Goal: Task Accomplishment & Management: Manage account settings

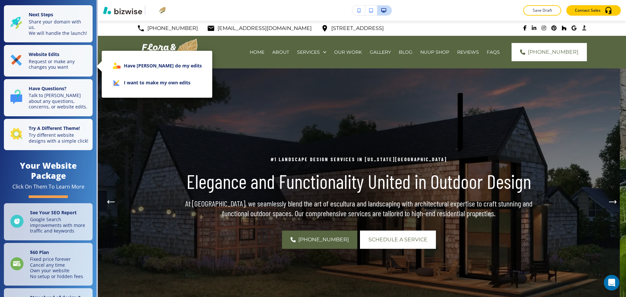
click at [145, 78] on li "I want to make my own edits" at bounding box center [157, 82] width 100 height 17
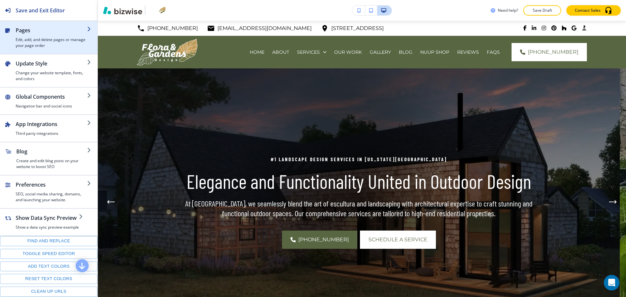
click at [42, 42] on h4 "Edit, add, and delete pages or manage your page order" at bounding box center [51, 43] width 71 height 12
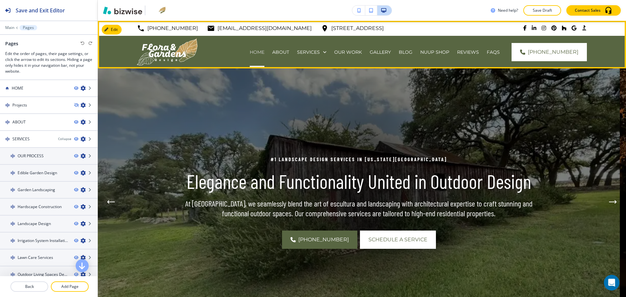
click at [250, 52] on p "HOME" at bounding box center [257, 52] width 15 height 7
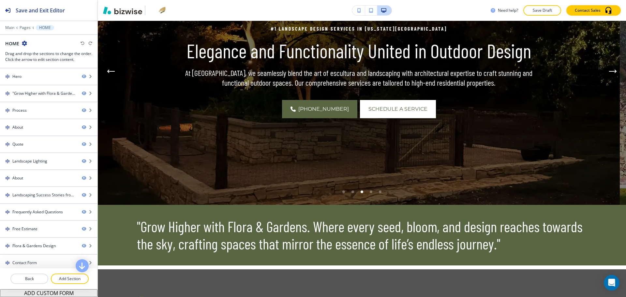
scroll to position [126, 0]
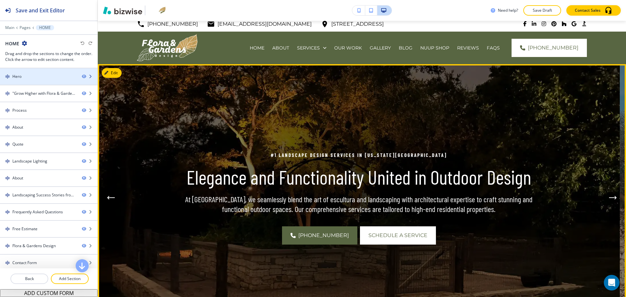
click at [43, 75] on div "Hero" at bounding box center [38, 77] width 77 height 6
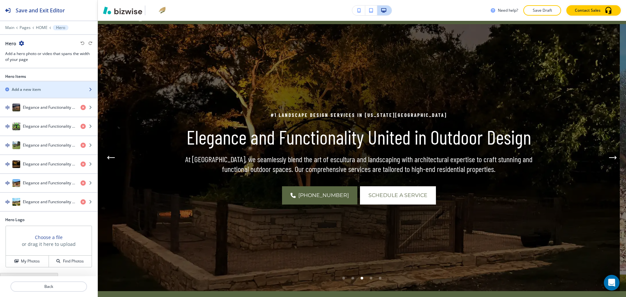
scroll to position [48, 0]
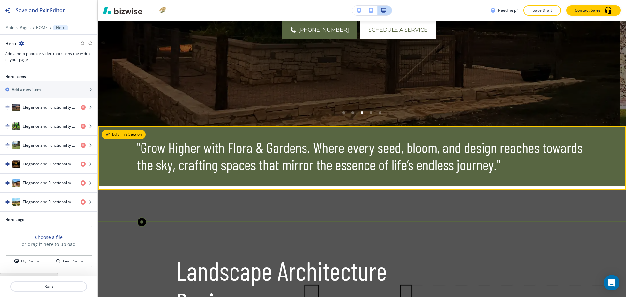
click at [106, 134] on icon "button" at bounding box center [108, 135] width 4 height 4
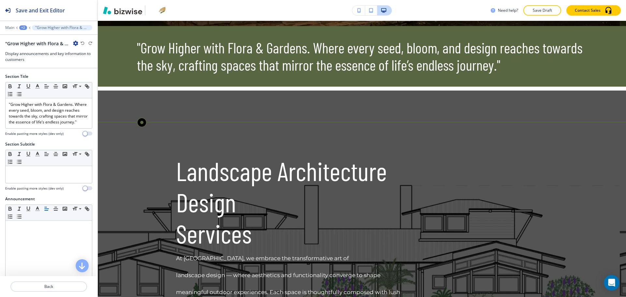
scroll to position [315, 0]
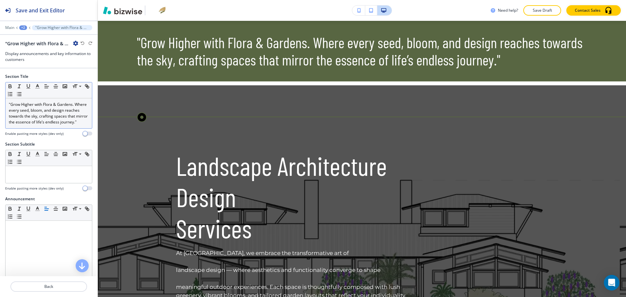
click at [52, 125] on p ""Grow Higher with Flora & Gardens. Where every seed, bloom, and design reaches …" at bounding box center [49, 113] width 80 height 23
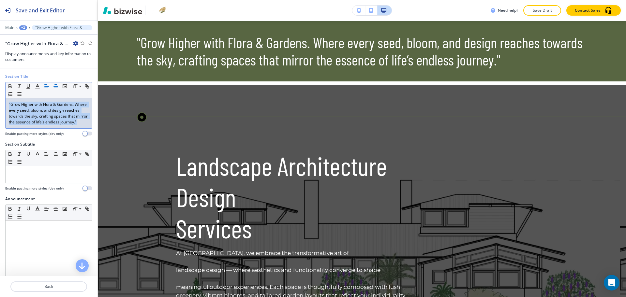
click at [53, 88] on icon "button" at bounding box center [56, 86] width 6 height 6
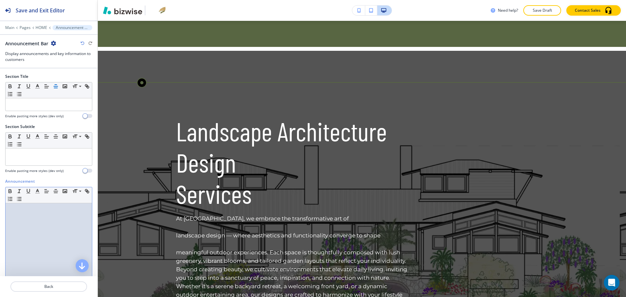
click at [46, 238] on div at bounding box center [49, 245] width 86 height 85
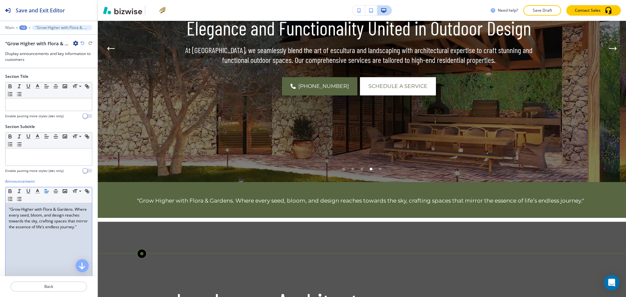
scroll to position [153, 0]
click at [57, 193] on line "button" at bounding box center [55, 193] width 3 height 0
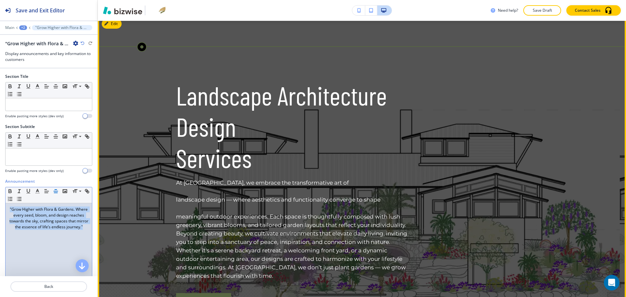
scroll to position [360, 0]
click at [117, 29] on button "Edit This Section" at bounding box center [124, 24] width 44 height 10
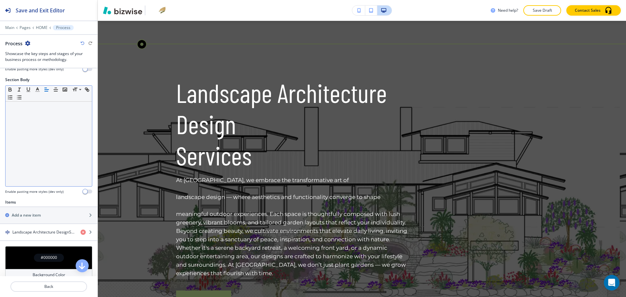
scroll to position [143, 0]
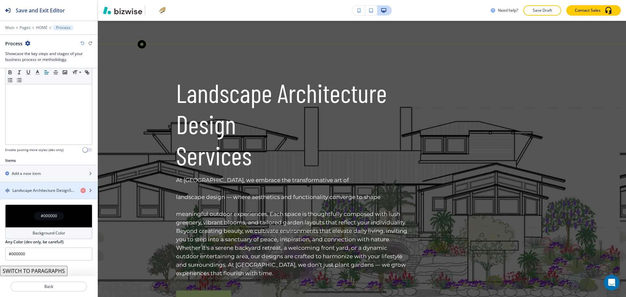
click at [42, 190] on h4 "Landscape Architecture DesignServices" at bounding box center [43, 191] width 63 height 6
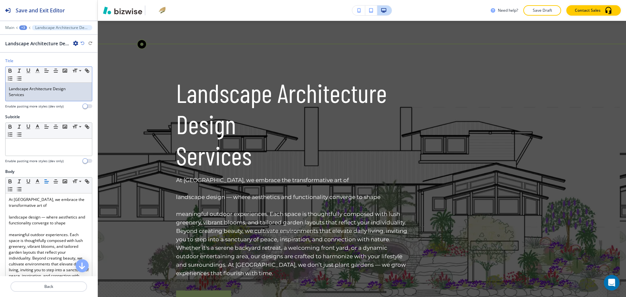
click at [40, 100] on div "Landscape Architecture Design Services" at bounding box center [49, 92] width 86 height 18
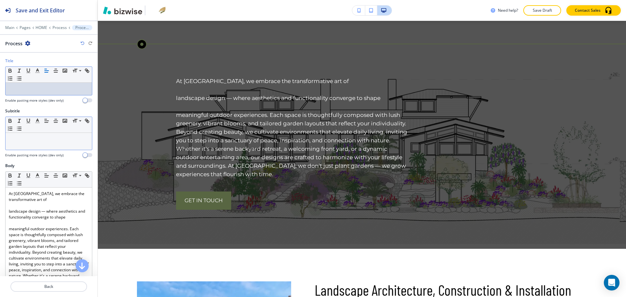
click at [44, 148] on div at bounding box center [49, 141] width 86 height 17
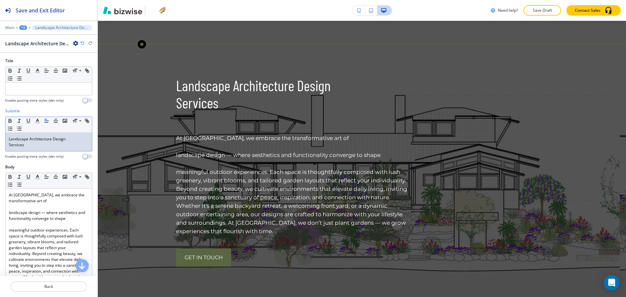
scroll to position [0, 0]
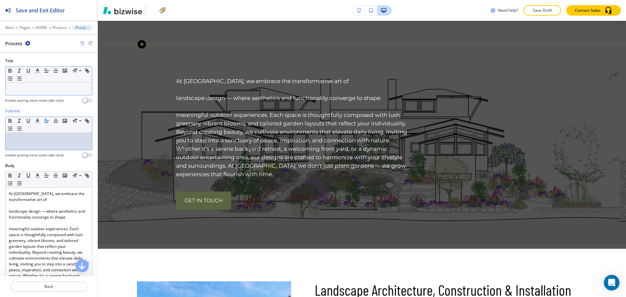
click at [44, 89] on p at bounding box center [49, 89] width 80 height 6
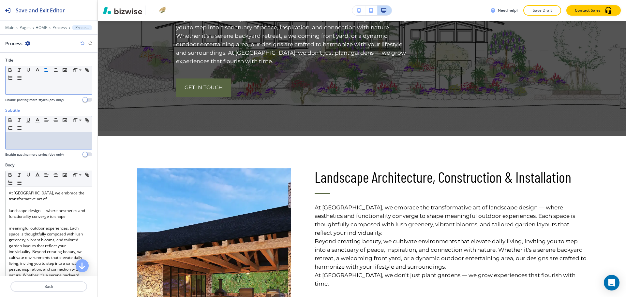
scroll to position [1, 0]
click at [67, 145] on div at bounding box center [49, 140] width 86 height 17
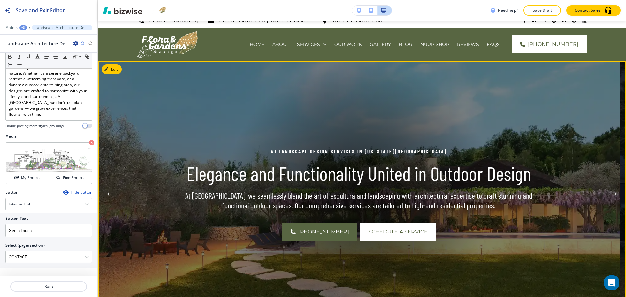
scroll to position [0, 0]
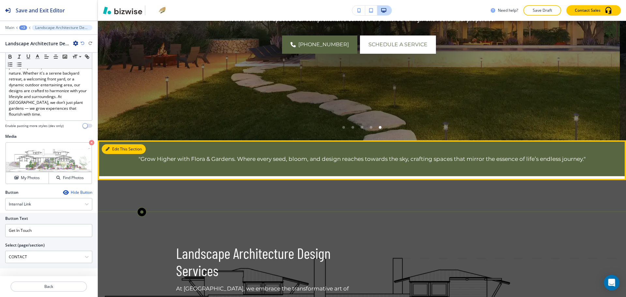
click at [113, 147] on button "Edit This Section" at bounding box center [124, 149] width 44 height 10
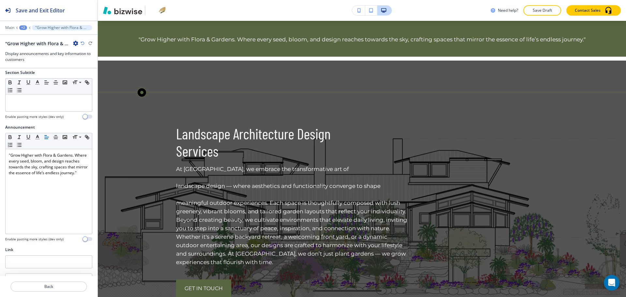
scroll to position [113, 0]
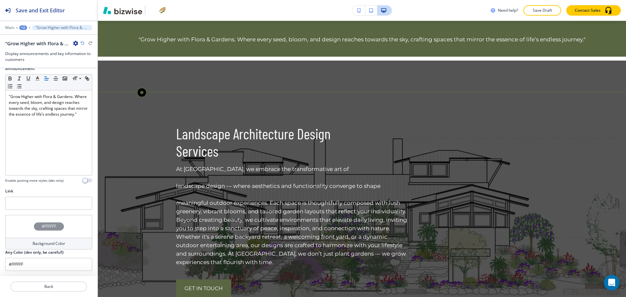
click at [53, 241] on h4 "Background Color" at bounding box center [49, 244] width 33 height 6
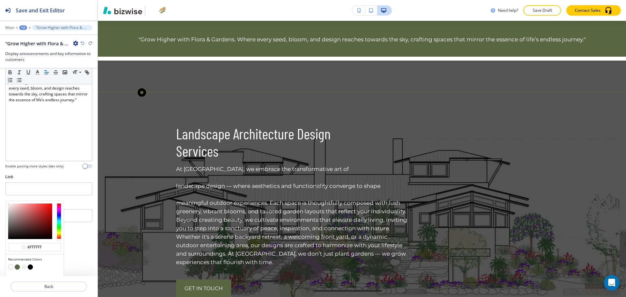
type input "#ffffff"
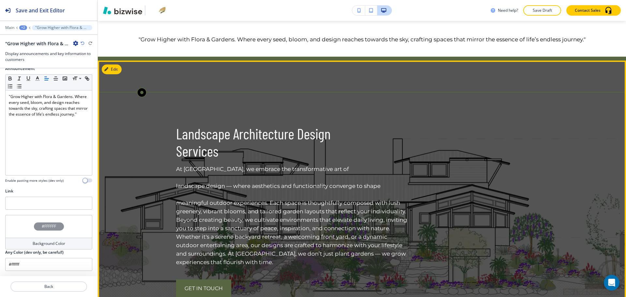
click at [220, 160] on p "Services" at bounding box center [293, 150] width 235 height 17
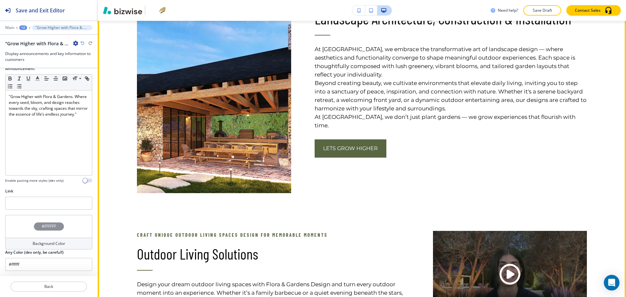
scroll to position [674, 0]
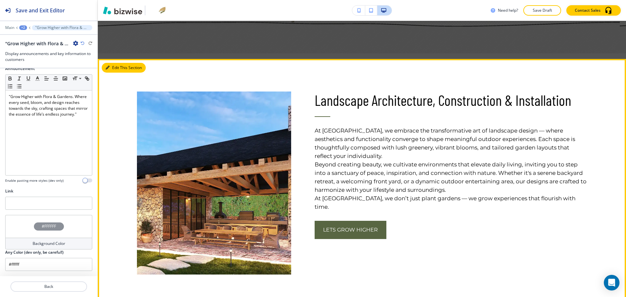
click at [119, 73] on button "Edit This Section" at bounding box center [124, 68] width 44 height 10
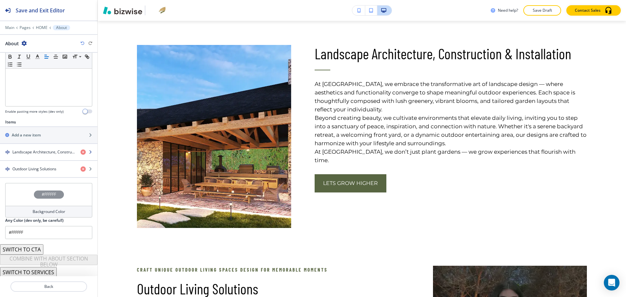
scroll to position [168, 0]
click at [37, 151] on h4 "Landscape Architecture, Construction & Installation" at bounding box center [43, 151] width 63 height 6
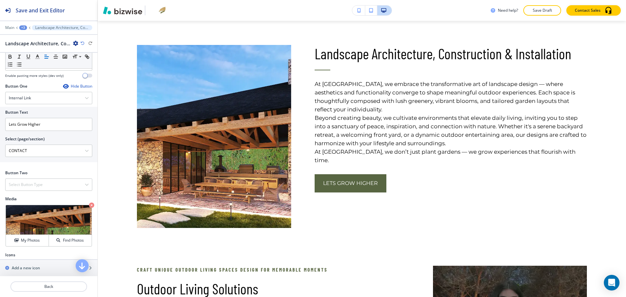
scroll to position [254, 0]
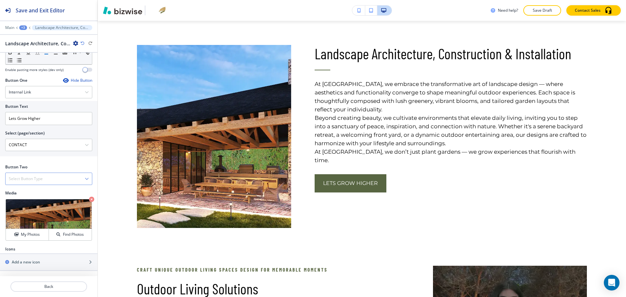
click at [22, 177] on h4 "Select Button Type" at bounding box center [26, 179] width 34 height 6
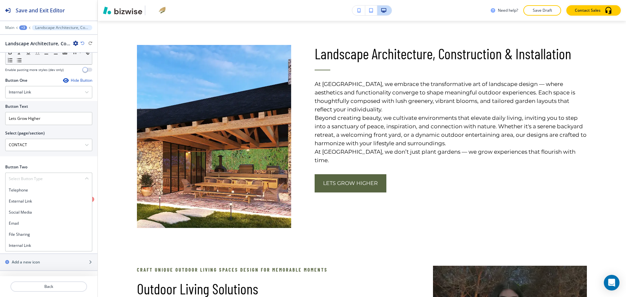
click at [83, 162] on div "Button One Hide Button Internal Link Telephone External Link Social Media Email…" at bounding box center [48, 121] width 97 height 87
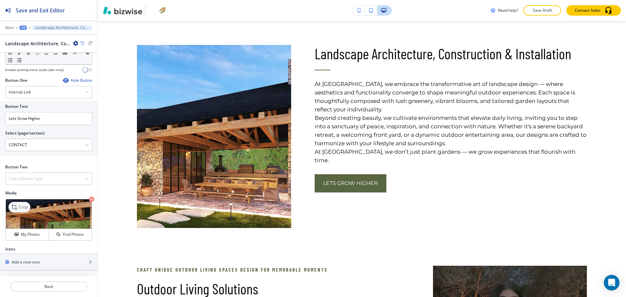
click at [27, 205] on p "Crop" at bounding box center [23, 207] width 9 height 6
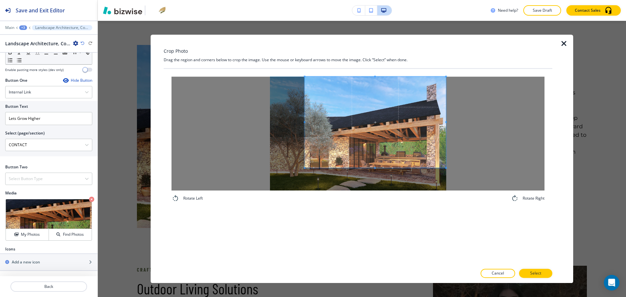
click at [344, 133] on span at bounding box center [375, 122] width 141 height 91
click at [380, 224] on div "Rotate Left Rotate Right" at bounding box center [358, 167] width 389 height 196
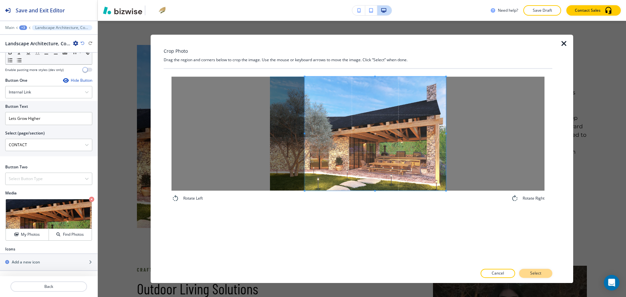
click at [543, 272] on button "Select" at bounding box center [535, 273] width 33 height 9
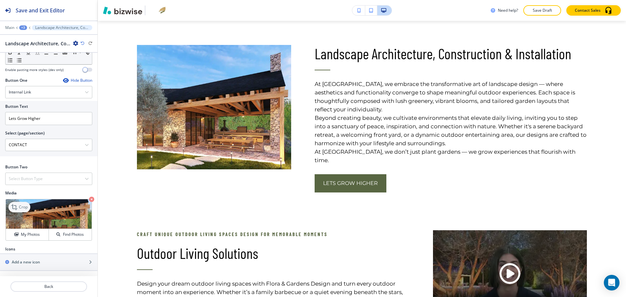
click at [21, 204] on p "Crop" at bounding box center [23, 207] width 9 height 6
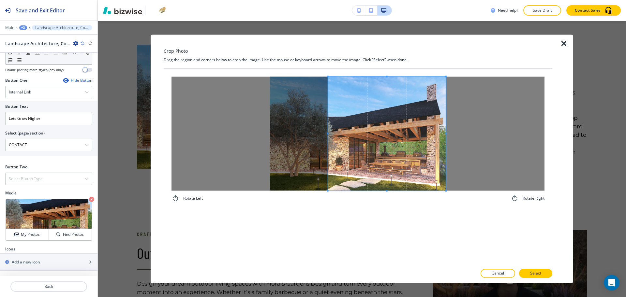
click at [327, 132] on span at bounding box center [328, 134] width 2 height 114
click at [542, 269] on div at bounding box center [358, 267] width 389 height 4
click at [542, 275] on button "Select" at bounding box center [535, 273] width 33 height 9
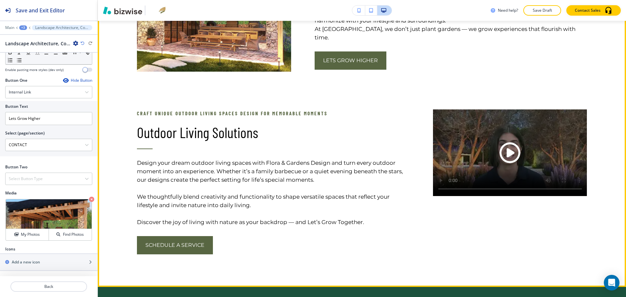
scroll to position [762, 0]
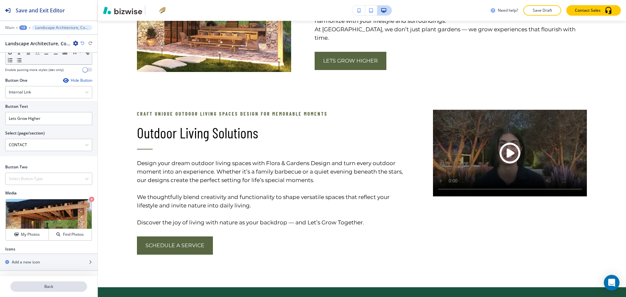
click at [62, 285] on p "Back" at bounding box center [48, 287] width 75 height 6
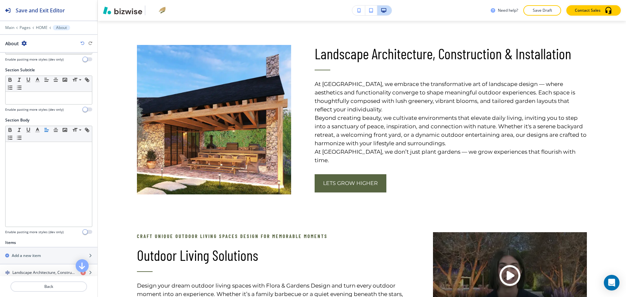
scroll to position [168, 0]
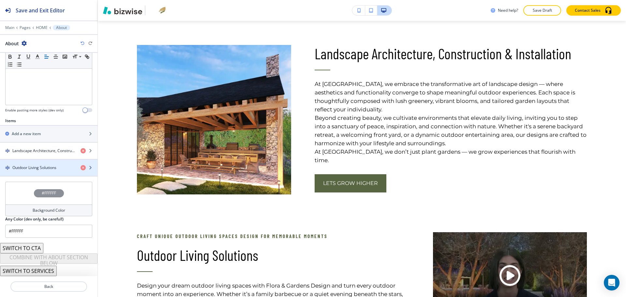
click at [36, 164] on div "button" at bounding box center [48, 162] width 97 height 5
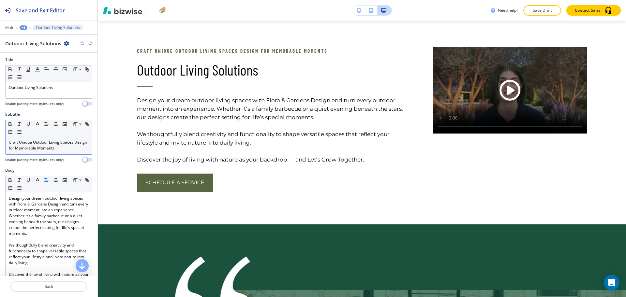
scroll to position [0, 0]
click at [57, 150] on p "Craft Unique Outdoor Living Spaces Design for Memorable Moments" at bounding box center [49, 147] width 80 height 12
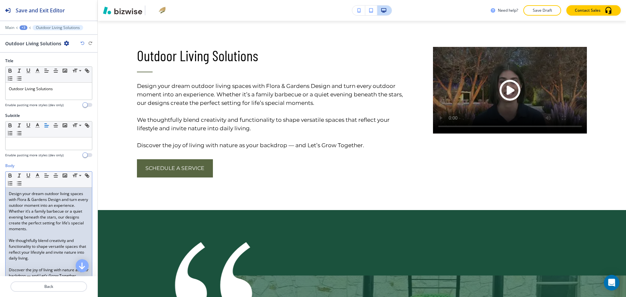
click at [8, 194] on div "Design your dream outdoor living spaces with Flora & Gardens Design and turn ev…" at bounding box center [49, 235] width 86 height 95
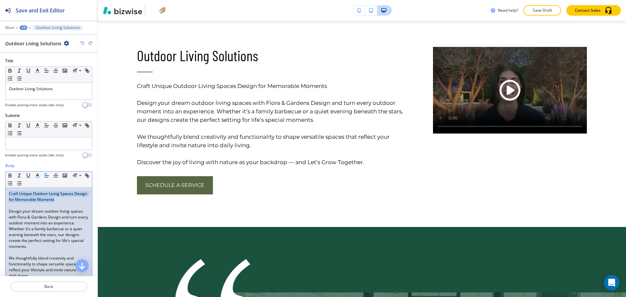
drag, startPoint x: 76, startPoint y: 200, endPoint x: 0, endPoint y: 180, distance: 78.2
click at [0, 180] on div "Body Small Normal Large Huge Craft Unique Outdoor Living Spaces Design for Memo…" at bounding box center [48, 238] width 97 height 150
click at [38, 176] on line "button" at bounding box center [38, 176] width 2 height 0
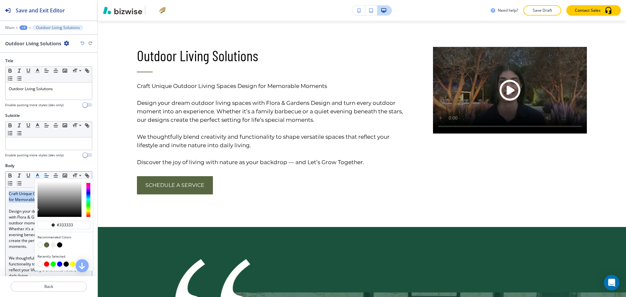
click at [47, 244] on button "button" at bounding box center [46, 245] width 5 height 5
type input "#586642"
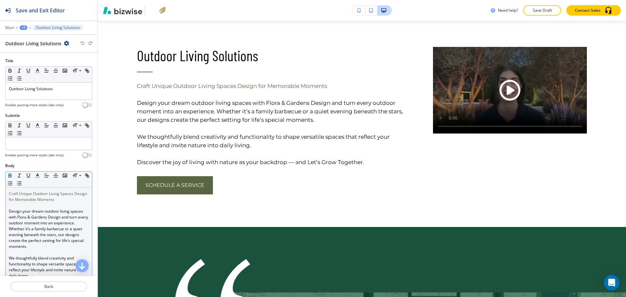
click at [11, 176] on icon "button" at bounding box center [10, 177] width 3 height 2
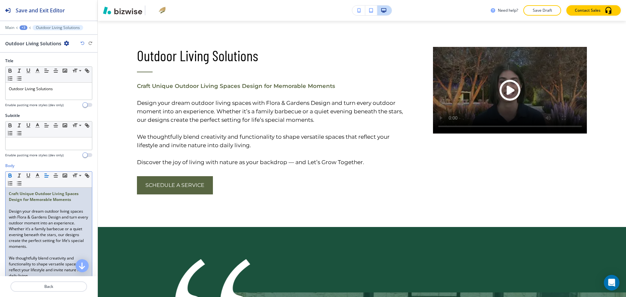
click at [19, 233] on p "Design your dream outdoor living spaces with Flora & Gardens Design and turn ev…" at bounding box center [49, 229] width 80 height 41
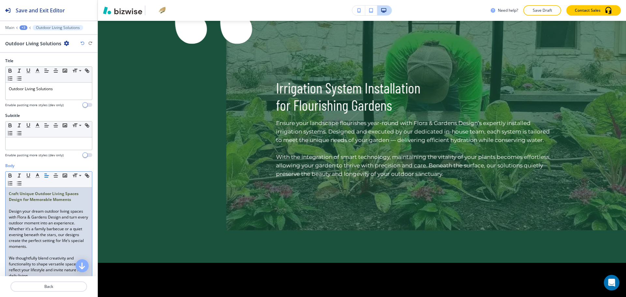
scroll to position [1107, 0]
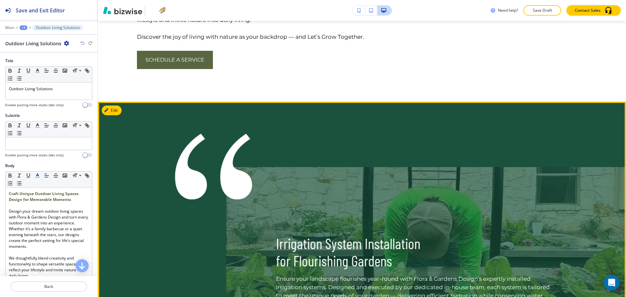
click at [123, 114] on div "Irrigation System Installation for Flourishing Gardens Ensure your landscape fl…" at bounding box center [362, 260] width 528 height 317
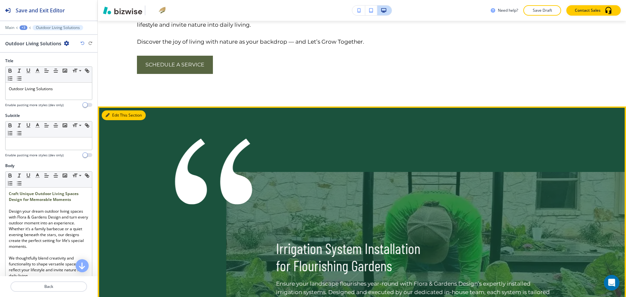
click at [118, 116] on div "Edit This Section Irrigation System Installation for Flourishing Gardens Ensure…" at bounding box center [362, 265] width 528 height 317
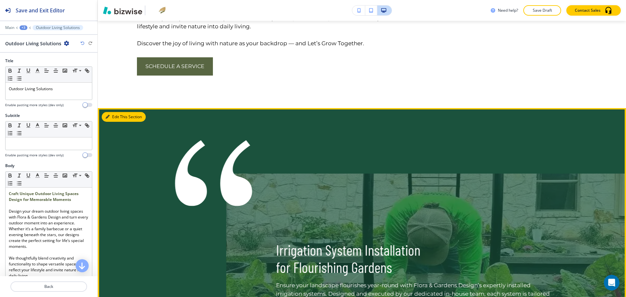
click at [116, 120] on button "Edit This Section" at bounding box center [124, 117] width 44 height 10
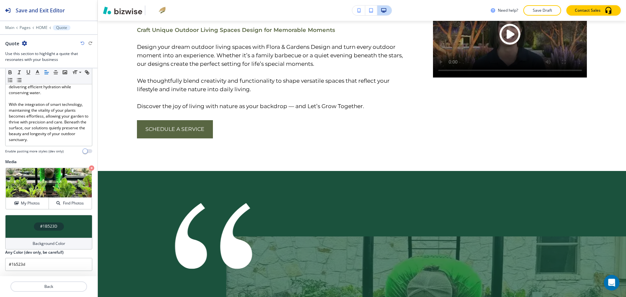
scroll to position [881, 0]
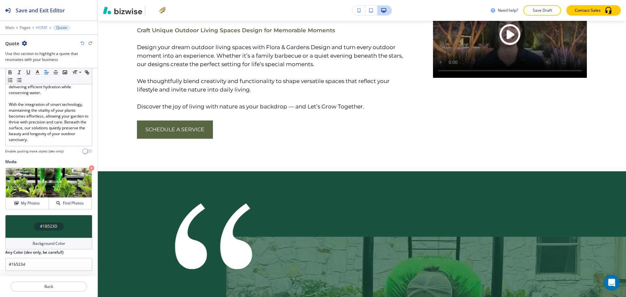
click at [40, 29] on p "HOME" at bounding box center [42, 27] width 12 height 5
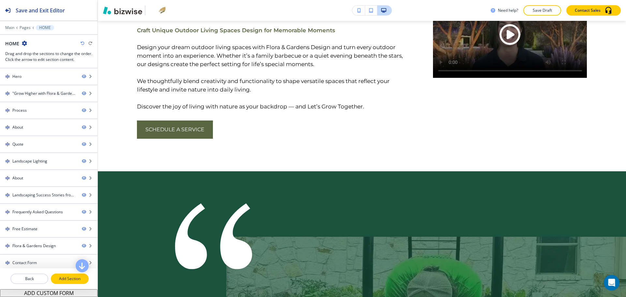
click at [62, 277] on p "Add Section" at bounding box center [70, 279] width 37 height 6
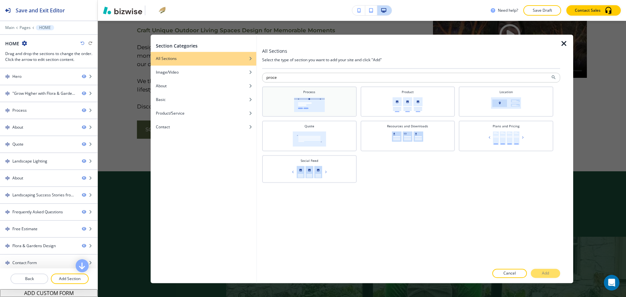
type input "proce"
click at [319, 98] on img at bounding box center [309, 104] width 31 height 15
click at [544, 272] on p "Add" at bounding box center [545, 274] width 7 height 6
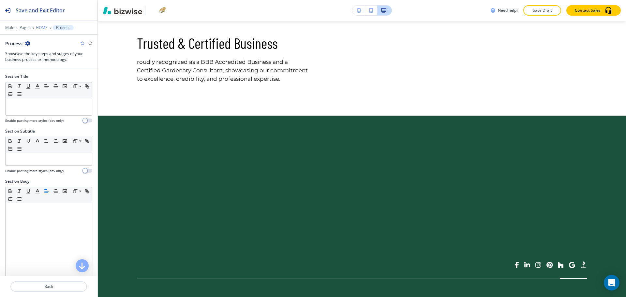
click at [42, 27] on p "HOME" at bounding box center [42, 27] width 12 height 5
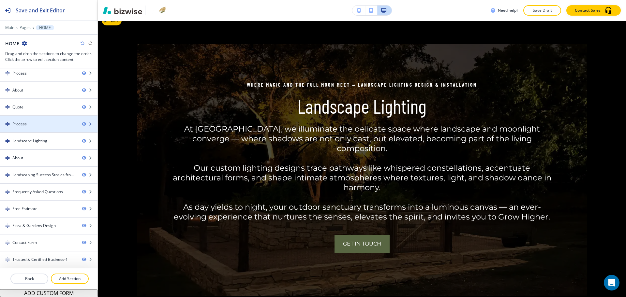
scroll to position [1364, 0]
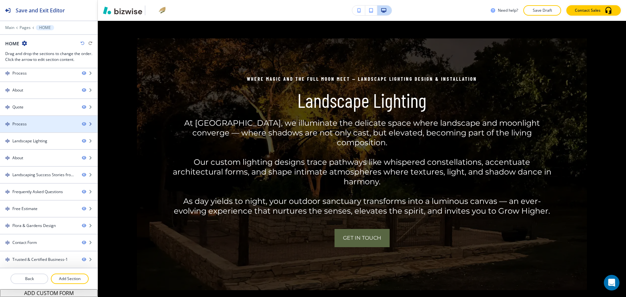
click at [32, 125] on div "Process" at bounding box center [38, 124] width 77 height 6
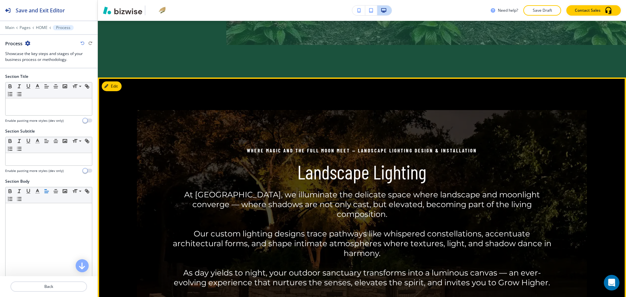
scroll to position [1293, 0]
click at [339, 183] on p "Landscape Lighting" at bounding box center [361, 171] width 383 height 23
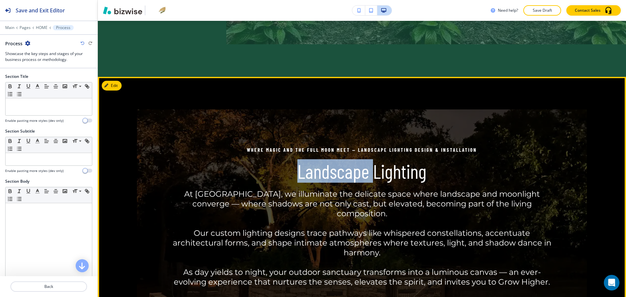
click at [339, 183] on p "Landscape Lighting" at bounding box center [361, 171] width 383 height 23
copy p "Landscape"
click at [329, 183] on p "Landscape Lighting" at bounding box center [361, 171] width 383 height 23
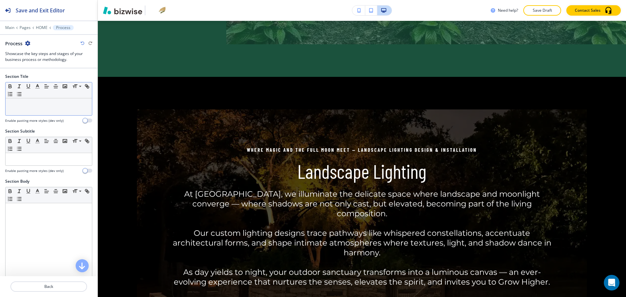
click at [67, 104] on p at bounding box center [49, 105] width 80 height 6
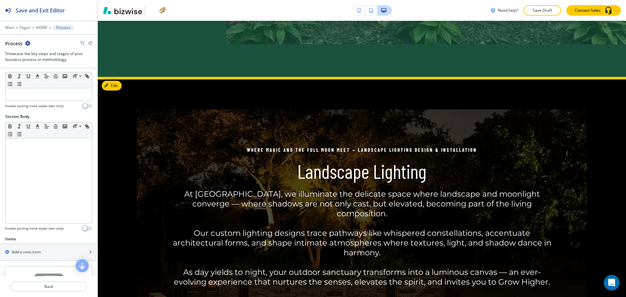
scroll to position [127, 0]
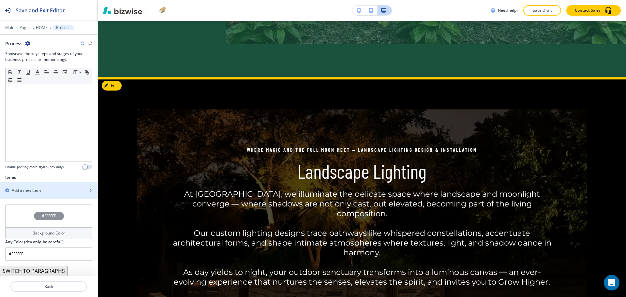
click at [42, 189] on div "Add a new item" at bounding box center [41, 191] width 83 height 6
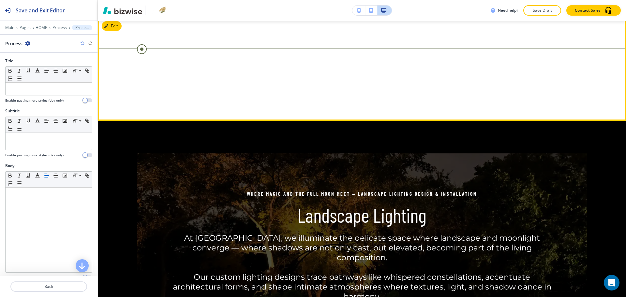
scroll to position [1364, 0]
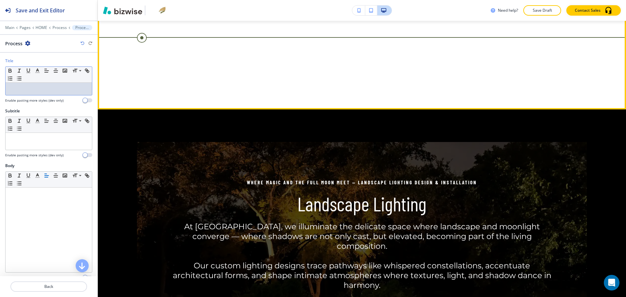
click at [28, 88] on p at bounding box center [49, 89] width 80 height 6
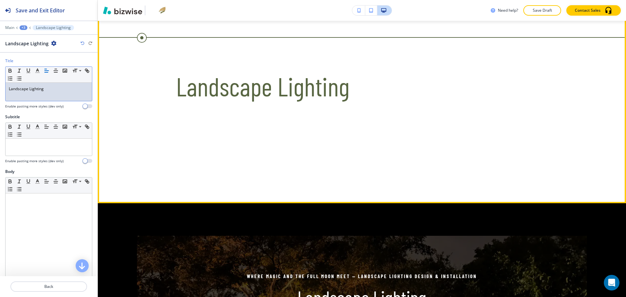
scroll to position [0, 0]
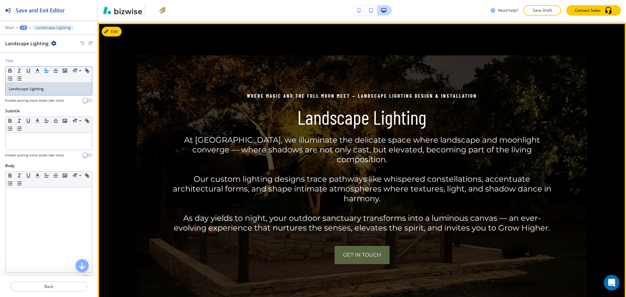
click at [366, 100] on p "Where Magic and the Full Moon Meet — Landscape Lighting Design & Installation" at bounding box center [361, 96] width 383 height 8
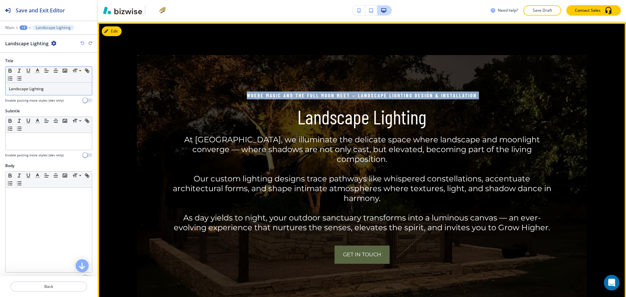
click at [366, 99] on p "Where Magic and the Full Moon Meet — Landscape Lighting Design & Installation" at bounding box center [361, 96] width 383 height 8
copy p "Where Magic and the Full Moon Meet — Landscape Lighting Design & Installation"
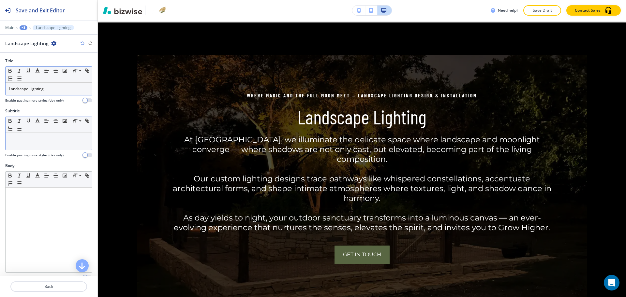
click at [32, 137] on p at bounding box center [49, 139] width 80 height 6
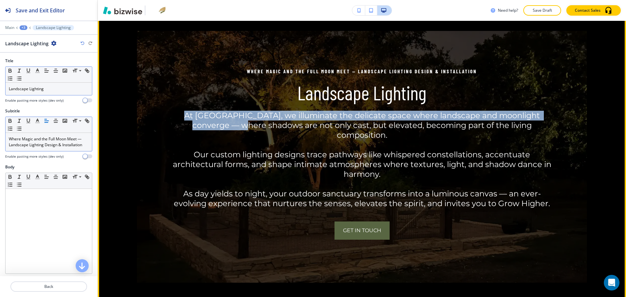
scroll to position [1564, 0]
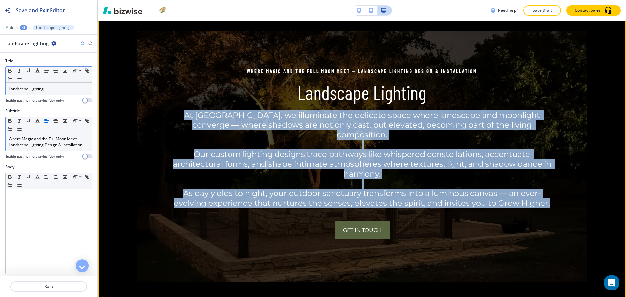
drag, startPoint x: 176, startPoint y: 131, endPoint x: 547, endPoint y: 219, distance: 380.7
click at [547, 208] on h6 "At [GEOGRAPHIC_DATA], we illuminate the delicate space where landscape and moon…" at bounding box center [361, 160] width 383 height 98
copy h6 "At [GEOGRAPHIC_DATA], we illuminate the delicate space where landscape and moon…"
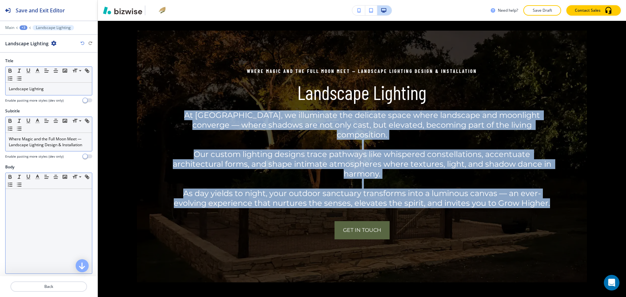
click at [12, 231] on div at bounding box center [49, 231] width 86 height 85
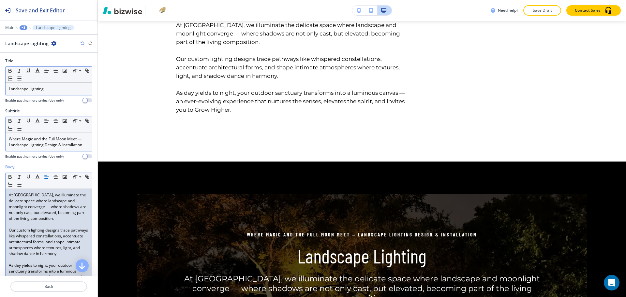
scroll to position [1507, 0]
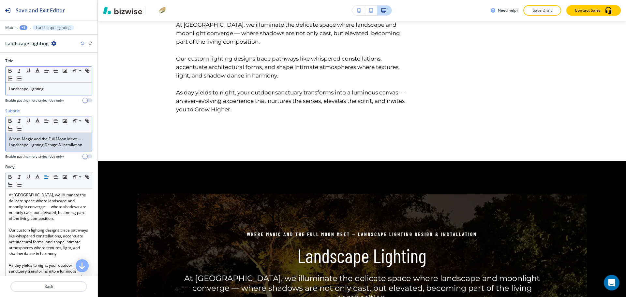
click at [82, 143] on div "Where Magic and the Full Moon Meet — Landscape Lighting Design & Installation" at bounding box center [49, 142] width 86 height 18
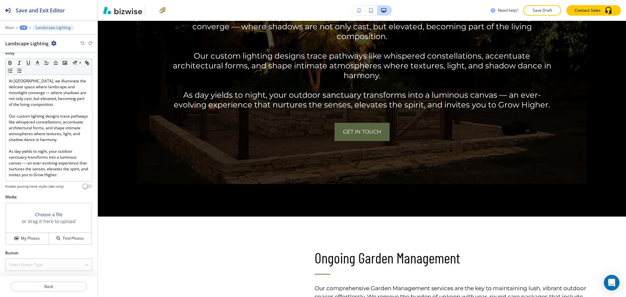
scroll to position [126, 0]
click at [19, 243] on button "My Photos" at bounding box center [27, 238] width 43 height 11
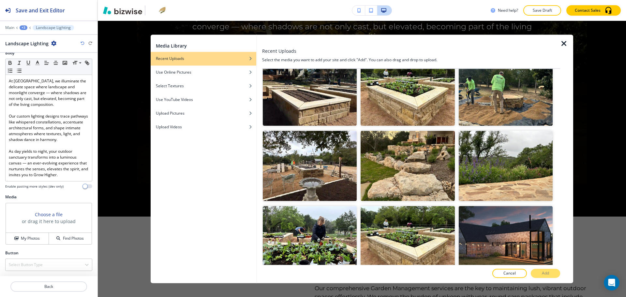
scroll to position [245, 0]
click at [564, 44] on icon "button" at bounding box center [564, 44] width 8 height 8
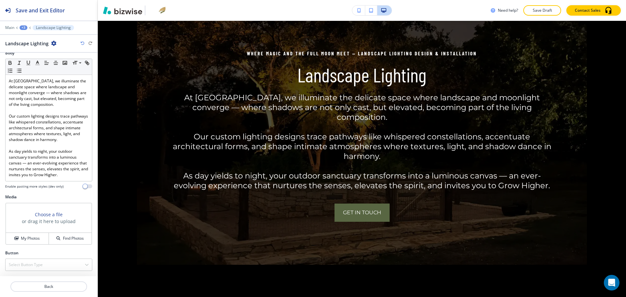
scroll to position [1671, 0]
click at [32, 239] on h4 "My Photos" at bounding box center [30, 239] width 19 height 6
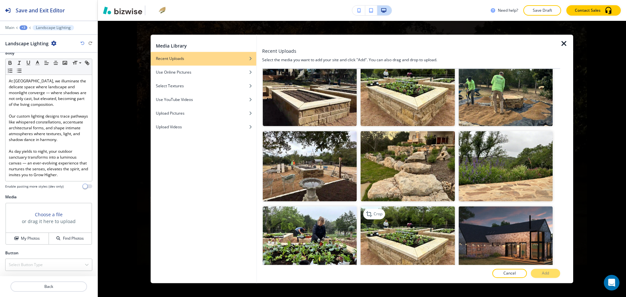
scroll to position [244, 0]
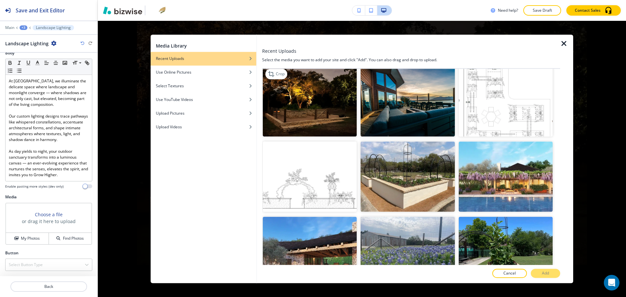
click at [296, 90] on img "button" at bounding box center [310, 101] width 94 height 70
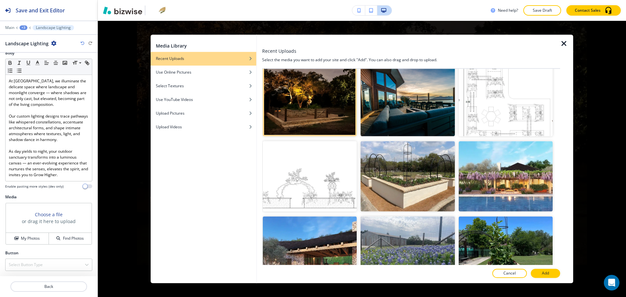
scroll to position [611, 0]
click at [546, 273] on p "Add" at bounding box center [545, 274] width 7 height 6
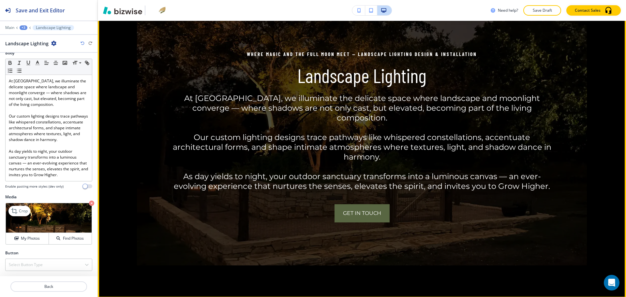
scroll to position [1671, 0]
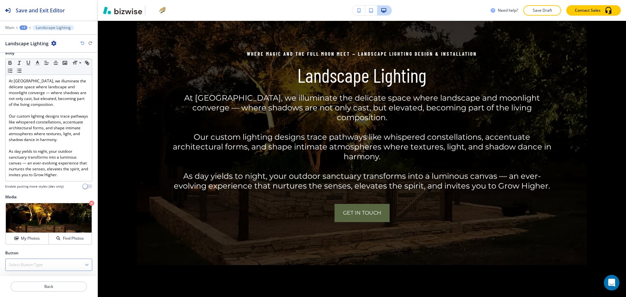
click at [52, 269] on div "Select Button Type" at bounding box center [49, 265] width 86 height 12
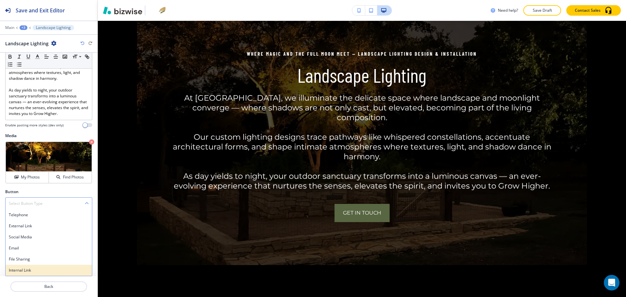
click at [46, 270] on h4 "Internal Link" at bounding box center [49, 271] width 80 height 6
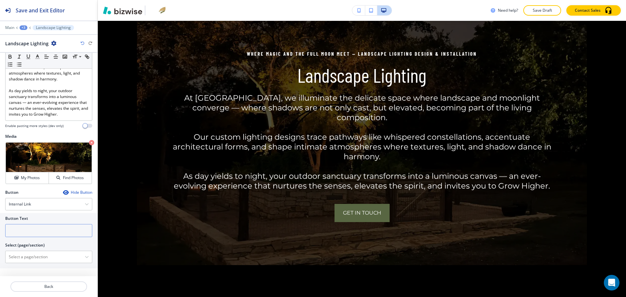
click at [46, 237] on input "text" at bounding box center [48, 230] width 87 height 13
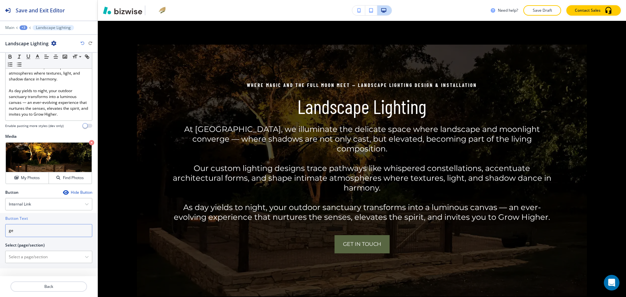
scroll to position [1702, 0]
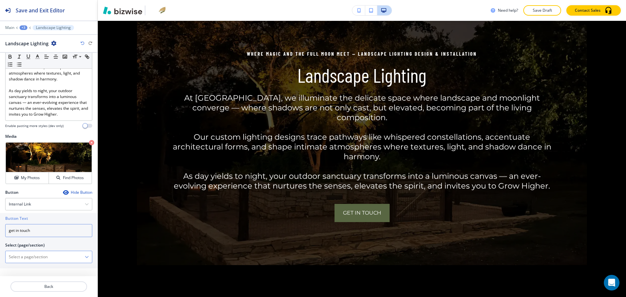
type input "get in touch"
click at [60, 261] on \(page\/section\) "Manual Input" at bounding box center [45, 257] width 79 height 11
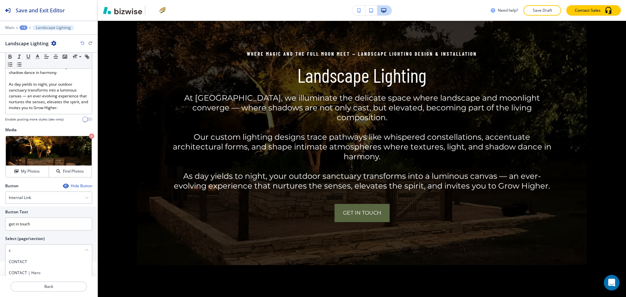
click at [34, 265] on h4 "CONTACT" at bounding box center [49, 262] width 80 height 6
type \(page\/section\) "CONTACT"
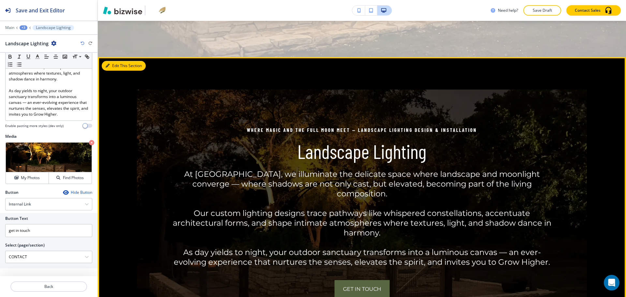
click at [111, 71] on button "Edit This Section" at bounding box center [124, 66] width 44 height 10
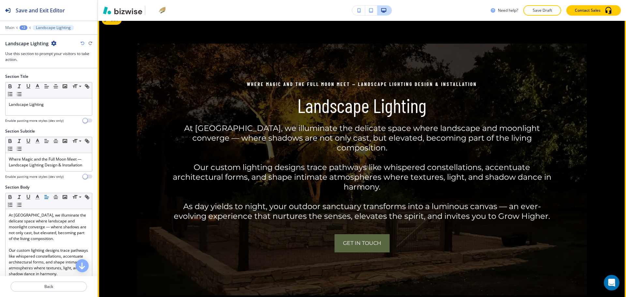
scroll to position [1677, 0]
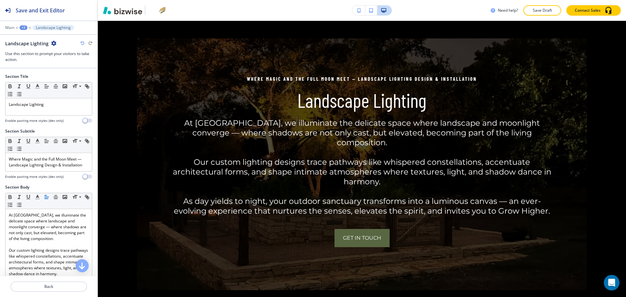
click at [52, 43] on icon "button" at bounding box center [53, 43] width 5 height 5
click at [65, 78] on p "Delete Section" at bounding box center [70, 78] width 33 height 6
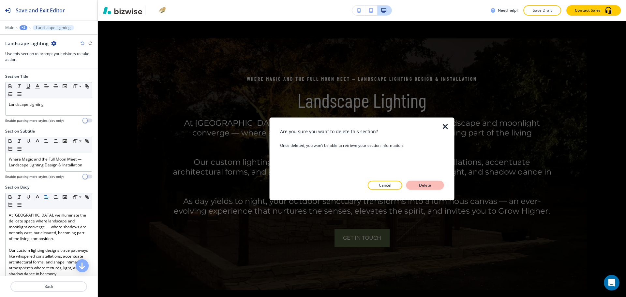
click at [417, 185] on p "Delete" at bounding box center [425, 186] width 16 height 6
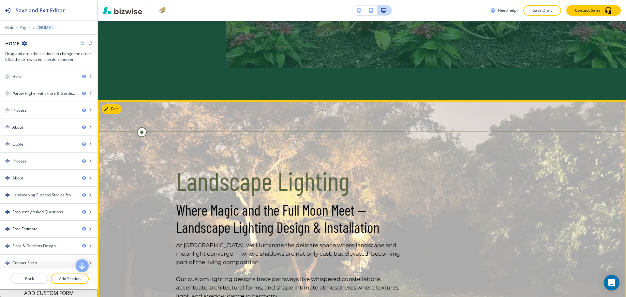
click at [112, 114] on button "Edit" at bounding box center [112, 109] width 20 height 10
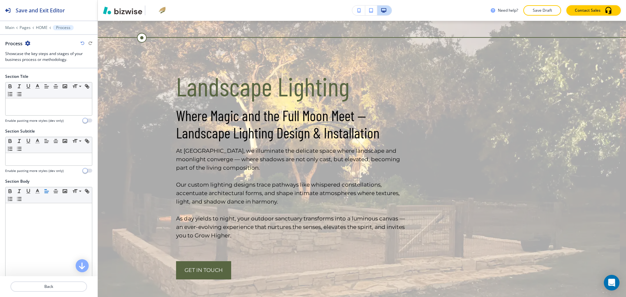
scroll to position [143, 0]
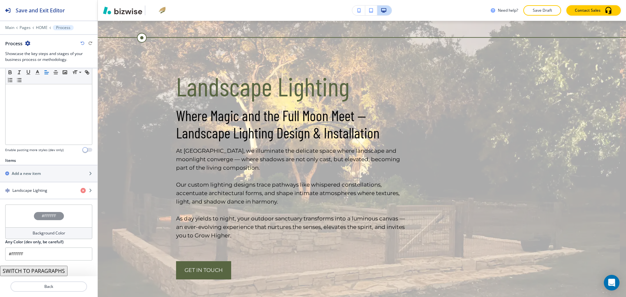
click at [37, 231] on h4 "Background Color" at bounding box center [49, 234] width 33 height 6
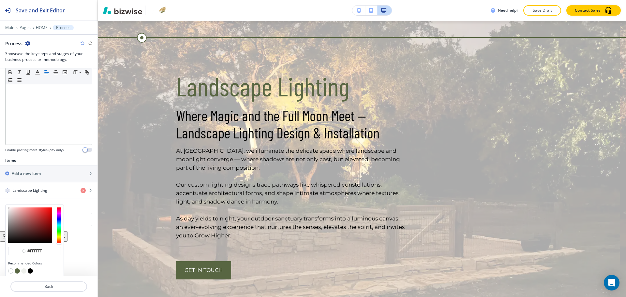
click at [29, 271] on button "button" at bounding box center [30, 271] width 5 height 5
type input "#000000"
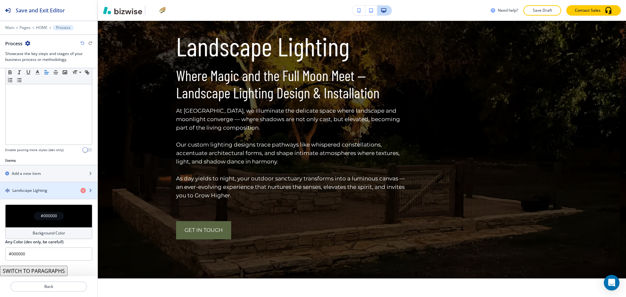
click at [17, 194] on div "button" at bounding box center [48, 196] width 97 height 5
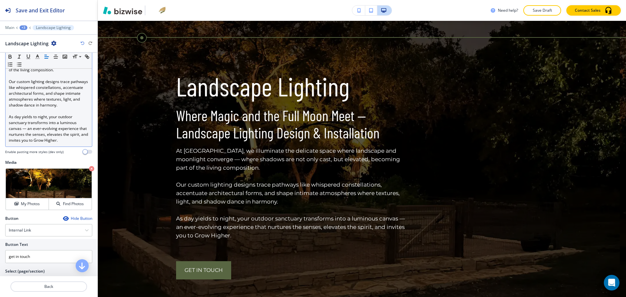
scroll to position [186, 0]
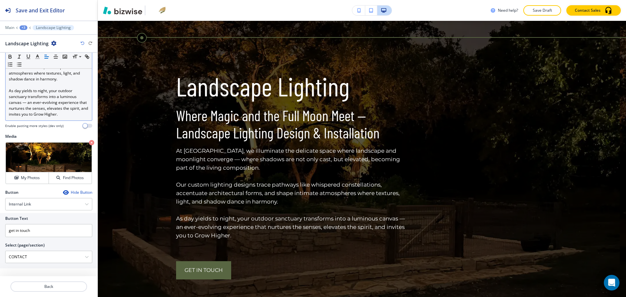
click at [81, 114] on p "As day yields to night, your outdoor sanctuary transforms into a luminous canva…" at bounding box center [49, 102] width 80 height 29
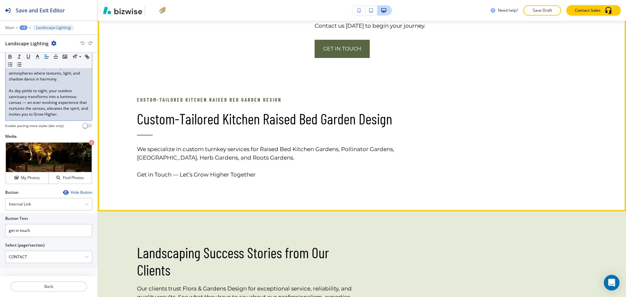
scroll to position [1813, 0]
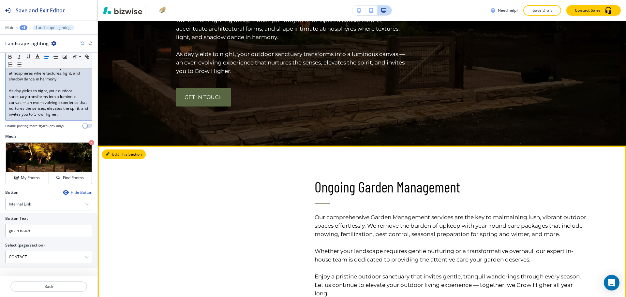
click at [111, 159] on button "Edit This Section" at bounding box center [124, 155] width 44 height 10
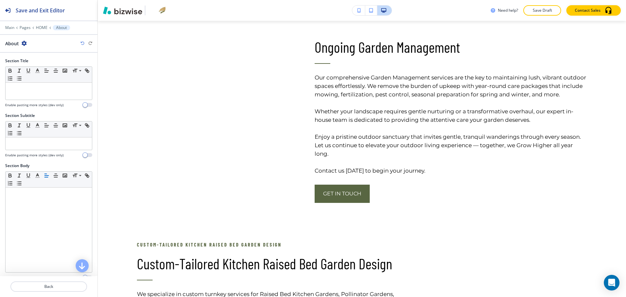
scroll to position [168, 0]
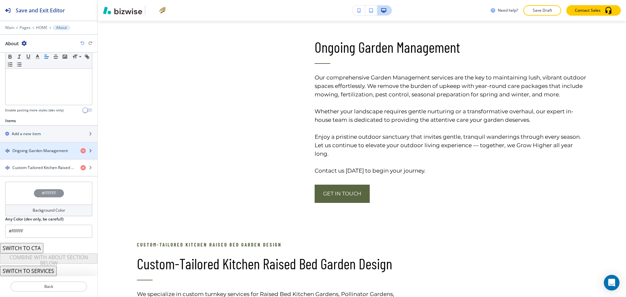
click at [41, 150] on h4 "Ongoing Garden Management" at bounding box center [39, 151] width 55 height 6
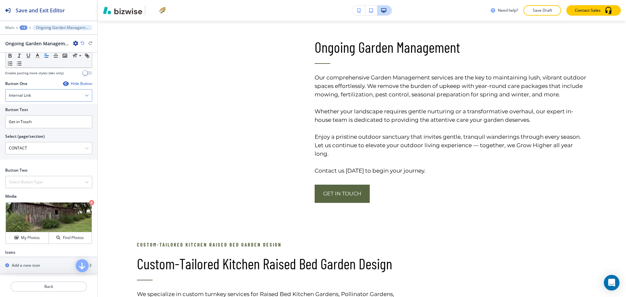
scroll to position [271, 0]
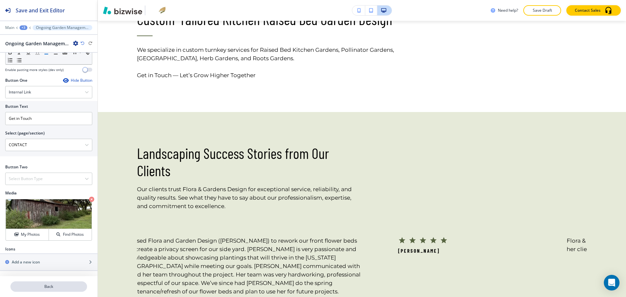
click at [55, 286] on p "Back" at bounding box center [48, 287] width 75 height 6
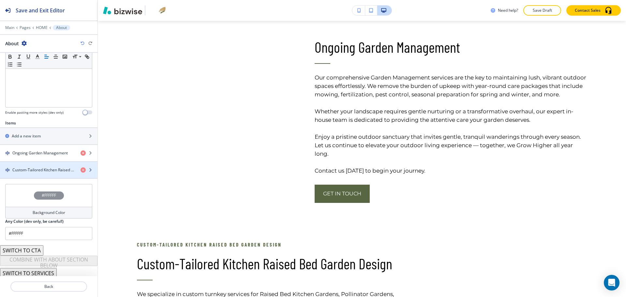
scroll to position [168, 0]
click at [36, 169] on h4 "Custom-Tailored Kitchen Raised Bed Garden Design" at bounding box center [43, 168] width 63 height 6
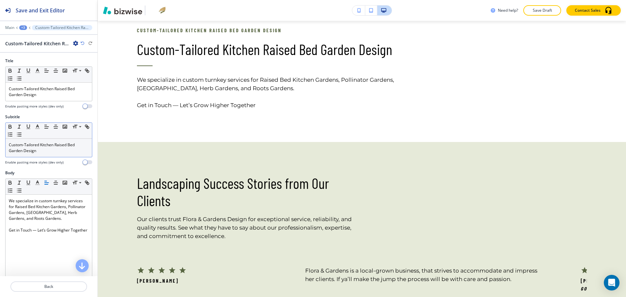
scroll to position [1886, 0]
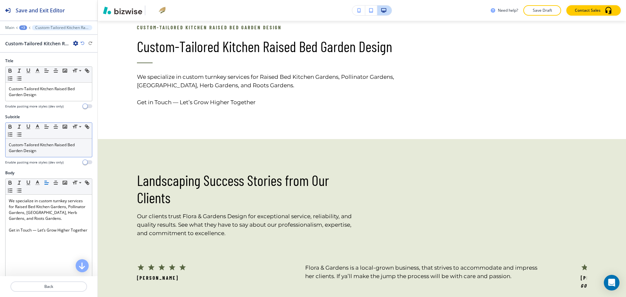
click at [41, 146] on p "Custom-Tailored Kitchen Raised Bed Garden Design" at bounding box center [49, 148] width 80 height 12
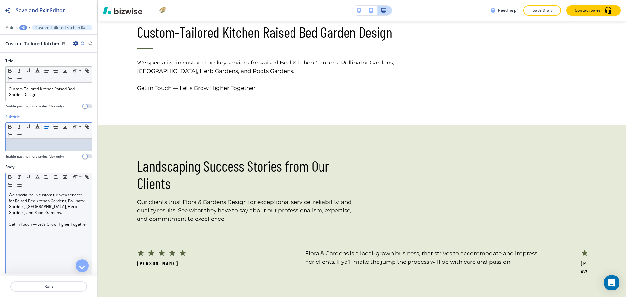
click at [6, 195] on div "We specialize in custom turnkey services for Raised Bed Kitchen Gardens, Pollin…" at bounding box center [49, 231] width 86 height 85
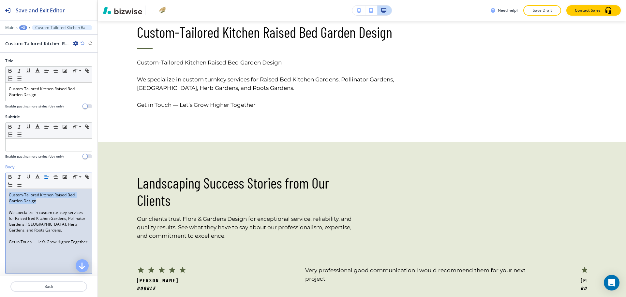
drag, startPoint x: 45, startPoint y: 201, endPoint x: 0, endPoint y: 190, distance: 46.4
click at [0, 190] on div "Body Small Normal Large Huge Custom-Tailored Kitchen Raised Bed Garden Design W…" at bounding box center [48, 225] width 97 height 123
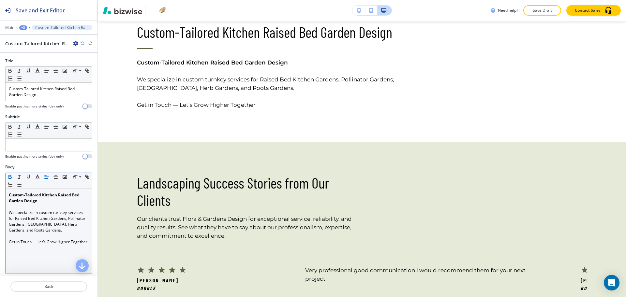
click at [8, 176] on icon "button" at bounding box center [10, 177] width 6 height 6
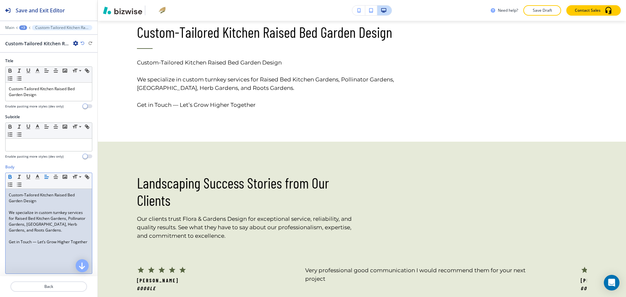
click at [9, 176] on icon "button" at bounding box center [10, 176] width 2 height 2
click at [38, 178] on icon "button" at bounding box center [38, 177] width 6 height 6
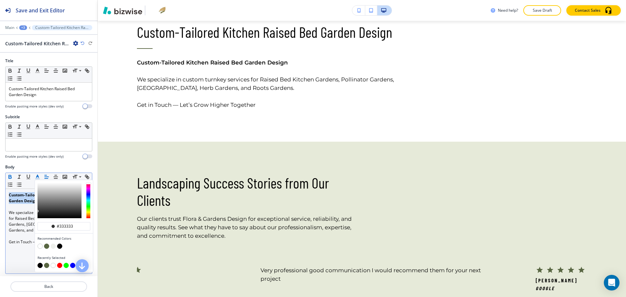
click at [46, 246] on button "button" at bounding box center [46, 246] width 5 height 5
type input "#586642"
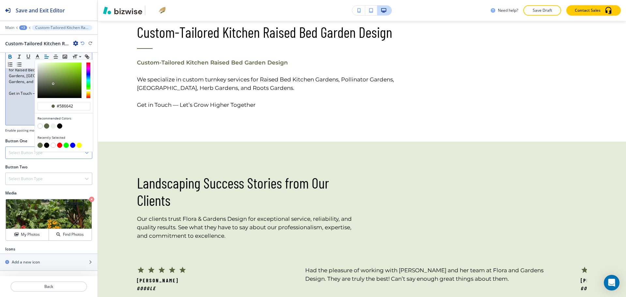
click at [13, 142] on div "Button One Select Button Type Telephone External Link Social Media Email File S…" at bounding box center [48, 148] width 87 height 21
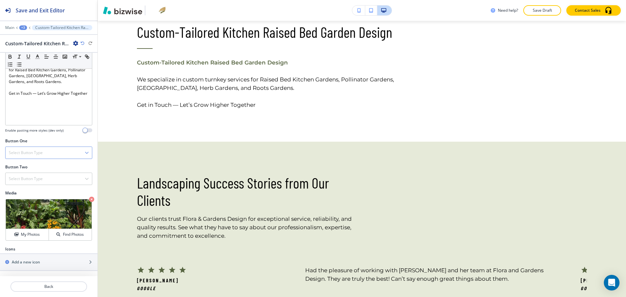
click at [23, 154] on h4 "Select Button Type" at bounding box center [26, 153] width 34 height 6
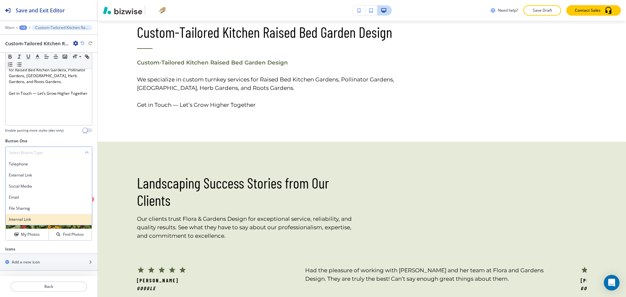
click at [19, 219] on h4 "Internal Link" at bounding box center [49, 220] width 80 height 6
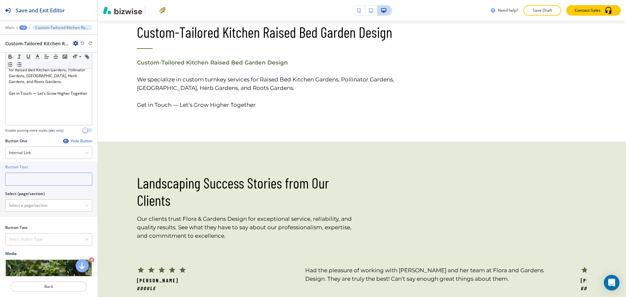
click at [17, 181] on input "text" at bounding box center [48, 179] width 87 height 13
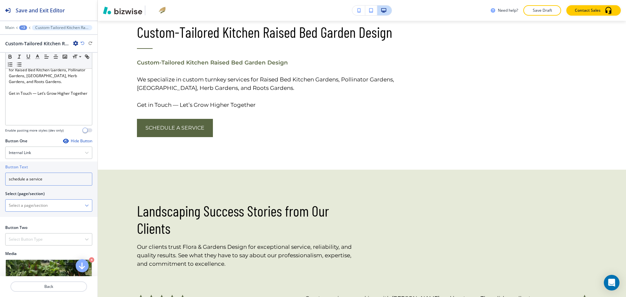
type input "schedule a service"
click at [23, 208] on \(page\/section\) "Manual Input" at bounding box center [45, 205] width 79 height 11
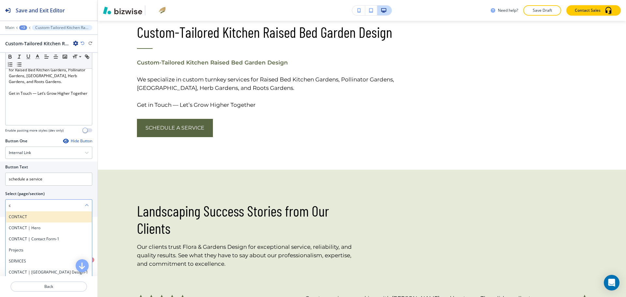
click at [25, 216] on h4 "CONTACT" at bounding box center [49, 217] width 80 height 6
type \(page\/section\) "CONTACT"
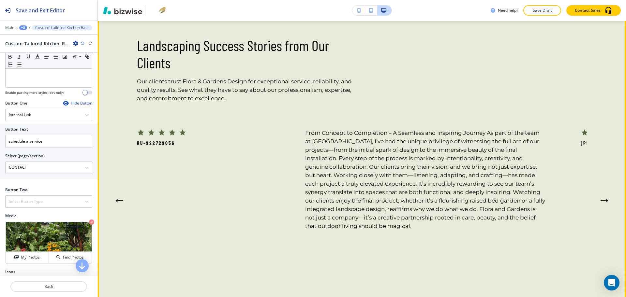
scroll to position [2053, 0]
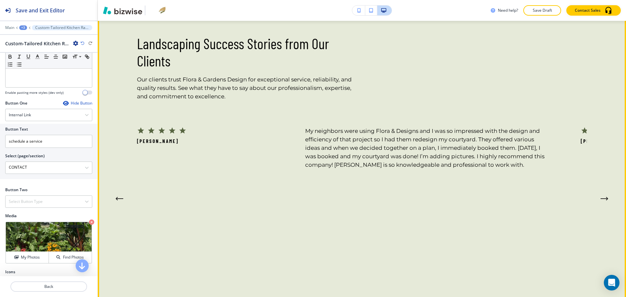
click at [117, 16] on button "Edit This Section" at bounding box center [124, 11] width 44 height 10
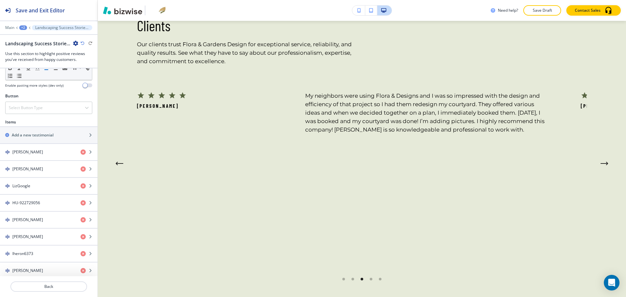
scroll to position [361, 0]
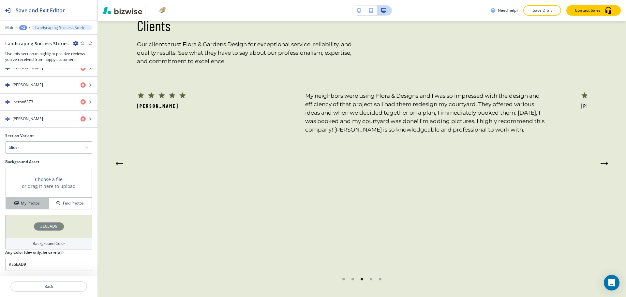
click at [28, 205] on h4 "My Photos" at bounding box center [30, 204] width 19 height 6
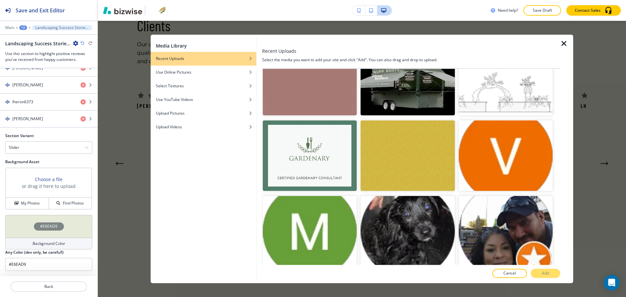
scroll to position [8698, 0]
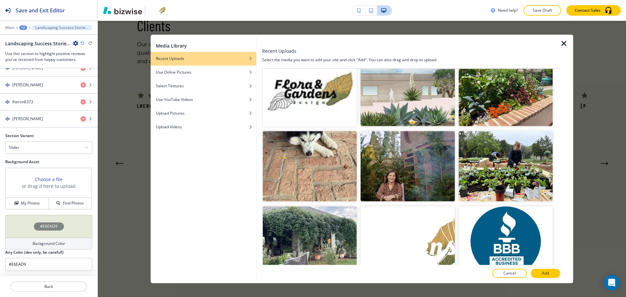
click at [544, 279] on div at bounding box center [411, 280] width 298 height 5
click at [548, 274] on p "Add" at bounding box center [545, 274] width 7 height 6
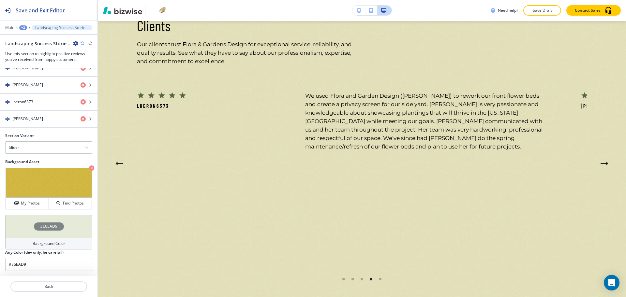
click at [56, 244] on h4 "Background Color" at bounding box center [49, 244] width 33 height 6
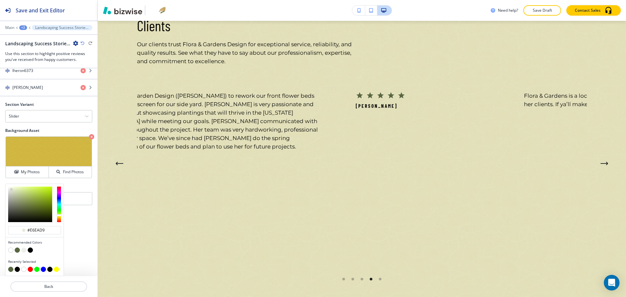
click at [30, 250] on button "button" at bounding box center [30, 250] width 5 height 5
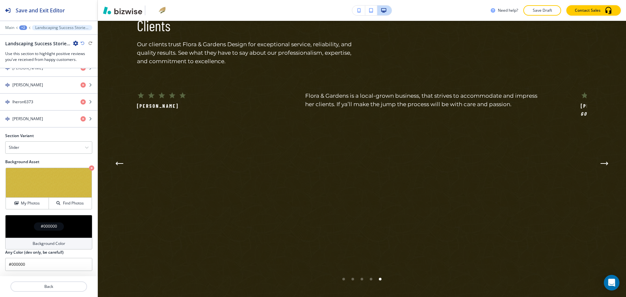
click at [33, 242] on h4 "Background Color" at bounding box center [49, 244] width 33 height 6
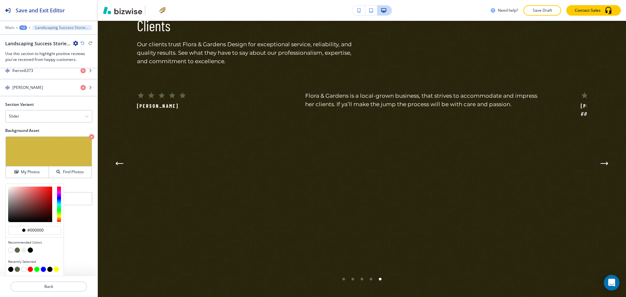
click at [11, 250] on button "button" at bounding box center [10, 250] width 5 height 5
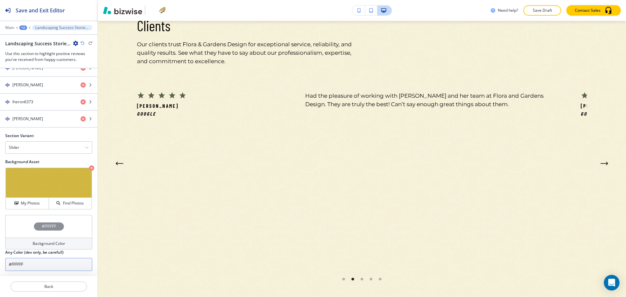
click at [30, 262] on input "#FFFFFF" at bounding box center [48, 264] width 87 height 13
paste input "c1b276"
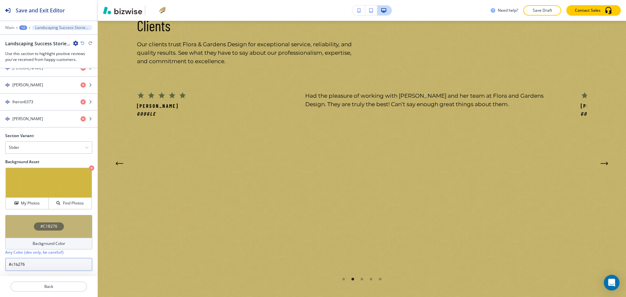
type input "#c1b276"
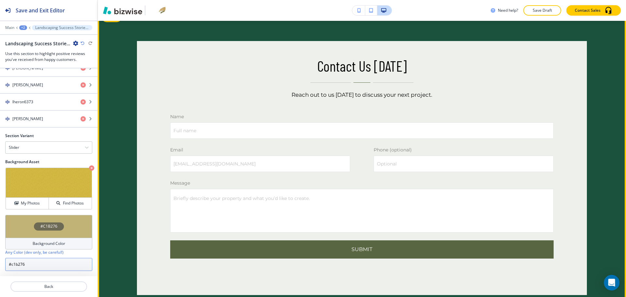
scroll to position [3148, 0]
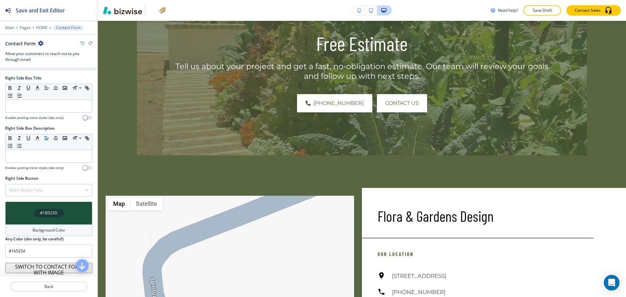
scroll to position [2785, 0]
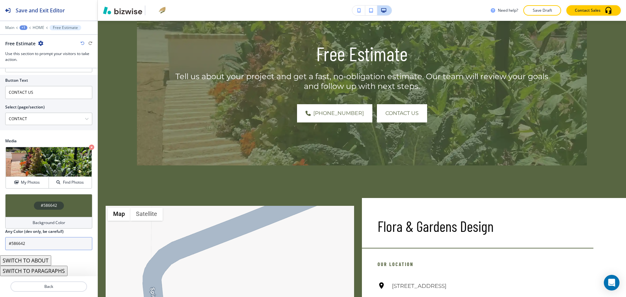
click at [39, 241] on input "#586642" at bounding box center [48, 243] width 87 height 13
paste input "0b483"
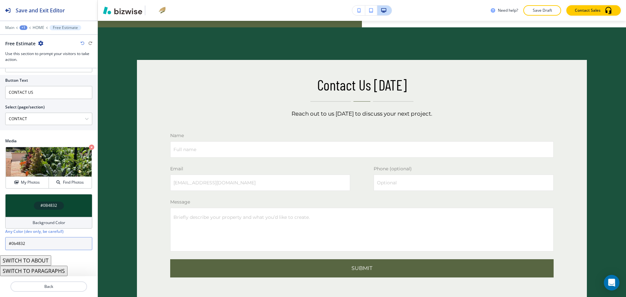
scroll to position [3134, 0]
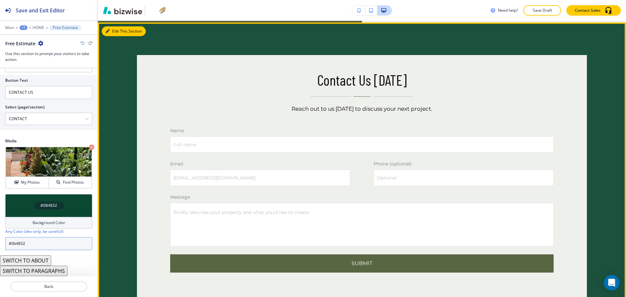
type input "#0b4832"
click at [108, 36] on button "Edit This Section" at bounding box center [124, 31] width 44 height 10
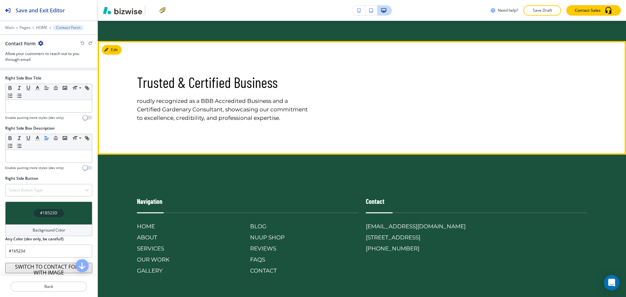
scroll to position [3435, 0]
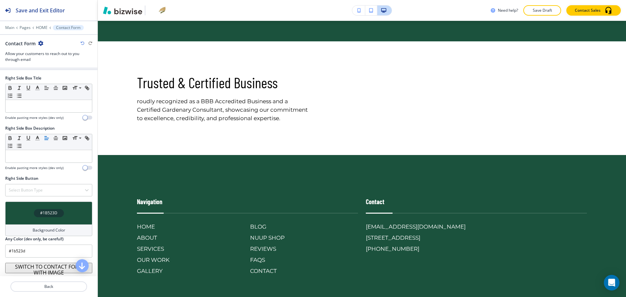
click at [50, 265] on button "SWITCH TO CONTACT FORM WITH IMAGE" at bounding box center [48, 268] width 87 height 10
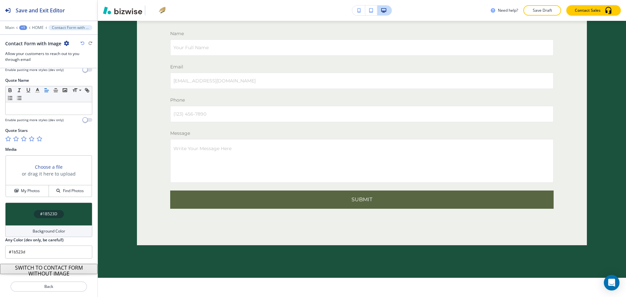
scroll to position [325, 0]
click at [29, 191] on h4 "My Photos" at bounding box center [30, 190] width 19 height 6
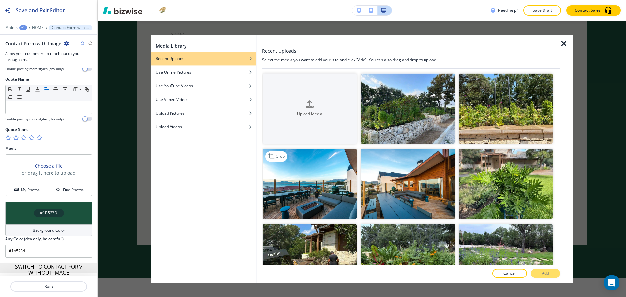
drag, startPoint x: 307, startPoint y: 196, endPoint x: 330, endPoint y: 196, distance: 23.5
click at [307, 196] on img "button" at bounding box center [310, 184] width 94 height 70
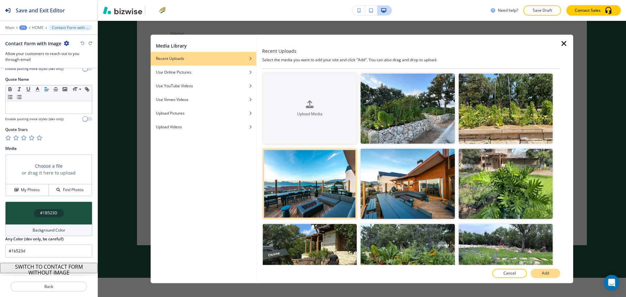
click at [537, 271] on button "Add" at bounding box center [545, 273] width 29 height 9
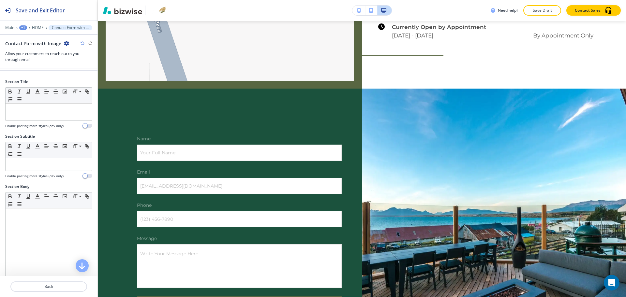
scroll to position [0, 0]
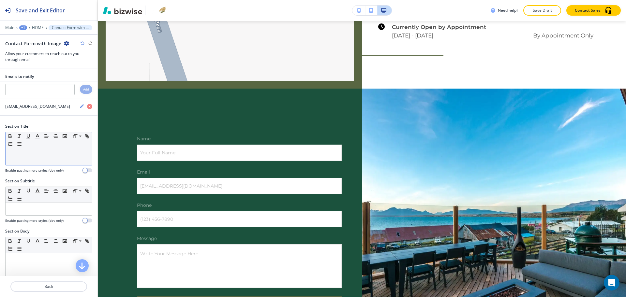
click at [63, 156] on p at bounding box center [49, 155] width 80 height 6
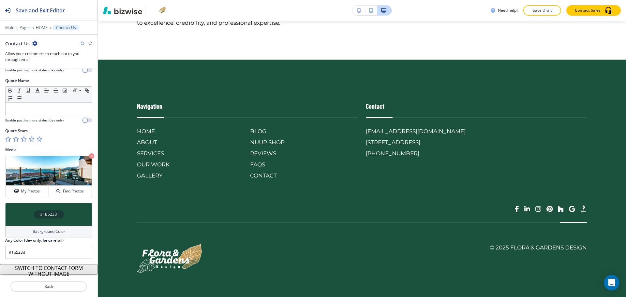
scroll to position [325, 0]
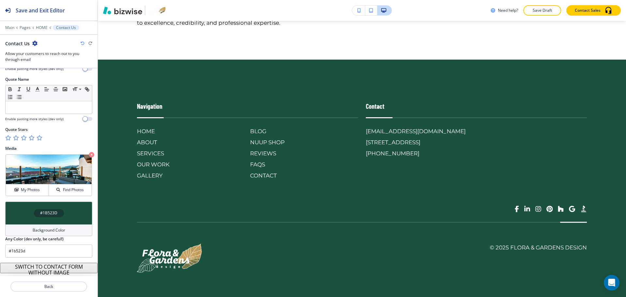
click at [46, 232] on h4 "Background Color" at bounding box center [49, 231] width 33 height 6
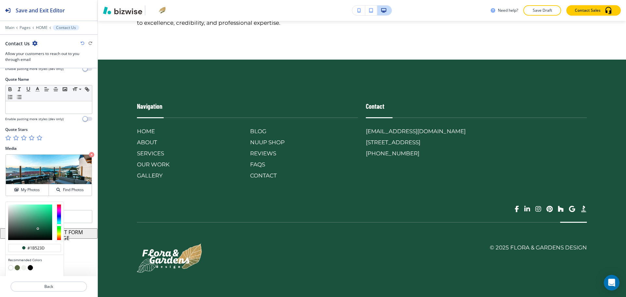
click at [17, 267] on button "button" at bounding box center [17, 267] width 5 height 5
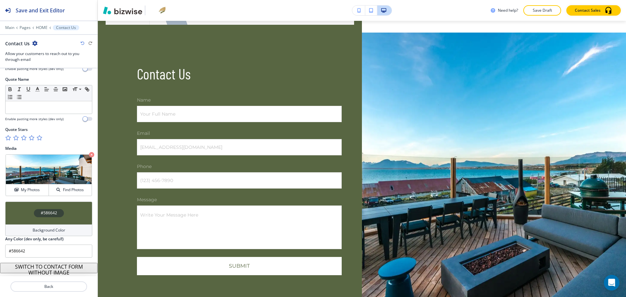
scroll to position [3125, 0]
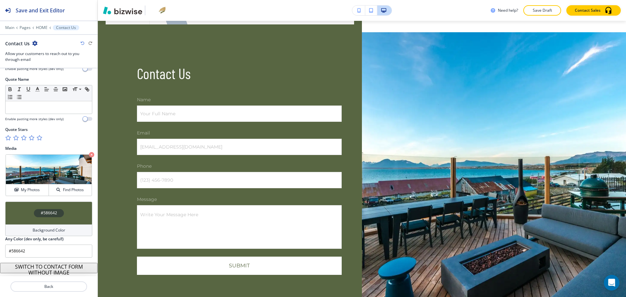
click at [42, 225] on div "Background Color" at bounding box center [48, 231] width 87 height 12
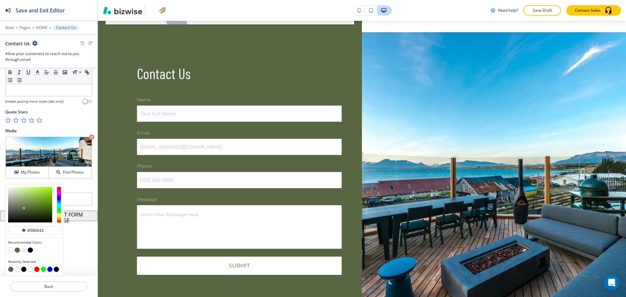
click at [24, 250] on button "button" at bounding box center [23, 250] width 5 height 5
type input "#eef0ec"
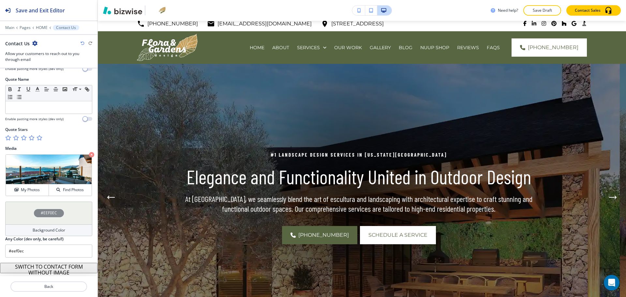
scroll to position [0, 0]
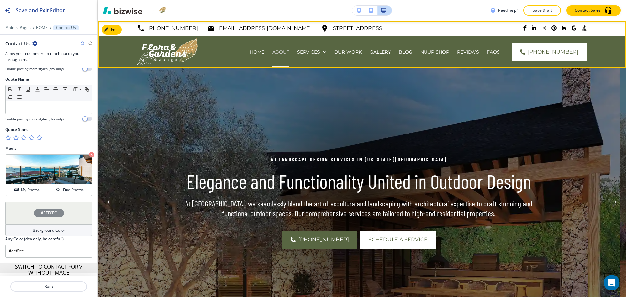
click at [272, 49] on p "ABOUT" at bounding box center [280, 52] width 17 height 7
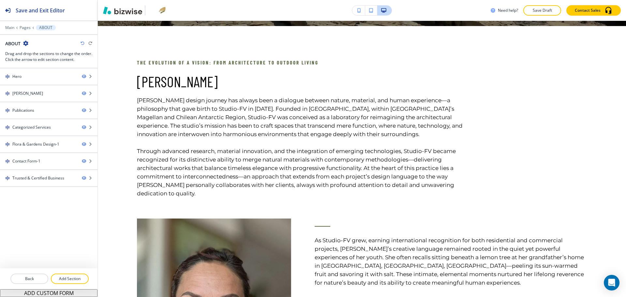
scroll to position [293, 0]
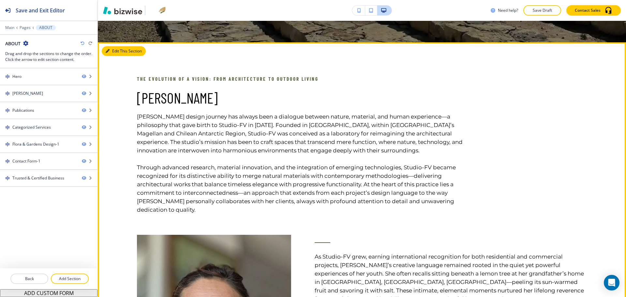
click at [113, 50] on button "Edit This Section" at bounding box center [124, 51] width 44 height 10
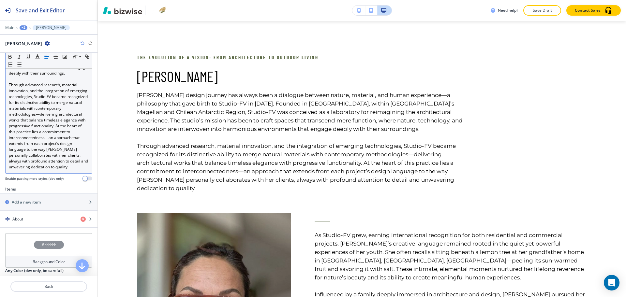
scroll to position [203, 0]
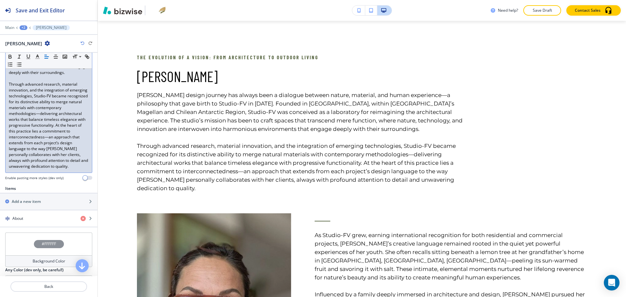
click at [32, 157] on p "Through advanced research, material innovation, and the integration of emerging…" at bounding box center [49, 126] width 80 height 88
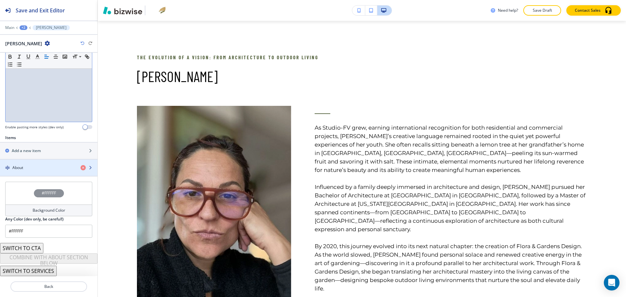
click at [24, 171] on div "button" at bounding box center [48, 173] width 97 height 5
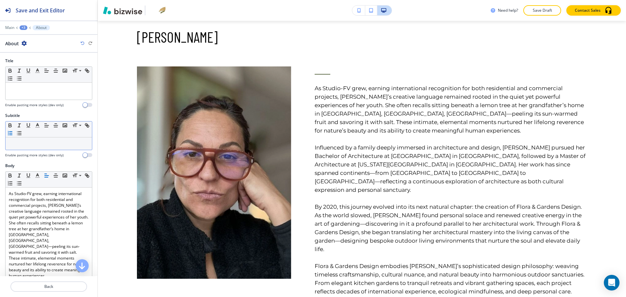
scroll to position [367, 0]
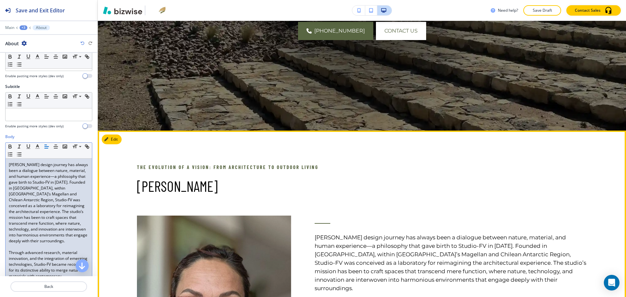
scroll to position [205, 0]
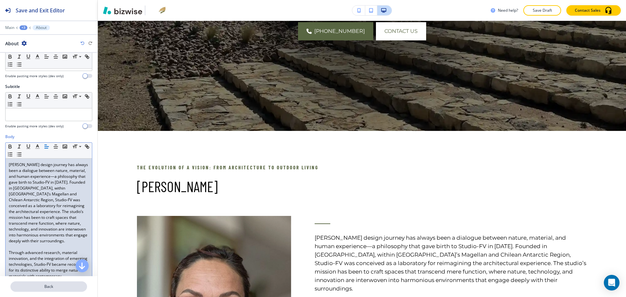
click at [51, 291] on button "Back" at bounding box center [48, 287] width 77 height 10
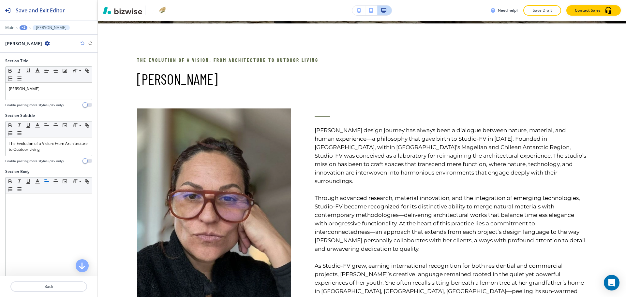
scroll to position [315, 0]
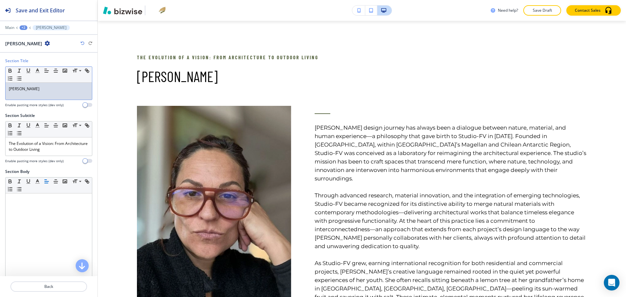
click at [41, 94] on div "[PERSON_NAME]" at bounding box center [49, 91] width 86 height 17
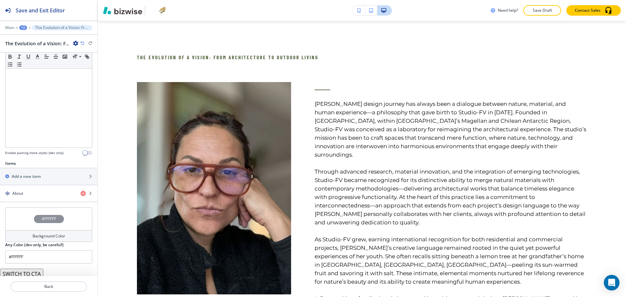
scroll to position [157, 0]
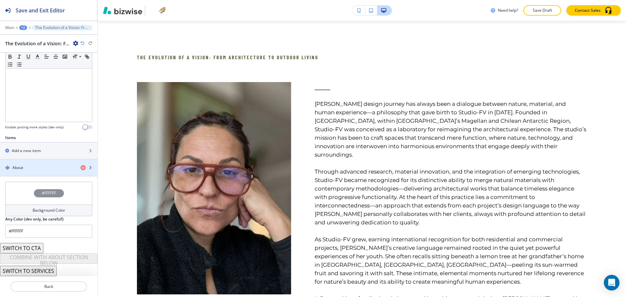
click at [31, 169] on div "About" at bounding box center [37, 168] width 75 height 6
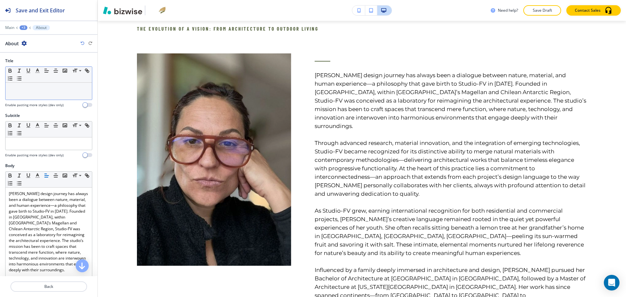
scroll to position [0, 0]
click at [28, 93] on div at bounding box center [49, 90] width 86 height 17
paste div
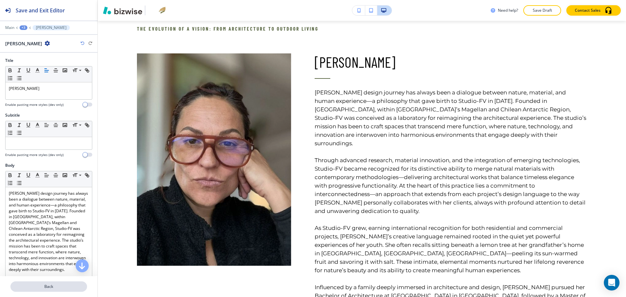
click at [53, 287] on p "Back" at bounding box center [48, 287] width 75 height 6
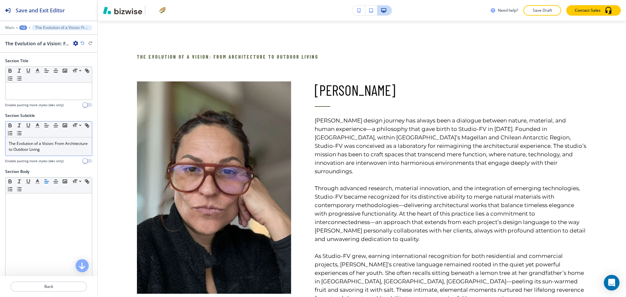
scroll to position [315, 0]
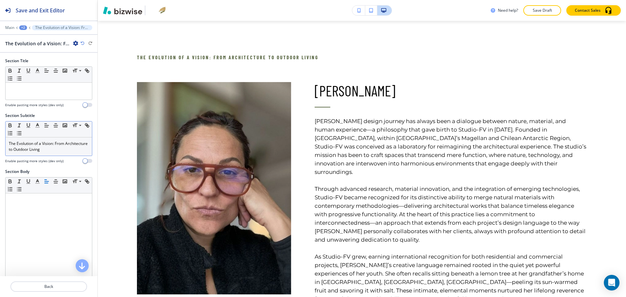
click at [39, 155] on div "The Evolution of a Vision: From Architecture to Outdoor Living" at bounding box center [49, 147] width 86 height 18
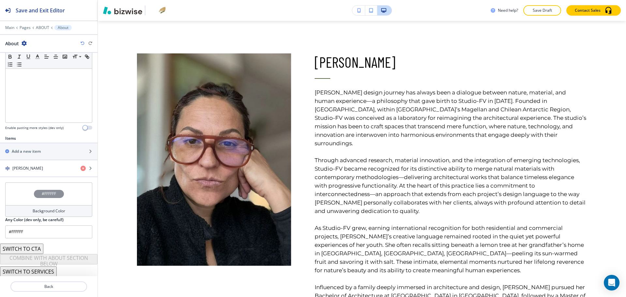
scroll to position [151, 0]
click at [35, 167] on h4 "[PERSON_NAME]" at bounding box center [27, 168] width 31 height 6
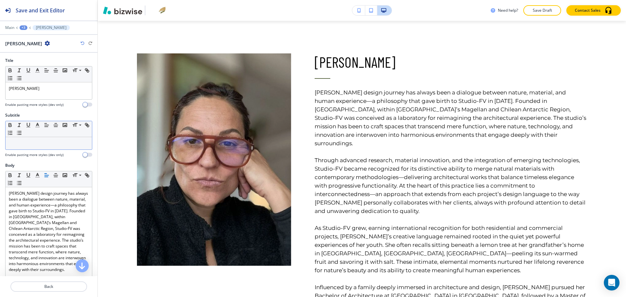
scroll to position [1, 0]
click at [35, 146] on div at bounding box center [49, 143] width 86 height 12
paste div
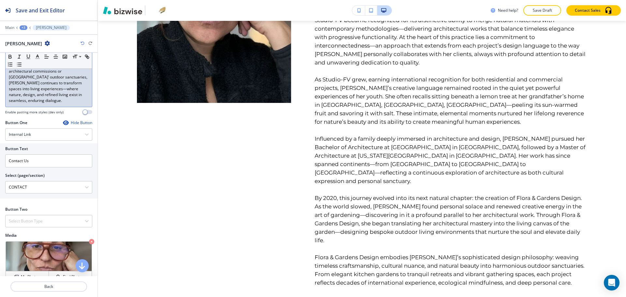
scroll to position [687, 0]
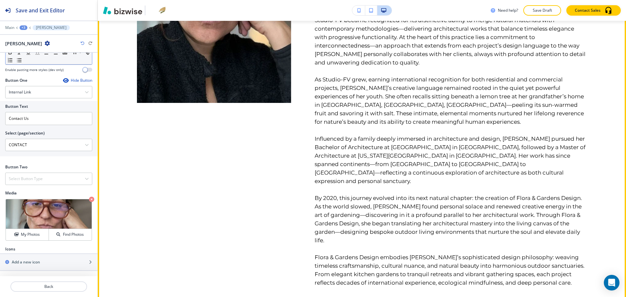
drag, startPoint x: 8, startPoint y: 200, endPoint x: 206, endPoint y: 287, distance: 216.5
click at [204, 289] on div "Save and Exit Editor Main +3 [PERSON_NAME] [PERSON_NAME] Title Small Normal Lar…" at bounding box center [313, 148] width 626 height 297
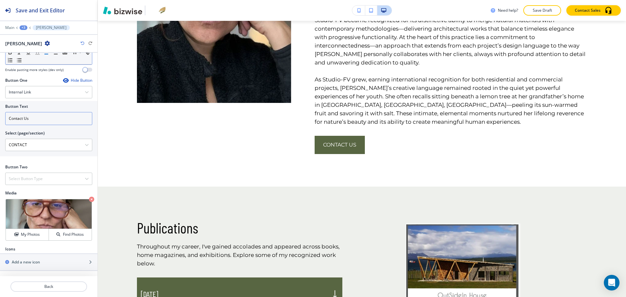
scroll to position [417, 0]
click at [18, 208] on icon at bounding box center [15, 207] width 8 height 8
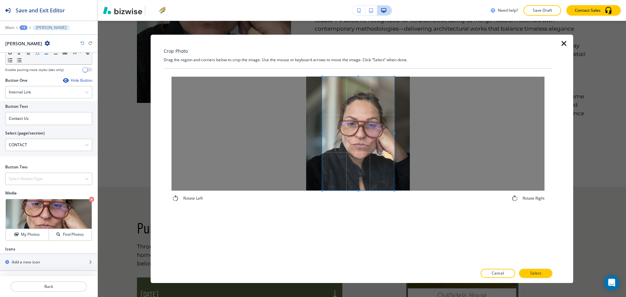
click at [394, 132] on div at bounding box center [358, 134] width 72 height 114
click at [370, 145] on span at bounding box center [360, 134] width 71 height 114
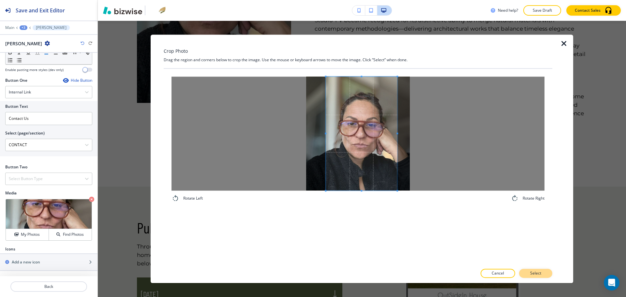
click at [535, 276] on p "Select" at bounding box center [535, 274] width 11 height 6
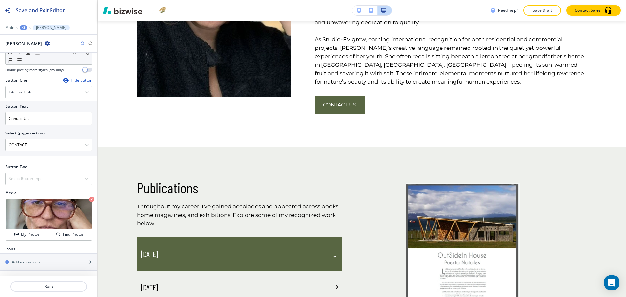
scroll to position [518, 0]
click at [23, 209] on p "Crop" at bounding box center [23, 207] width 9 height 6
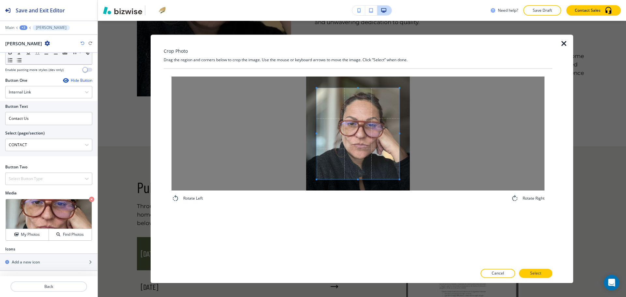
click at [563, 43] on icon "button" at bounding box center [564, 44] width 8 height 8
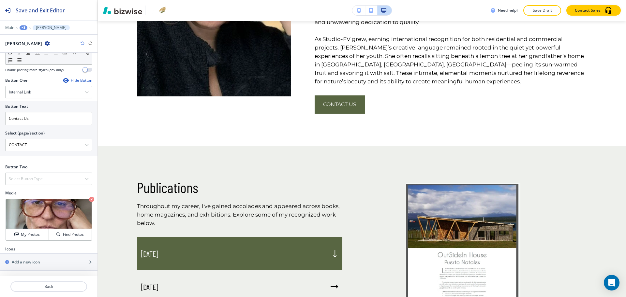
scroll to position [0, 0]
click at [75, 81] on div "Hide Button" at bounding box center [77, 80] width 29 height 5
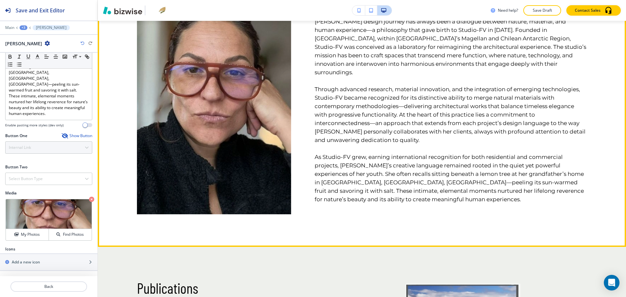
scroll to position [400, 0]
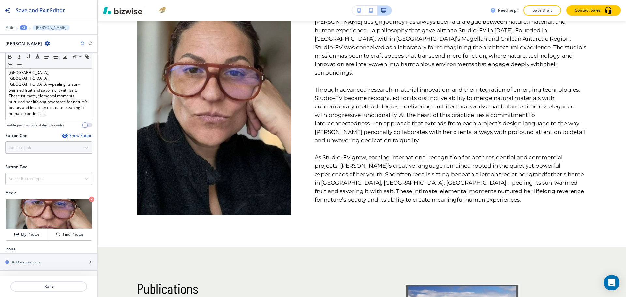
click at [25, 26] on div "+3" at bounding box center [24, 27] width 8 height 5
click at [36, 48] on p "ABOUT" at bounding box center [40, 50] width 33 height 6
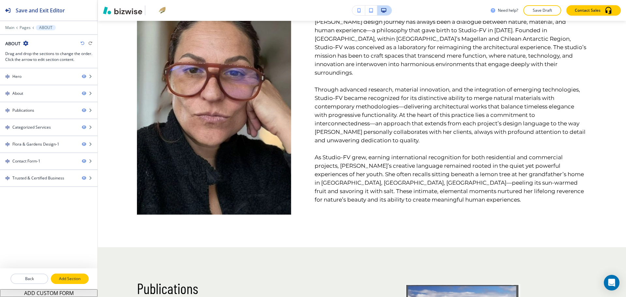
click at [82, 276] on p "Add Section" at bounding box center [70, 279] width 37 height 6
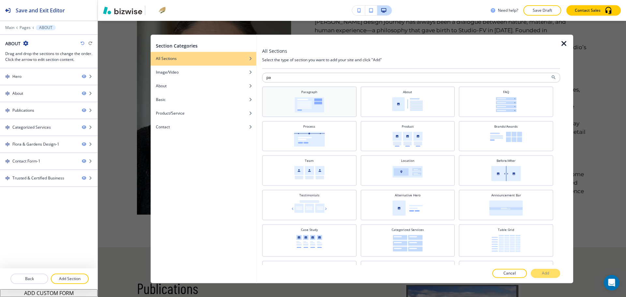
type input "pa"
click at [320, 93] on div "Paragraph" at bounding box center [309, 101] width 88 height 23
click at [550, 275] on button "Add" at bounding box center [545, 273] width 29 height 9
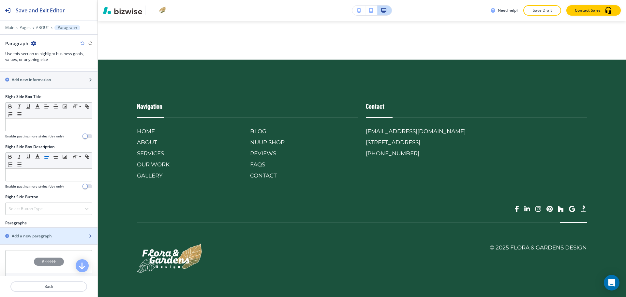
scroll to position [244, 0]
click at [29, 237] on h2 "Add a new paragraph" at bounding box center [32, 236] width 40 height 6
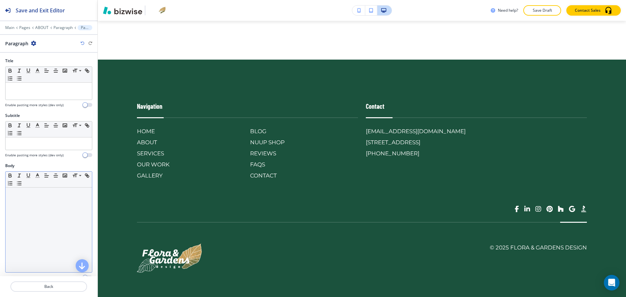
click at [47, 224] on div at bounding box center [49, 230] width 86 height 85
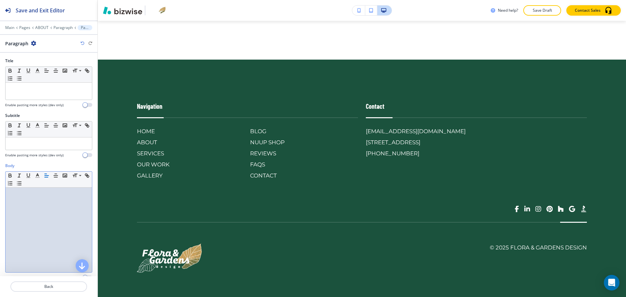
scroll to position [0, 0]
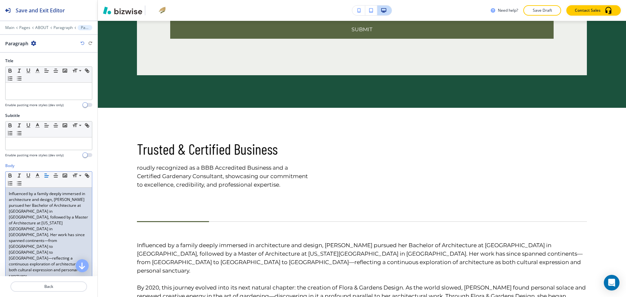
click at [57, 25] on div "Main Pages ABOUT Paragraph Paragraph" at bounding box center [48, 27] width 87 height 5
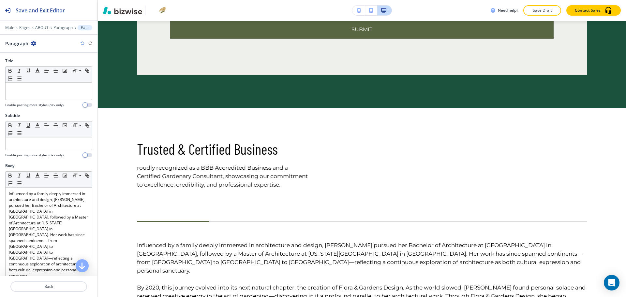
scroll to position [1928, 0]
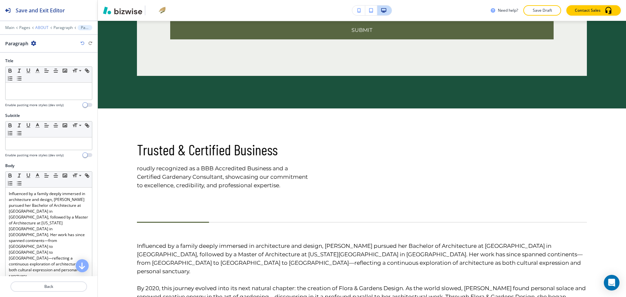
click at [42, 27] on p "ABOUT" at bounding box center [41, 27] width 13 height 5
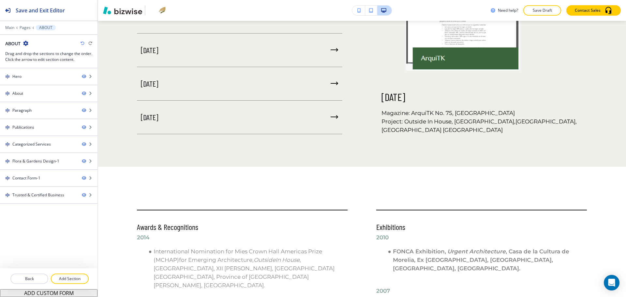
scroll to position [1136, 0]
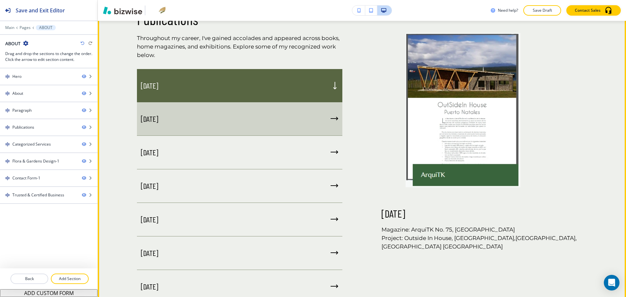
click at [220, 112] on div "[DATE]" at bounding box center [239, 119] width 205 height 34
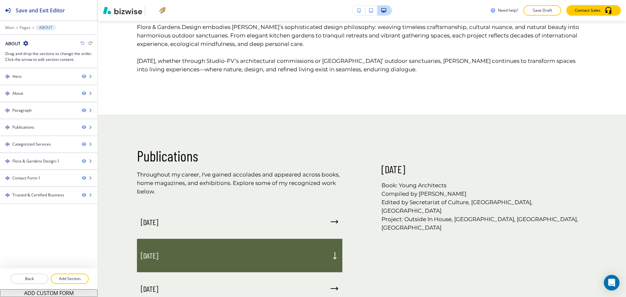
scroll to position [729, 0]
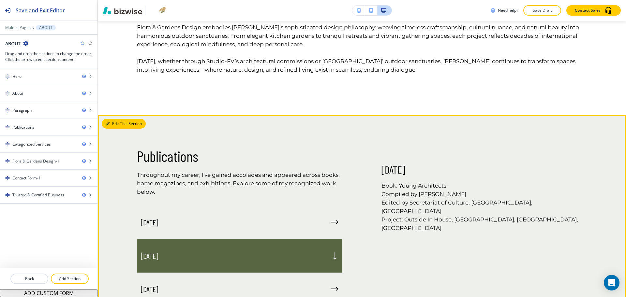
click at [116, 119] on button "Edit This Section" at bounding box center [124, 124] width 44 height 10
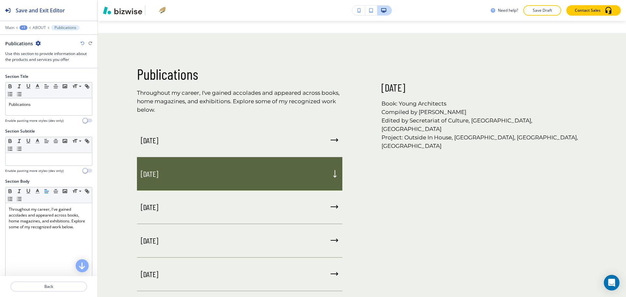
scroll to position [320, 0]
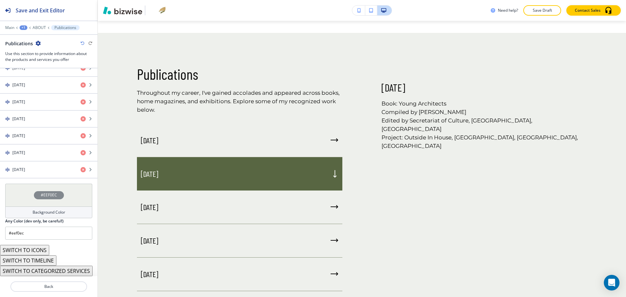
click at [45, 261] on button "SWITCH TO TIMELINE" at bounding box center [28, 261] width 56 height 10
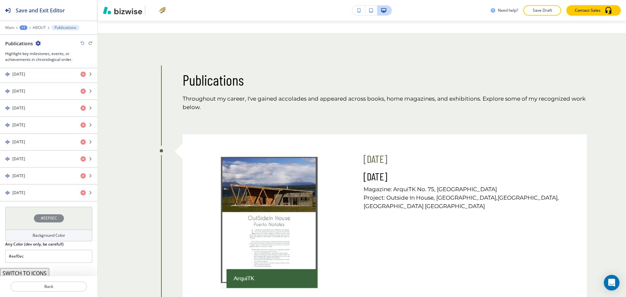
scroll to position [346, 0]
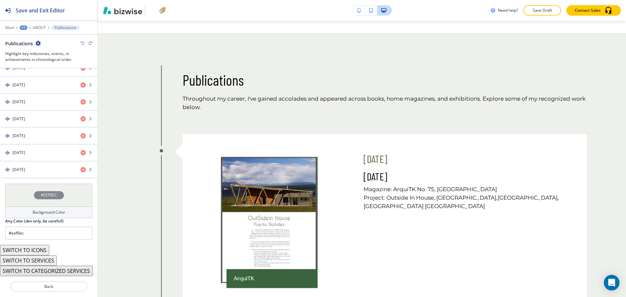
click at [43, 257] on button "SWITCH TO SERVICES" at bounding box center [28, 261] width 57 height 10
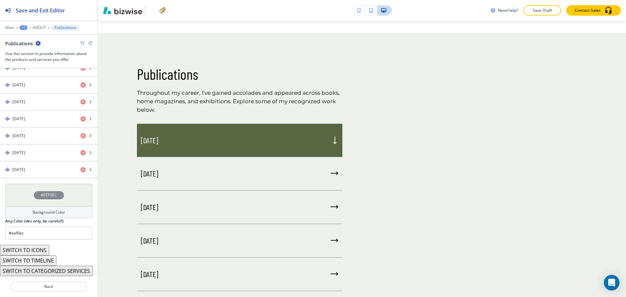
scroll to position [320, 0]
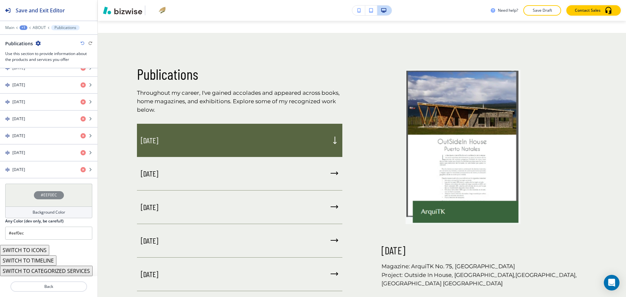
click at [49, 258] on button "SWITCH TO TIMELINE" at bounding box center [28, 261] width 56 height 10
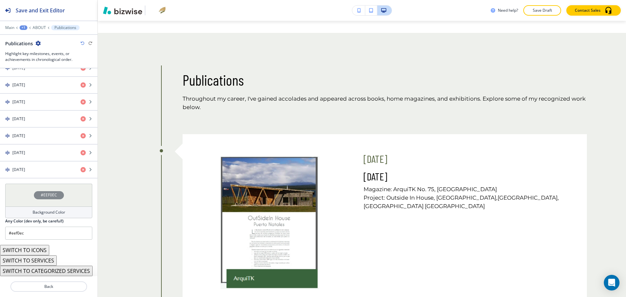
click at [43, 249] on button "SWITCH TO ICONS" at bounding box center [24, 250] width 49 height 10
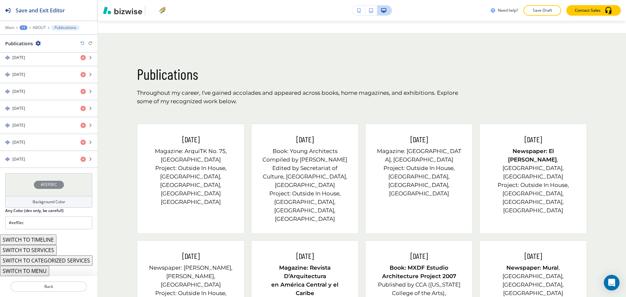
scroll to position [340, 0]
click at [39, 271] on button "SWITCH TO MENU" at bounding box center [24, 271] width 49 height 10
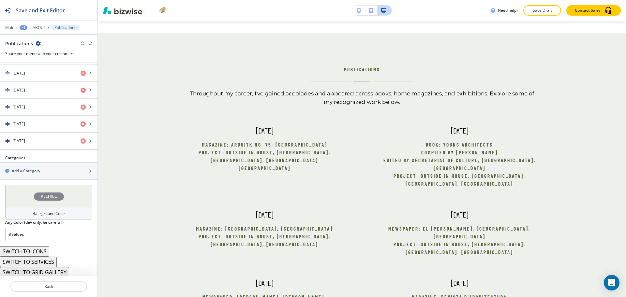
scroll to position [344, 0]
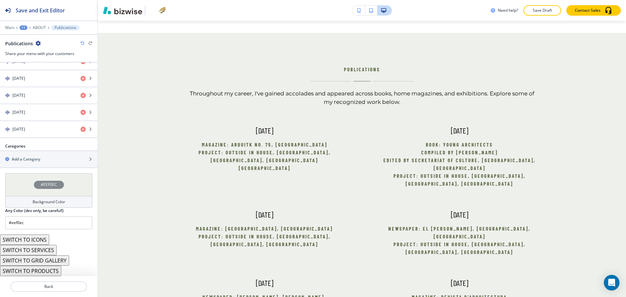
click at [48, 273] on button "SWITCH TO PRODUCTS" at bounding box center [30, 271] width 61 height 10
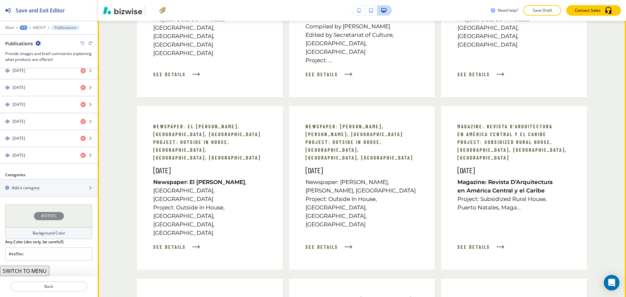
scroll to position [1015, 0]
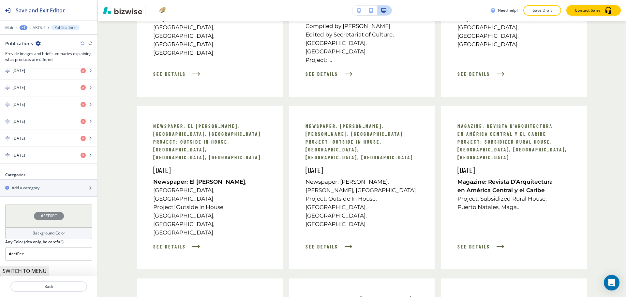
click at [41, 274] on button "SWITCH TO MENU" at bounding box center [24, 271] width 49 height 10
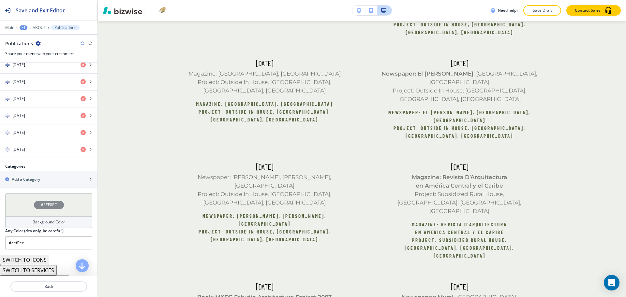
scroll to position [326, 0]
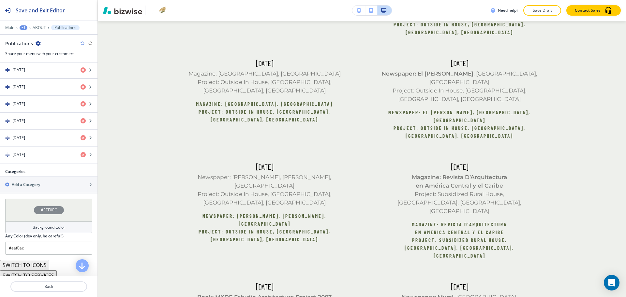
click at [83, 43] on icon "button" at bounding box center [83, 43] width 4 height 4
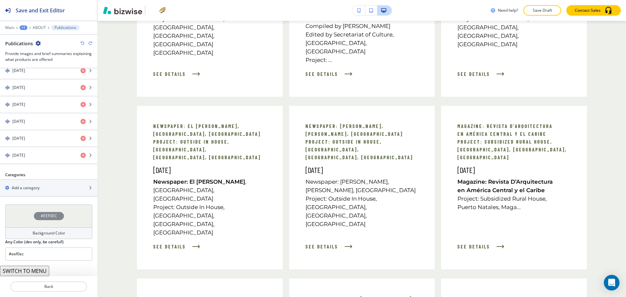
click at [83, 43] on icon "button" at bounding box center [83, 43] width 4 height 4
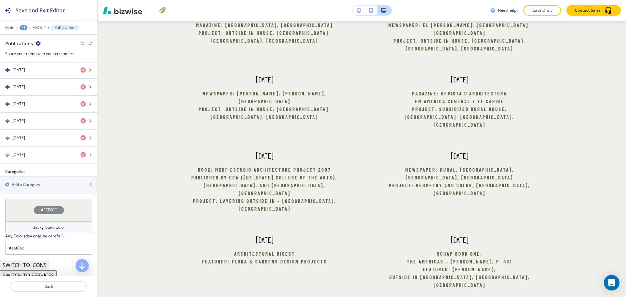
click at [83, 43] on icon "button" at bounding box center [83, 43] width 4 height 4
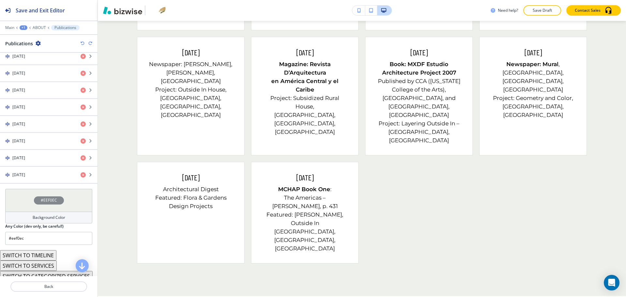
click at [83, 43] on icon "button" at bounding box center [83, 43] width 4 height 4
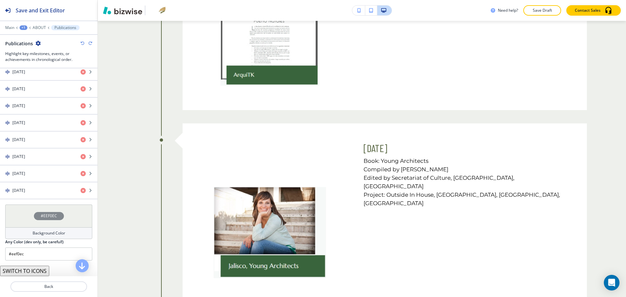
click at [83, 43] on icon "button" at bounding box center [83, 43] width 4 height 4
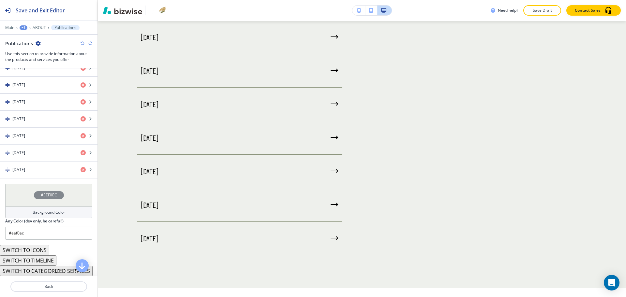
scroll to position [296, 0]
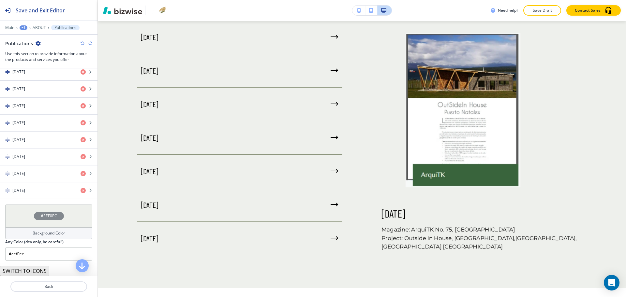
click at [81, 43] on icon "button" at bounding box center [83, 43] width 4 height 4
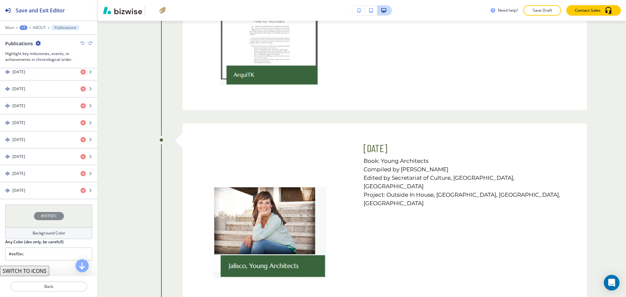
click at [81, 43] on icon "button" at bounding box center [83, 43] width 4 height 4
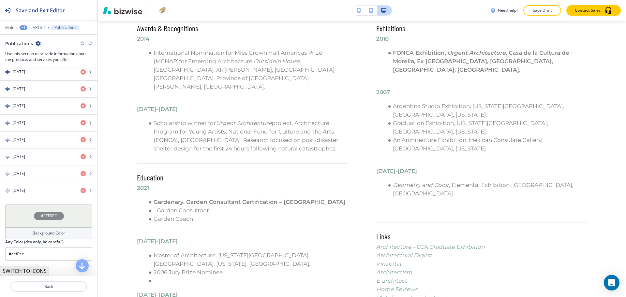
scroll to position [1335, 0]
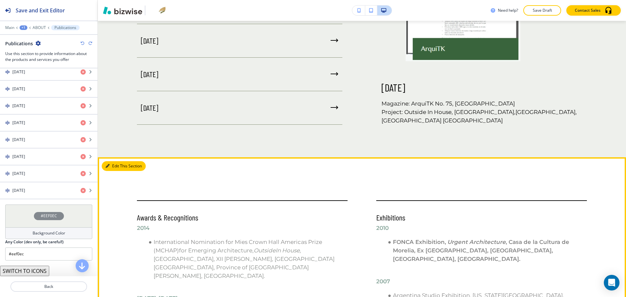
click at [112, 161] on button "Edit This Section" at bounding box center [124, 166] width 44 height 10
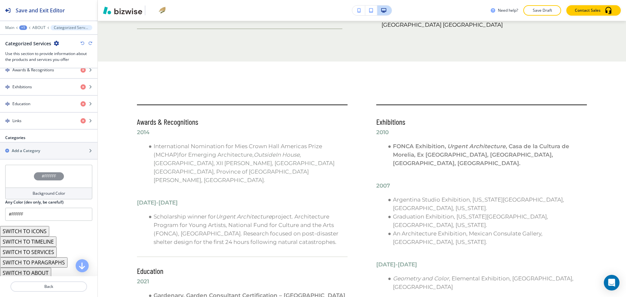
scroll to position [303, 0]
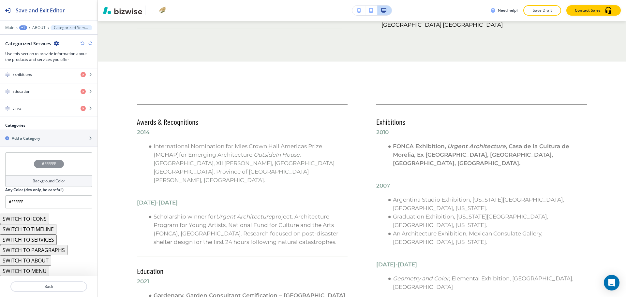
click at [42, 219] on button "SWITCH TO ICONS" at bounding box center [24, 219] width 49 height 10
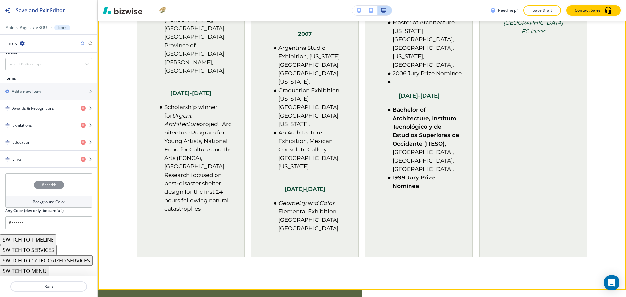
scroll to position [1443, 0]
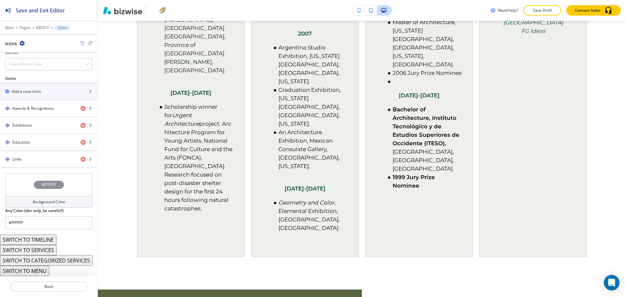
click at [41, 236] on button "SWITCH TO TIMELINE" at bounding box center [28, 240] width 56 height 10
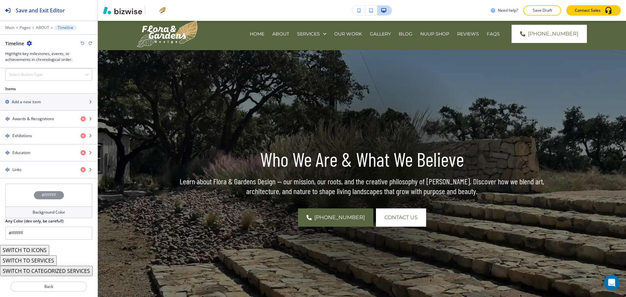
scroll to position [0, 0]
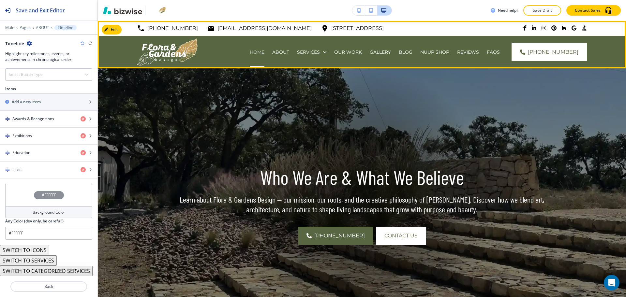
click at [250, 51] on p "HOME" at bounding box center [257, 52] width 15 height 7
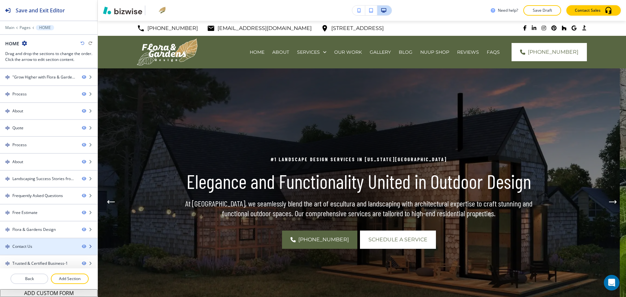
scroll to position [20, 0]
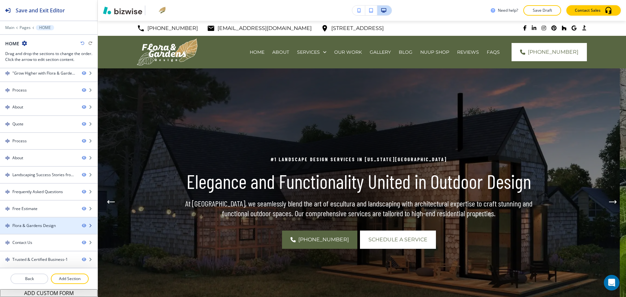
click at [41, 224] on div "Flora & Gardens Design" at bounding box center [33, 226] width 43 height 6
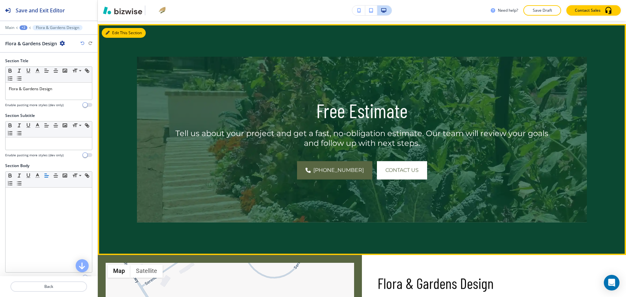
click at [107, 35] on icon "button" at bounding box center [108, 33] width 4 height 4
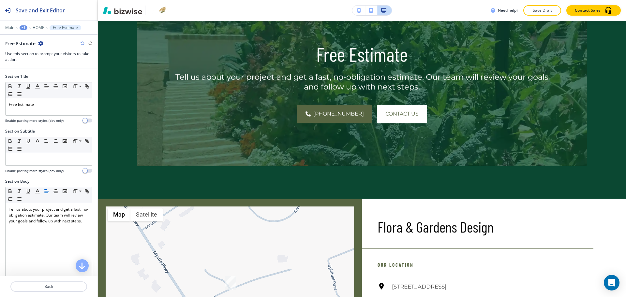
scroll to position [2722, 0]
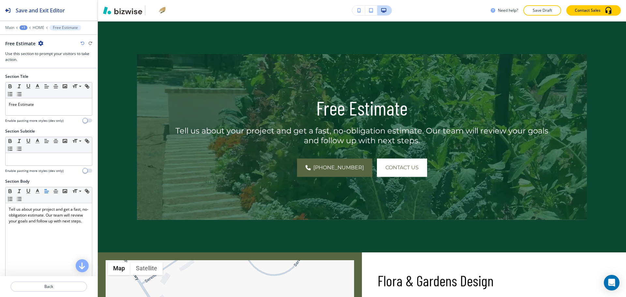
click at [41, 43] on icon "button" at bounding box center [40, 43] width 5 height 5
click at [54, 68] on p "Duplicate Section" at bounding box center [58, 66] width 33 height 6
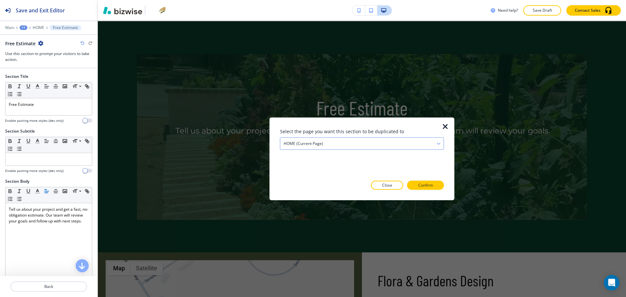
click at [303, 147] on div "HOME (current page)" at bounding box center [361, 144] width 163 height 12
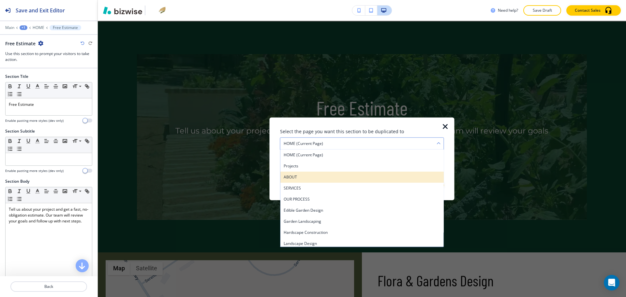
click at [303, 177] on h4 "ABOUT" at bounding box center [362, 177] width 157 height 6
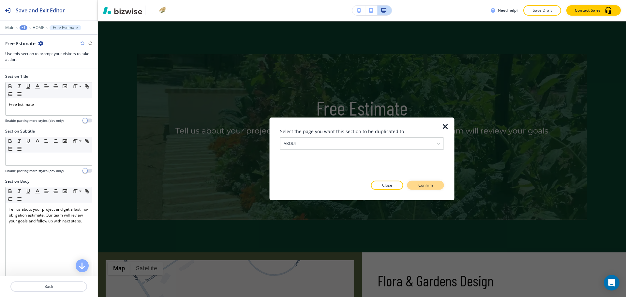
click at [440, 185] on button "Confirm" at bounding box center [425, 185] width 37 height 9
click at [433, 186] on p "Take me there" at bounding box center [420, 186] width 26 height 6
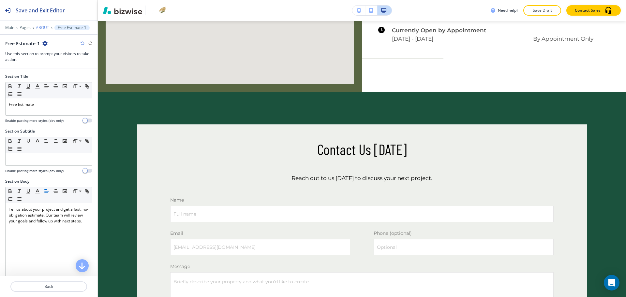
click at [42, 28] on p "ABOUT" at bounding box center [42, 27] width 13 height 5
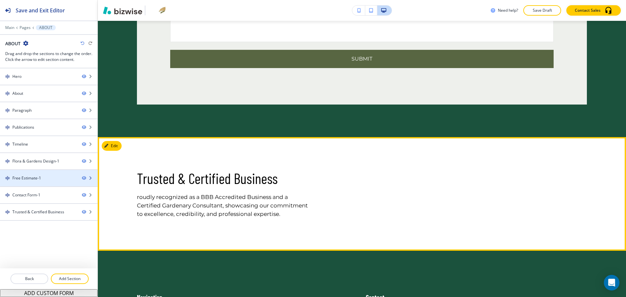
scroll to position [2258, 0]
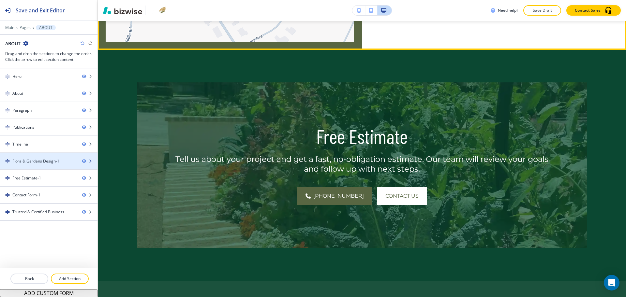
click at [44, 161] on div "Flora & Gardens Design-1" at bounding box center [35, 161] width 47 height 6
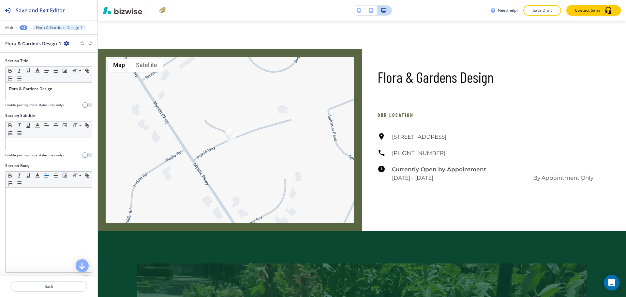
scroll to position [2075, 0]
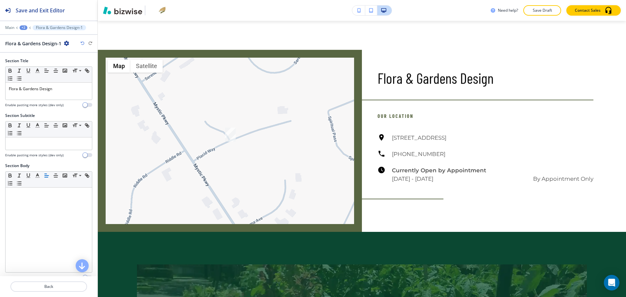
click at [24, 26] on div "+2" at bounding box center [24, 27] width 8 height 5
click at [34, 46] on button "ABOUT" at bounding box center [41, 50] width 42 height 12
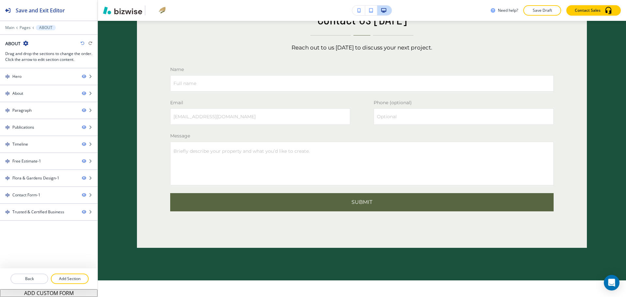
scroll to position [2573, 0]
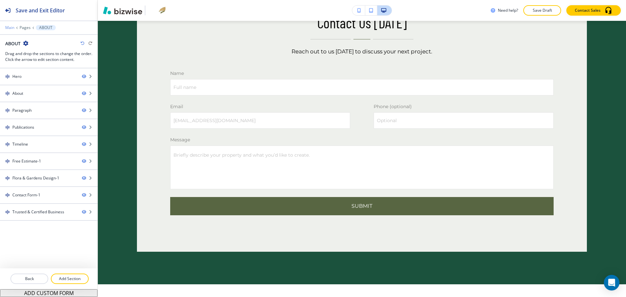
click at [9, 27] on p "Main" at bounding box center [9, 27] width 9 height 5
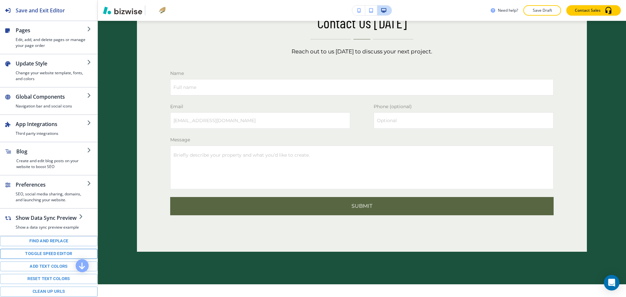
click at [70, 259] on button "Toggle speed editor" at bounding box center [48, 254] width 97 height 10
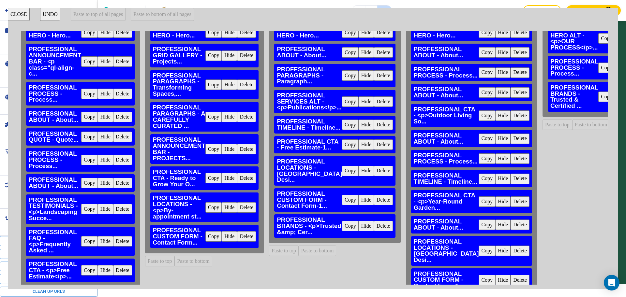
scroll to position [0, 0]
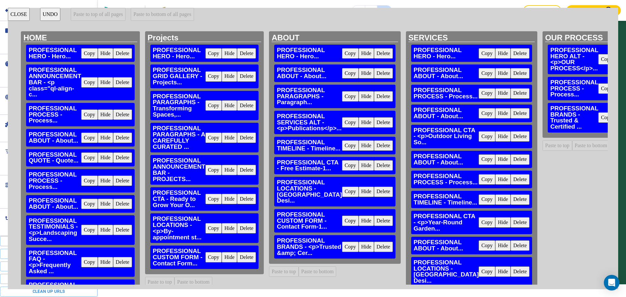
click at [383, 216] on button "Delete" at bounding box center [383, 221] width 19 height 10
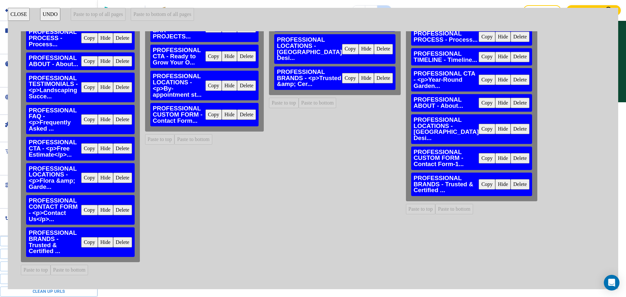
scroll to position [163, 0]
click at [91, 237] on button "Copy" at bounding box center [89, 242] width 17 height 10
click at [317, 98] on button "Paste to bottom" at bounding box center [318, 103] width 38 height 10
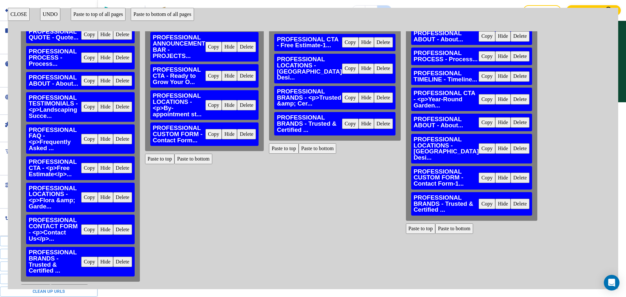
click at [380, 121] on button "Delete" at bounding box center [383, 124] width 19 height 10
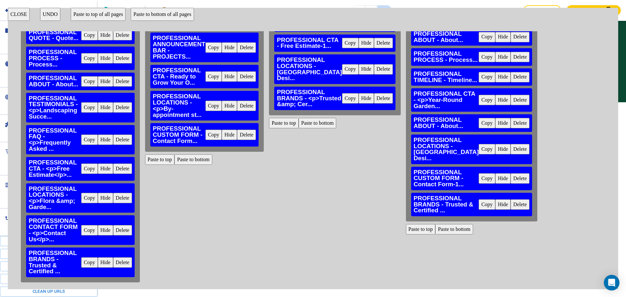
scroll to position [122, 0]
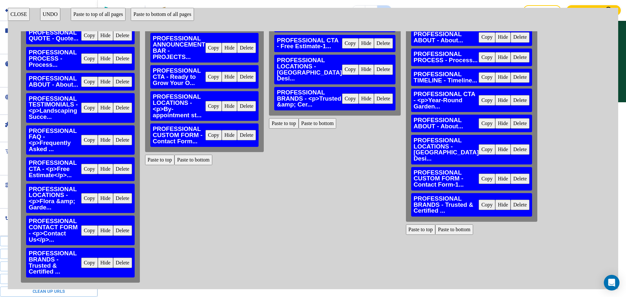
click at [199, 159] on button "Paste to bottom" at bounding box center [193, 160] width 38 height 10
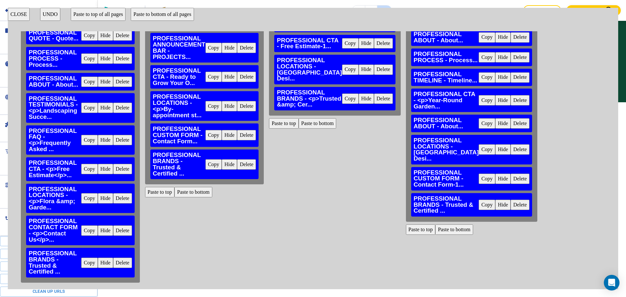
click at [87, 233] on button "Copy" at bounding box center [89, 231] width 17 height 10
click at [322, 118] on button "Paste to bottom" at bounding box center [318, 123] width 38 height 10
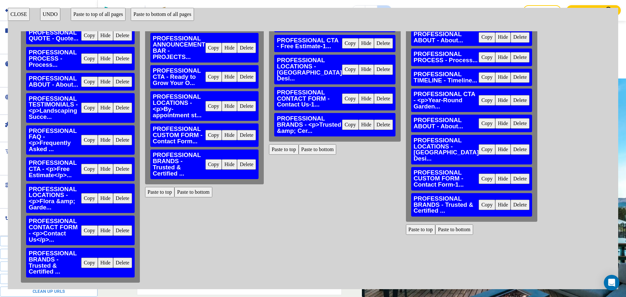
scroll to position [2489, 0]
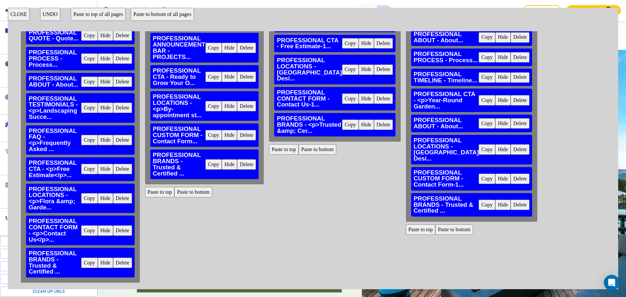
click at [19, 11] on button "CLOSE" at bounding box center [19, 14] width 22 height 13
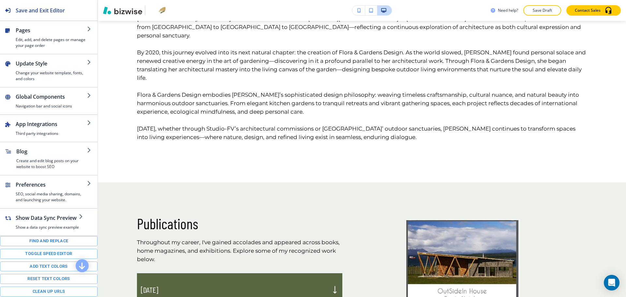
scroll to position [0, 0]
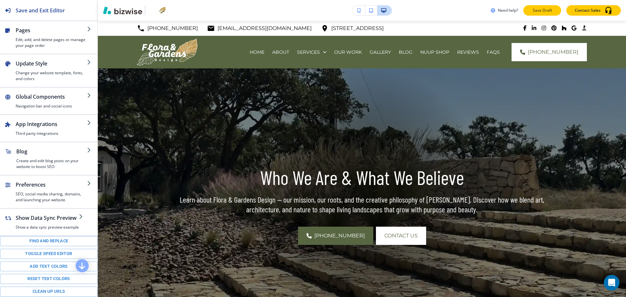
click at [541, 10] on p "Save Draft" at bounding box center [542, 10] width 21 height 6
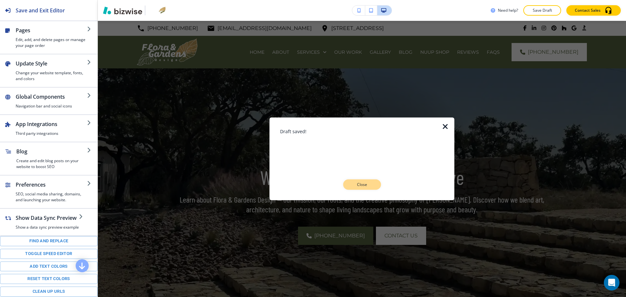
click at [359, 188] on button "Close" at bounding box center [362, 185] width 38 height 10
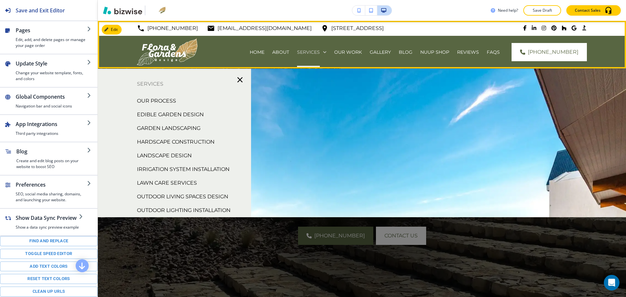
click at [297, 50] on p "SERVICES" at bounding box center [308, 52] width 23 height 7
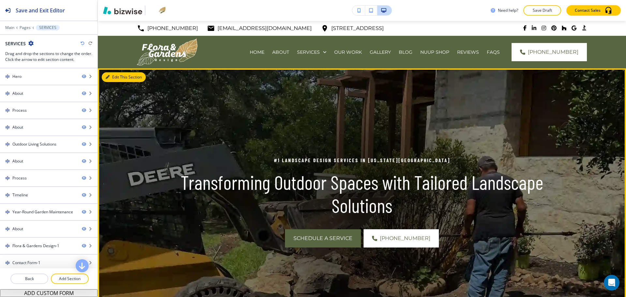
click at [114, 77] on button "Edit This Section" at bounding box center [124, 77] width 44 height 10
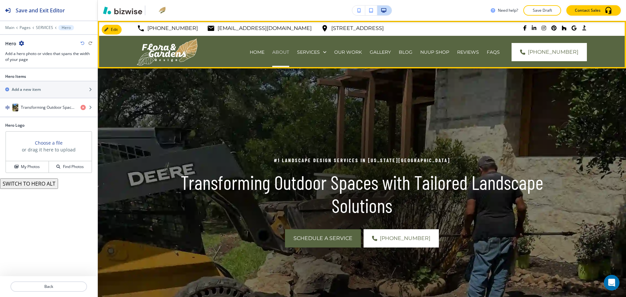
click at [272, 51] on p "ABOUT" at bounding box center [280, 52] width 17 height 7
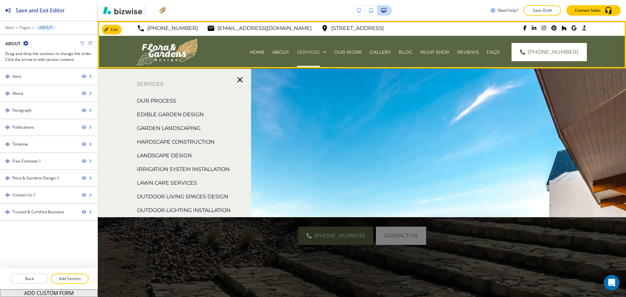
click at [297, 52] on p "SERVICES" at bounding box center [308, 52] width 23 height 7
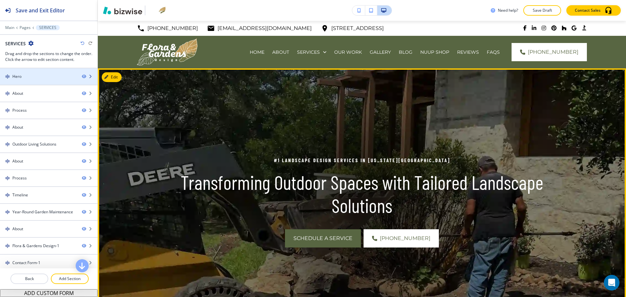
click at [32, 73] on div at bounding box center [48, 70] width 97 height 5
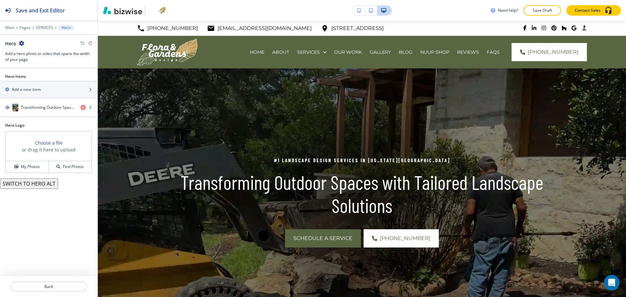
scroll to position [48, 0]
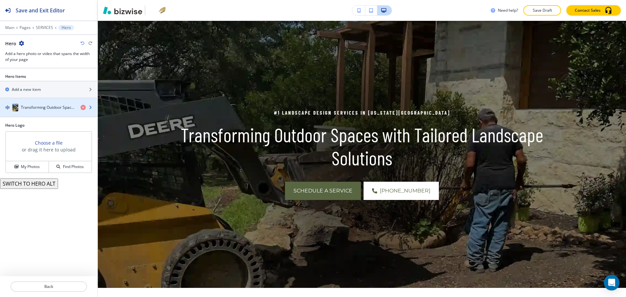
click at [42, 105] on h4 "Transforming Outdoor Spaces with Tailored Landscape Solutions" at bounding box center [48, 108] width 54 height 6
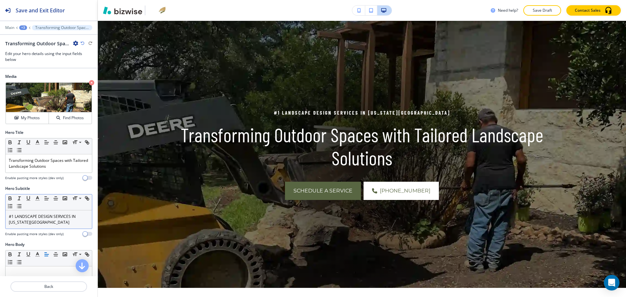
click at [56, 223] on p "#1 LANDSCAPE DESIGN SERVICES IN [US_STATE][GEOGRAPHIC_DATA]" at bounding box center [49, 220] width 80 height 12
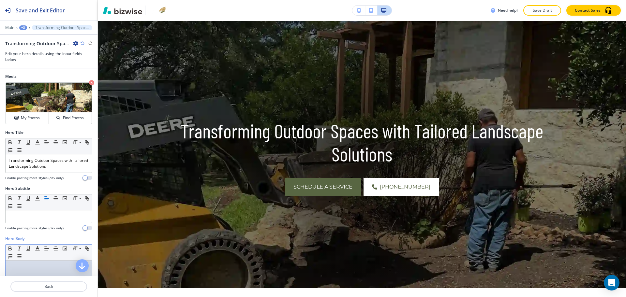
click at [57, 270] on p at bounding box center [49, 267] width 80 height 6
paste div
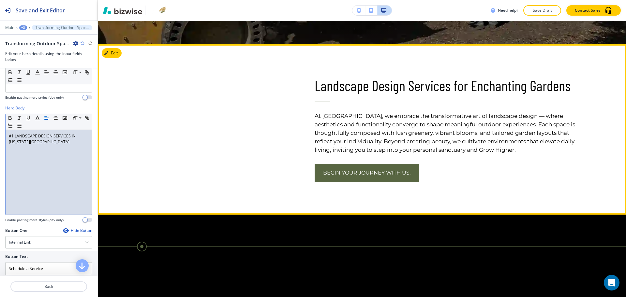
scroll to position [292, 0]
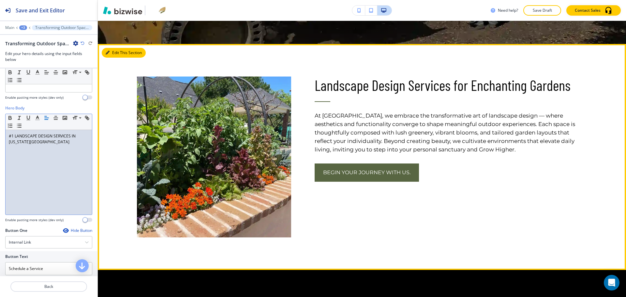
click at [116, 54] on button "Edit This Section" at bounding box center [124, 53] width 44 height 10
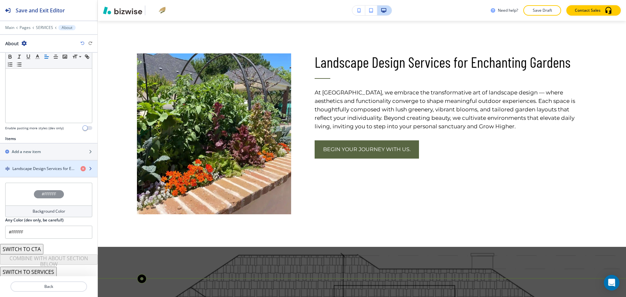
scroll to position [151, 0]
click at [44, 169] on h4 "Landscape Design Services for Enchanting Gardens" at bounding box center [43, 168] width 63 height 6
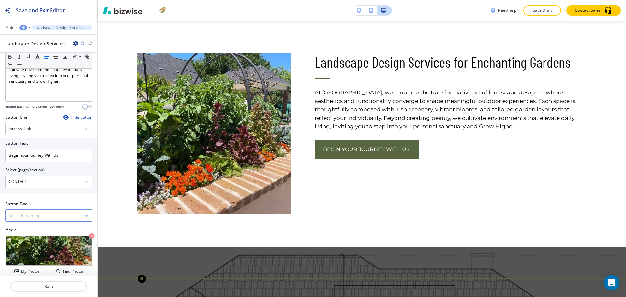
scroll to position [209, 0]
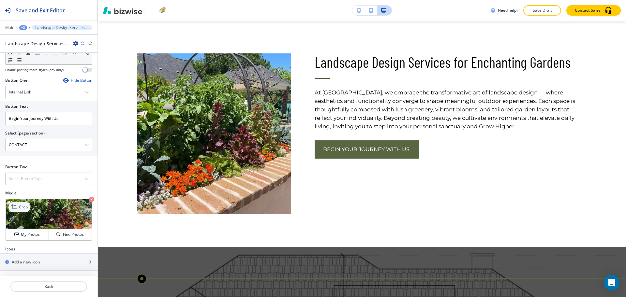
click at [20, 205] on p "Crop" at bounding box center [23, 207] width 9 height 6
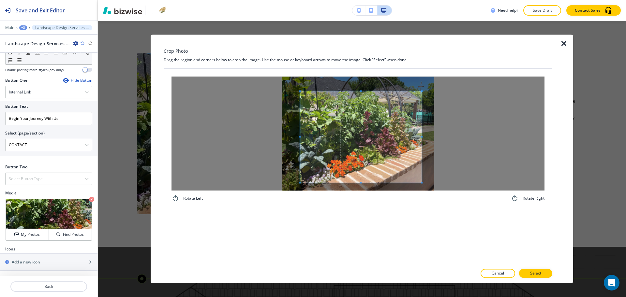
click at [366, 163] on span at bounding box center [361, 136] width 122 height 91
click at [528, 272] on button "Select" at bounding box center [535, 273] width 33 height 9
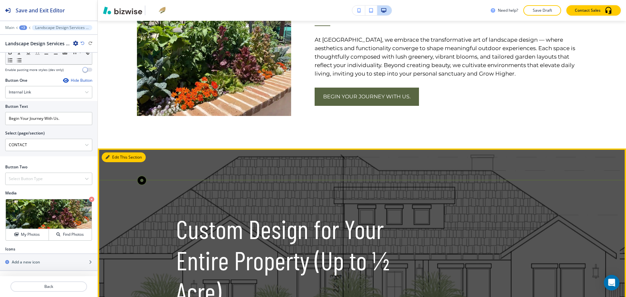
click at [117, 155] on button "Edit This Section" at bounding box center [124, 158] width 44 height 10
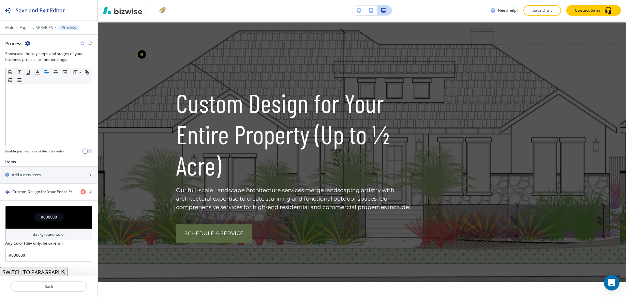
scroll to position [143, 0]
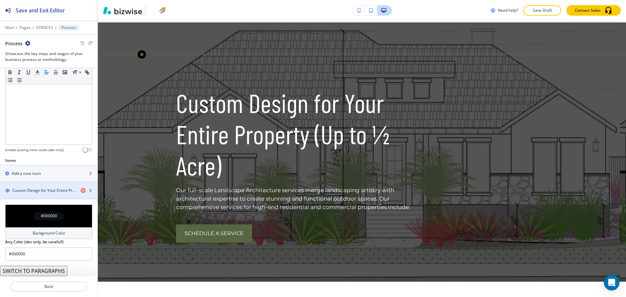
click at [35, 191] on h4 "Custom Design for Your Entire Property (Up to ½ Acre)" at bounding box center [43, 191] width 63 height 6
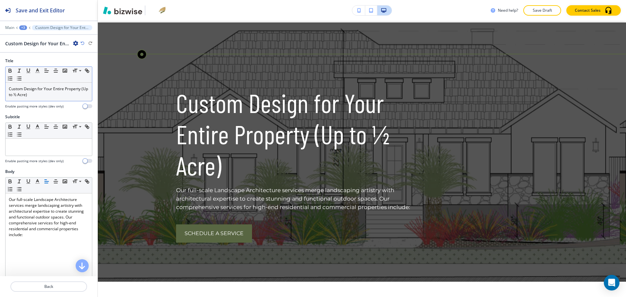
click at [35, 97] on p "Custom Design for Your Entire Property (Up to ½ Acre)" at bounding box center [49, 92] width 80 height 12
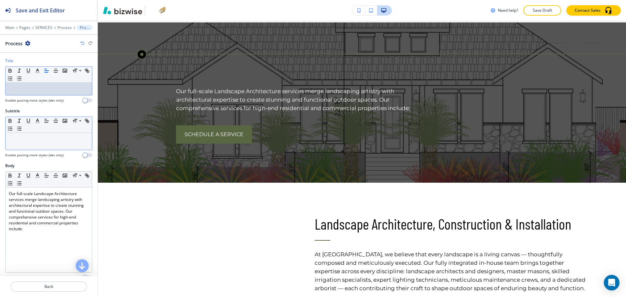
click at [49, 146] on div at bounding box center [49, 141] width 86 height 17
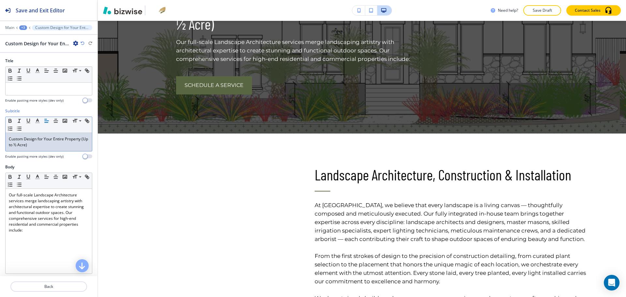
scroll to position [583, 0]
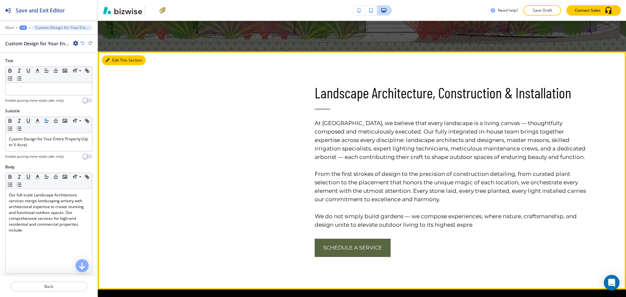
click at [112, 60] on button "Edit This Section" at bounding box center [124, 60] width 44 height 10
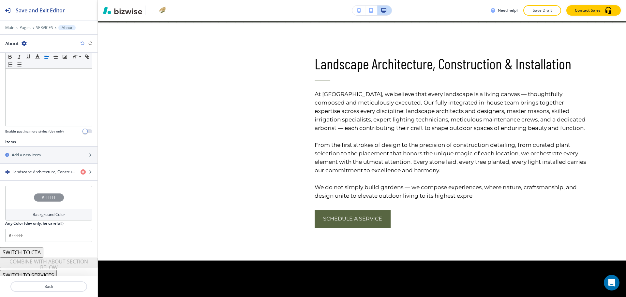
scroll to position [151, 0]
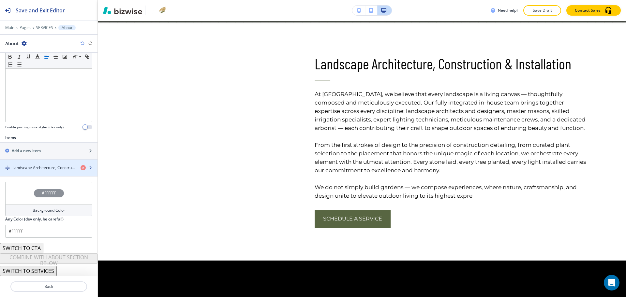
click at [32, 170] on h4 "Landscape Architecture, Construction & Installation" at bounding box center [43, 168] width 63 height 6
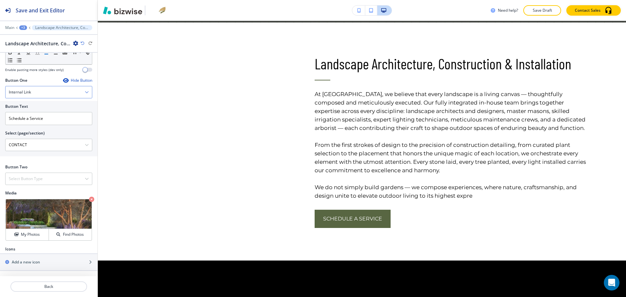
scroll to position [313, 0]
click at [16, 204] on icon at bounding box center [15, 207] width 8 height 8
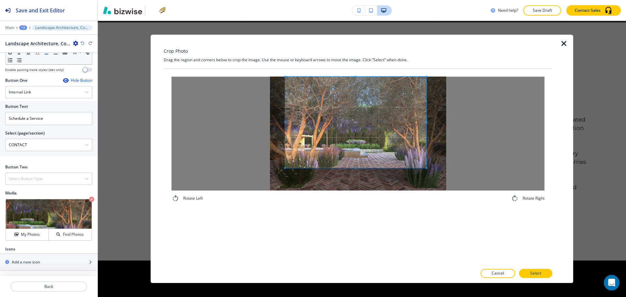
click at [342, 121] on span at bounding box center [355, 122] width 141 height 91
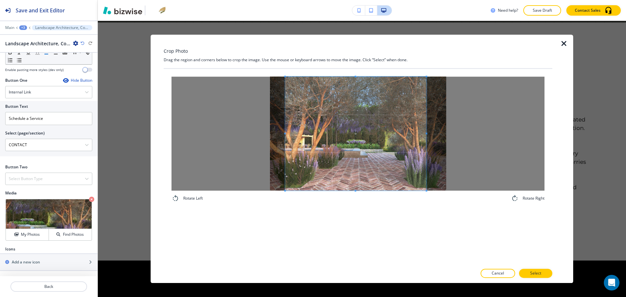
click at [359, 225] on div "Rotate Left Rotate Right" at bounding box center [358, 167] width 389 height 196
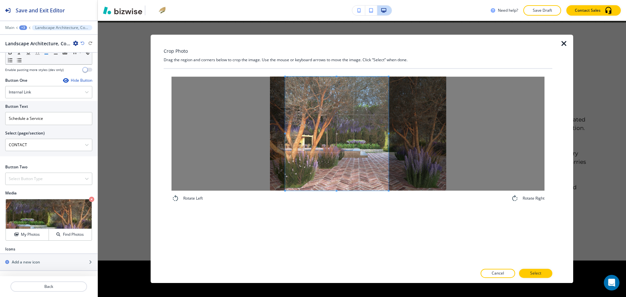
click at [389, 128] on span at bounding box center [389, 134] width 2 height 114
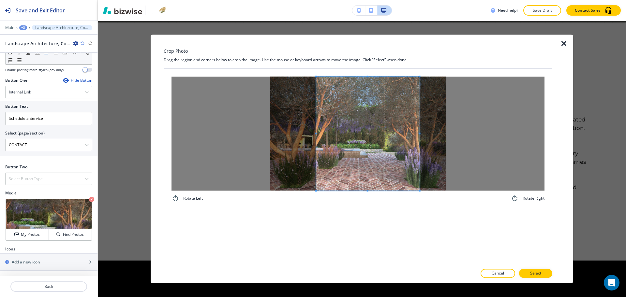
click at [367, 149] on span at bounding box center [367, 134] width 103 height 114
click at [375, 170] on span at bounding box center [366, 134] width 103 height 114
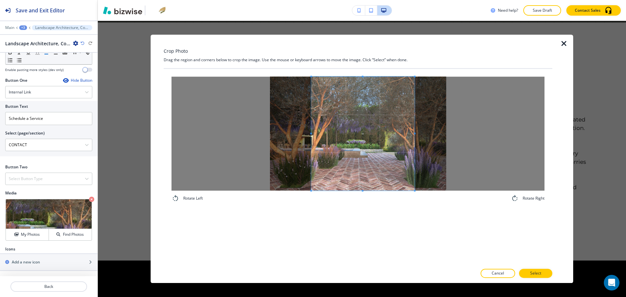
click at [361, 146] on span at bounding box center [362, 134] width 103 height 114
click at [533, 274] on p "Select" at bounding box center [535, 274] width 11 height 6
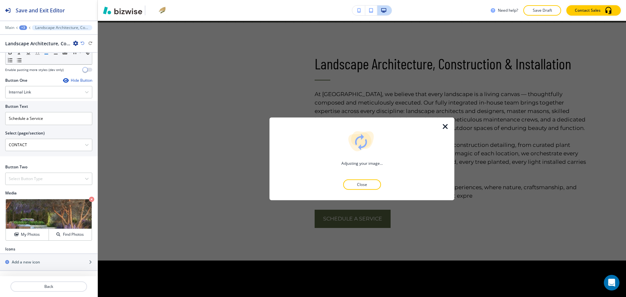
scroll to position [694, 0]
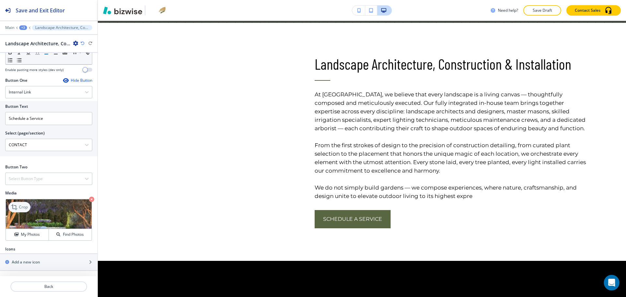
click at [20, 208] on p "Crop" at bounding box center [23, 207] width 9 height 6
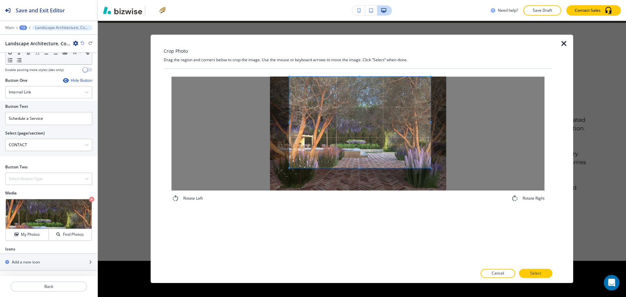
click at [361, 128] on span at bounding box center [360, 122] width 141 height 91
click at [354, 236] on div "Rotate Left Rotate Right" at bounding box center [358, 167] width 389 height 196
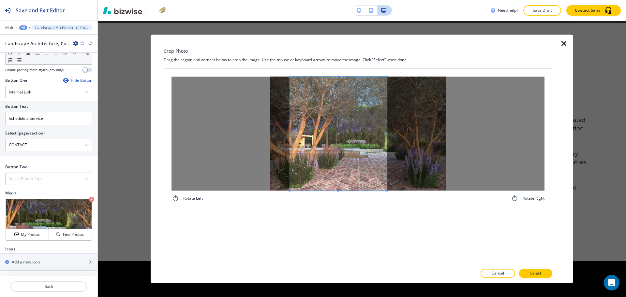
click at [388, 140] on span at bounding box center [387, 134] width 2 height 114
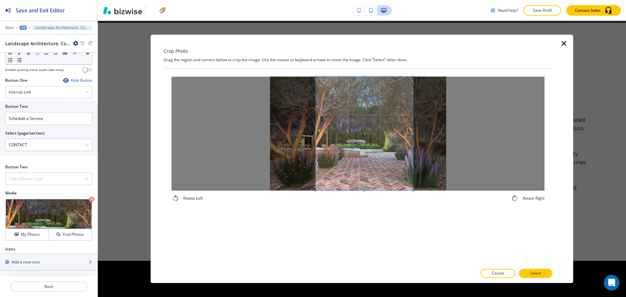
click at [378, 158] on span at bounding box center [364, 134] width 97 height 114
click at [404, 132] on span at bounding box center [405, 134] width 2 height 114
click at [382, 165] on span at bounding box center [369, 134] width 89 height 114
click at [343, 142] on span at bounding box center [367, 134] width 89 height 114
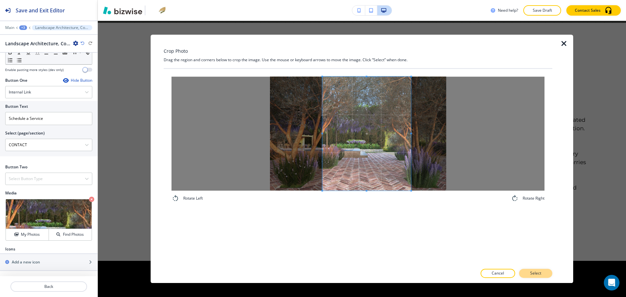
click at [537, 275] on p "Select" at bounding box center [535, 274] width 11 height 6
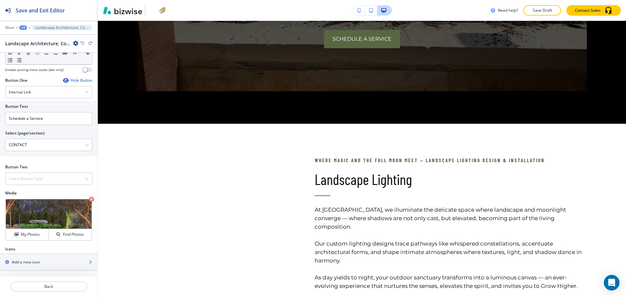
scroll to position [1426, 0]
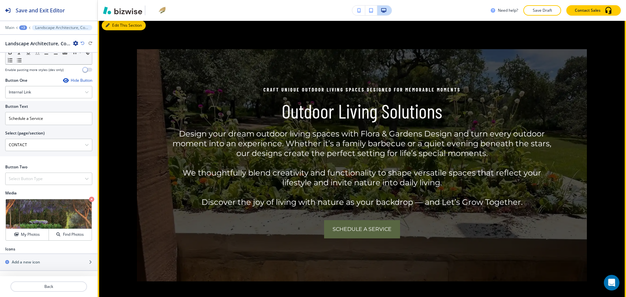
click at [112, 30] on button "Edit This Section" at bounding box center [124, 26] width 44 height 10
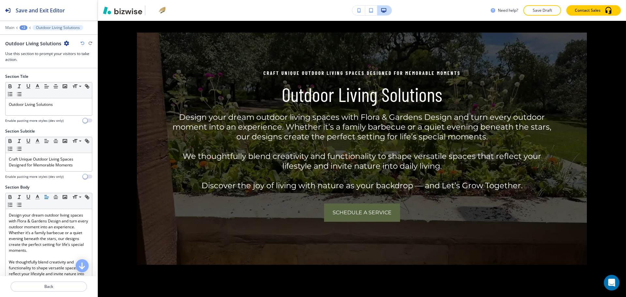
scroll to position [297, 0]
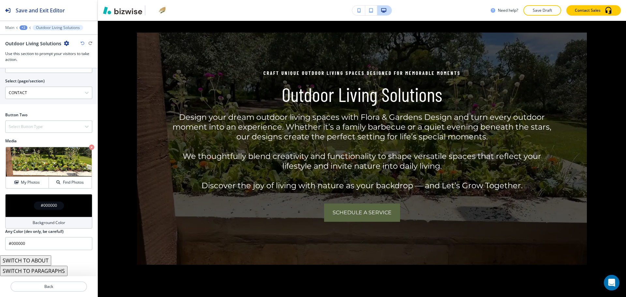
click at [49, 272] on button "SWITCH TO PARAGRAPHS" at bounding box center [33, 271] width 67 height 10
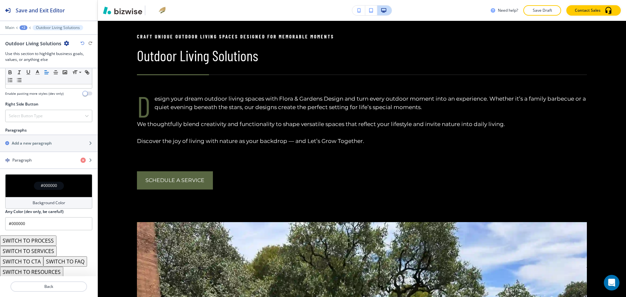
scroll to position [359, 0]
click at [49, 252] on button "SWITCH TO SERVICES" at bounding box center [28, 250] width 57 height 10
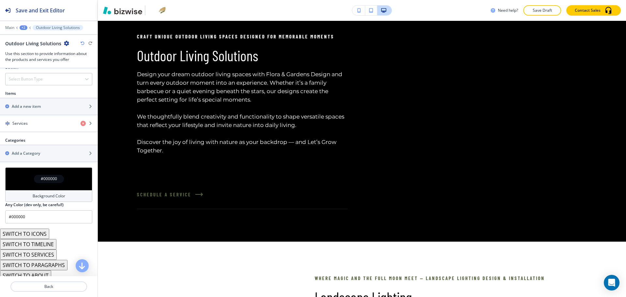
scroll to position [253, 0]
click at [83, 41] on icon "button" at bounding box center [83, 43] width 4 height 4
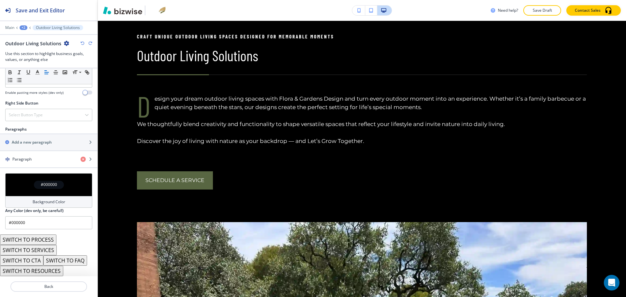
click at [49, 238] on button "SWITCH TO PROCESS" at bounding box center [28, 240] width 56 height 10
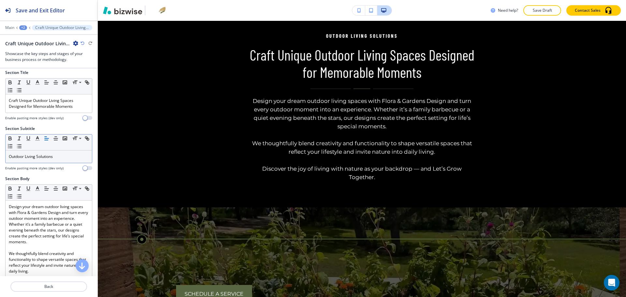
scroll to position [0, 0]
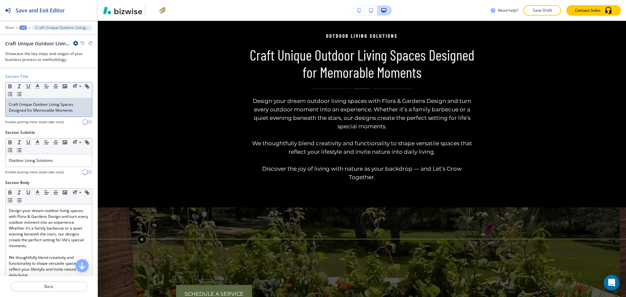
click at [49, 112] on p "Craft Unique Outdoor Living Spaces Designed for Memorable Moments" at bounding box center [49, 108] width 80 height 12
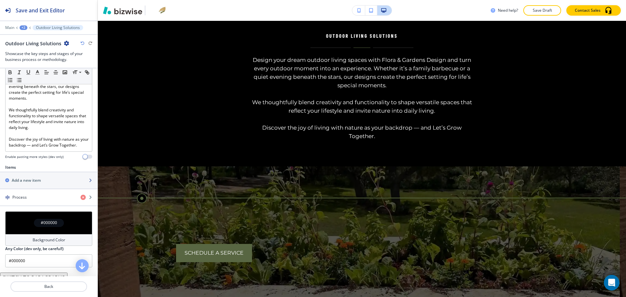
scroll to position [159, 0]
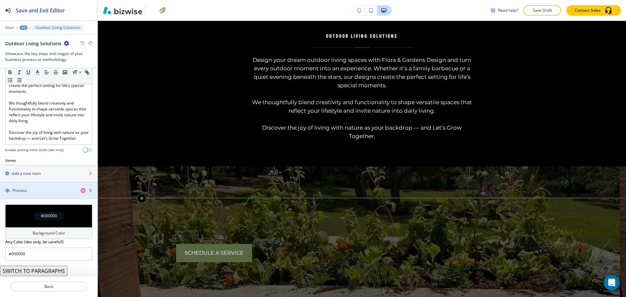
click at [38, 194] on div "button" at bounding box center [48, 196] width 97 height 5
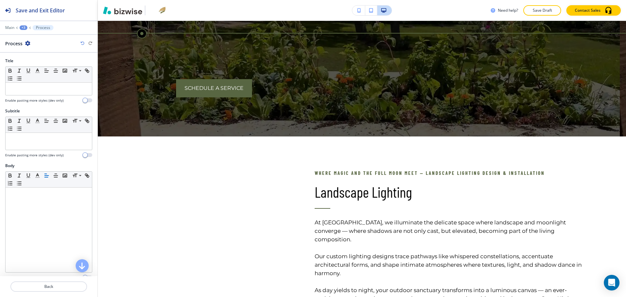
scroll to position [1122, 0]
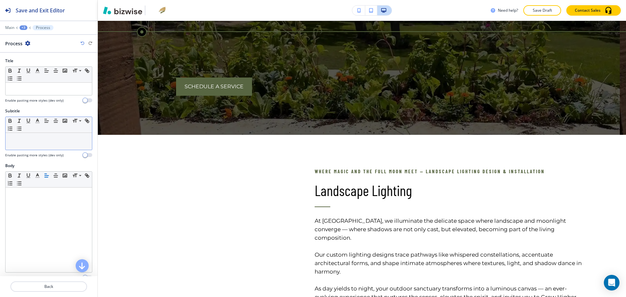
click at [27, 145] on div at bounding box center [49, 141] width 86 height 17
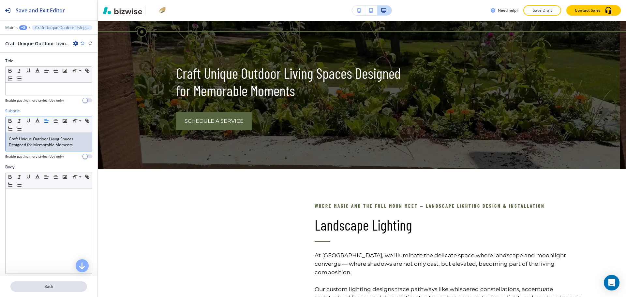
click at [47, 285] on p "Back" at bounding box center [48, 287] width 75 height 6
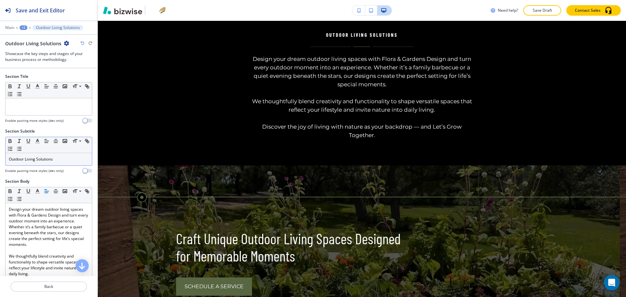
scroll to position [955, 0]
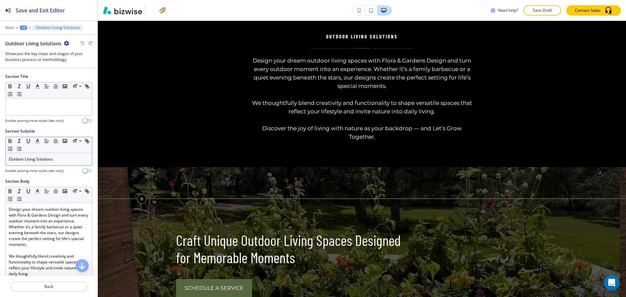
click at [39, 162] on p "Outdoor Living Solutions" at bounding box center [49, 160] width 80 height 6
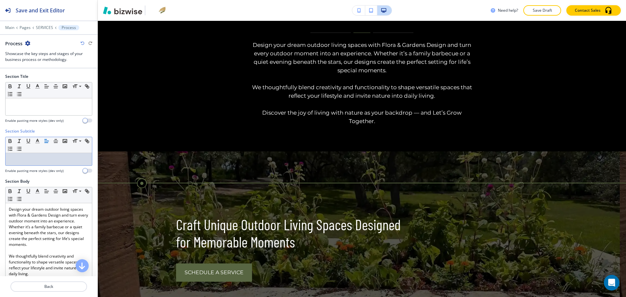
paste div
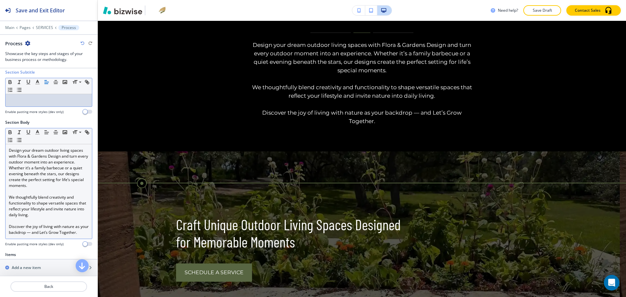
scroll to position [159, 0]
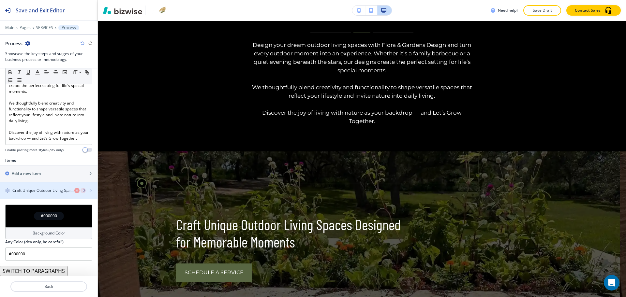
click at [36, 192] on h4 "Craft Unique Outdoor Living Spaces Designed for Memorable Moments" at bounding box center [43, 191] width 63 height 6
click at [37, 187] on div "button" at bounding box center [48, 185] width 97 height 5
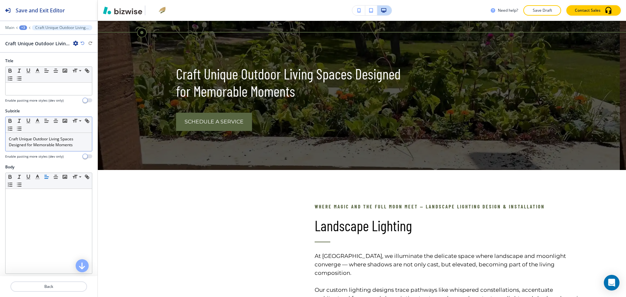
scroll to position [1107, 0]
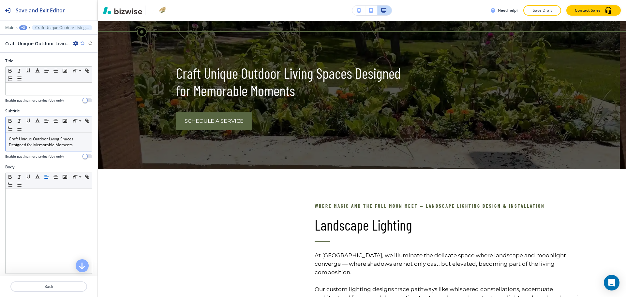
click at [77, 145] on p "Craft Unique Outdoor Living Spaces Designed for Memorable Moments" at bounding box center [49, 142] width 80 height 12
click at [64, 87] on p at bounding box center [49, 89] width 80 height 6
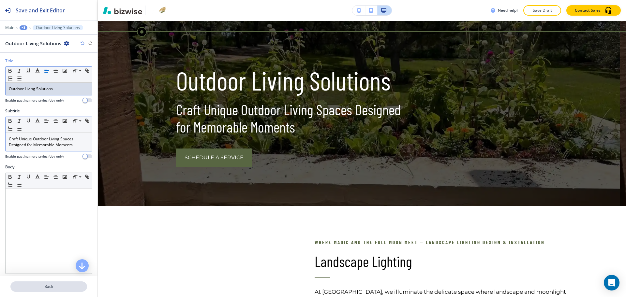
click at [40, 288] on p "Back" at bounding box center [48, 287] width 75 height 6
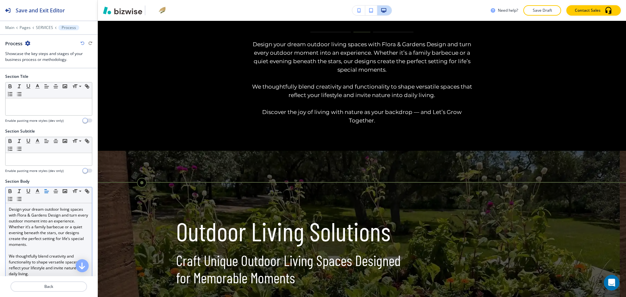
scroll to position [955, 0]
click at [41, 245] on p "Design your dream outdoor living spaces with Flora & Gardens Design and turn ev…" at bounding box center [49, 227] width 80 height 41
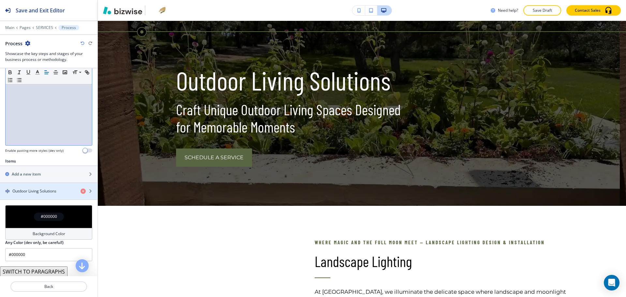
scroll to position [143, 0]
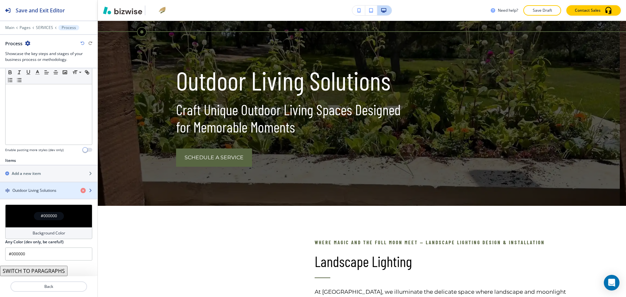
click at [36, 190] on h4 "Outdoor Living Solutions" at bounding box center [34, 191] width 44 height 6
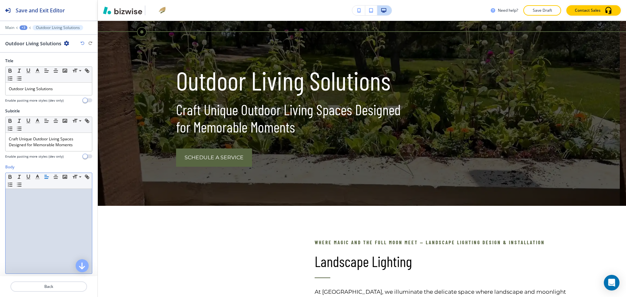
click at [29, 236] on div at bounding box center [49, 231] width 86 height 85
paste div
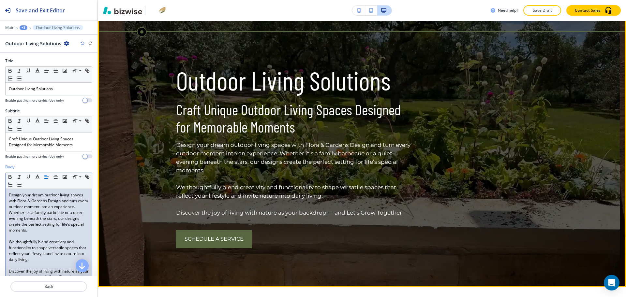
scroll to position [9, 0]
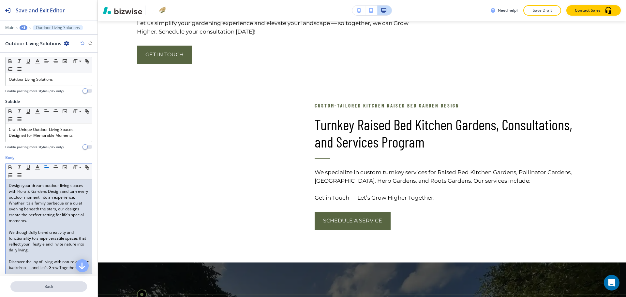
click at [52, 283] on button "Back" at bounding box center [48, 287] width 77 height 10
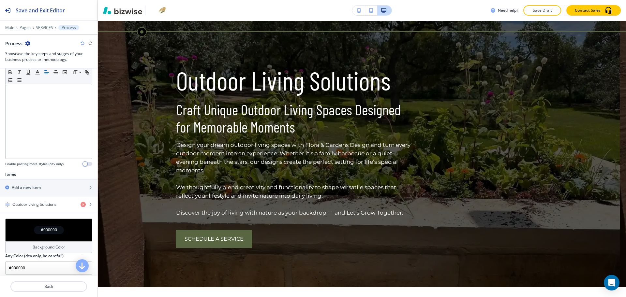
scroll to position [143, 0]
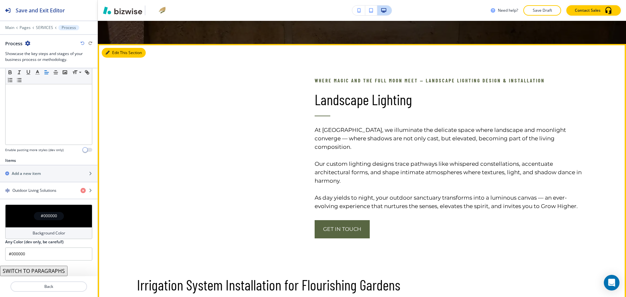
click at [115, 58] on button "Edit This Section" at bounding box center [124, 53] width 44 height 10
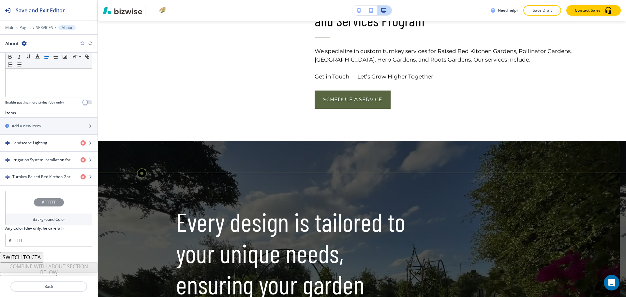
scroll to position [185, 0]
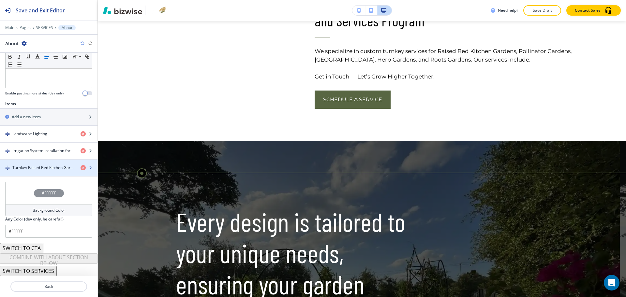
click at [47, 168] on h4 "Turnkey Raised Bed Kitchen Gardens, Consultations, and Services Program" at bounding box center [43, 168] width 63 height 6
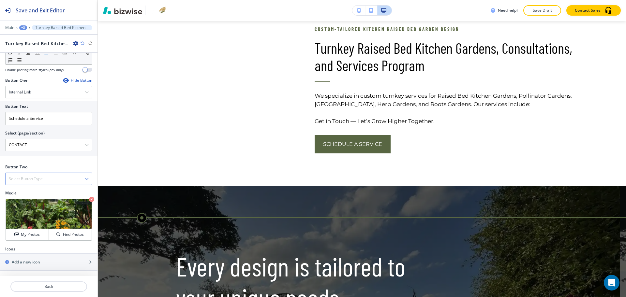
scroll to position [0, 0]
click at [20, 206] on p "Crop" at bounding box center [23, 207] width 9 height 6
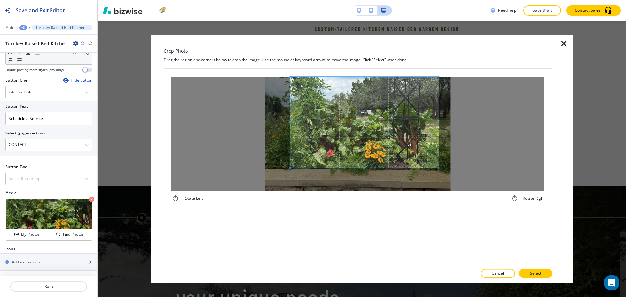
click at [365, 117] on span at bounding box center [364, 122] width 148 height 91
click at [361, 213] on div "Rotate Left Rotate Right" at bounding box center [358, 167] width 389 height 196
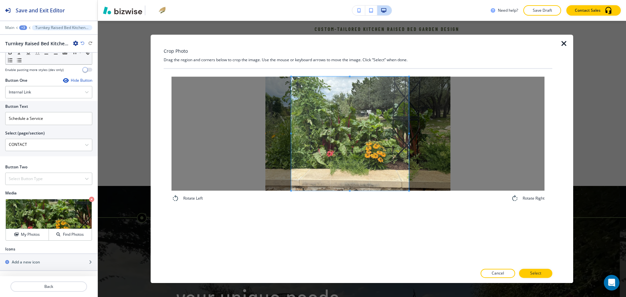
click at [408, 131] on div at bounding box center [350, 134] width 118 height 114
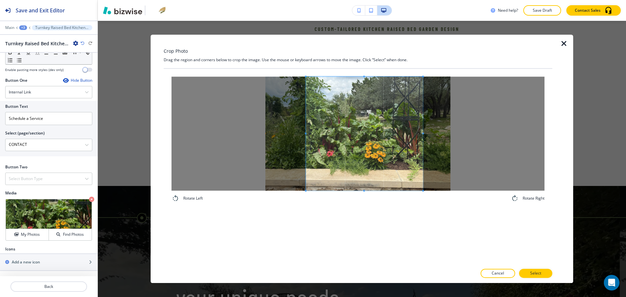
click at [385, 139] on span at bounding box center [364, 134] width 117 height 114
click at [539, 273] on p "Select" at bounding box center [535, 274] width 11 height 6
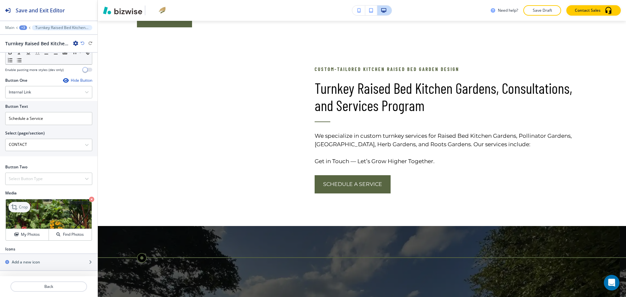
scroll to position [1604, 0]
click at [26, 208] on p "Crop" at bounding box center [23, 207] width 9 height 6
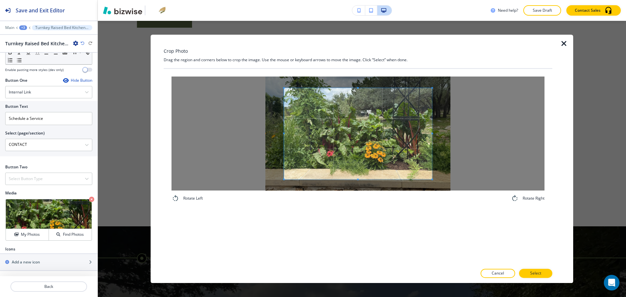
click at [355, 45] on div "Crop Photo Drag the region and corners below to crop the image. Use the mouse o…" at bounding box center [358, 159] width 389 height 249
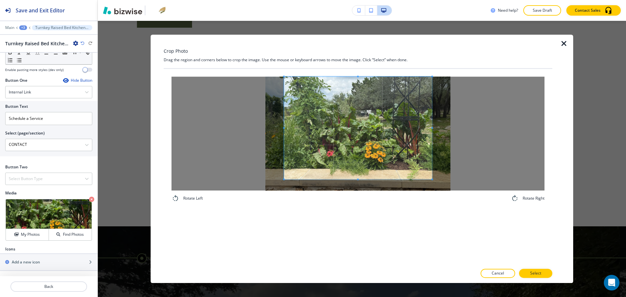
click at [370, 232] on div "Rotate Left Rotate Right" at bounding box center [358, 167] width 389 height 196
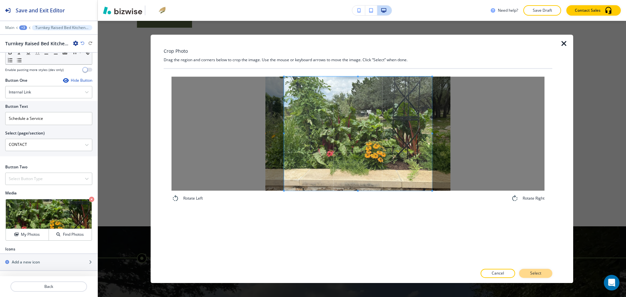
click at [539, 275] on p "Select" at bounding box center [535, 274] width 11 height 6
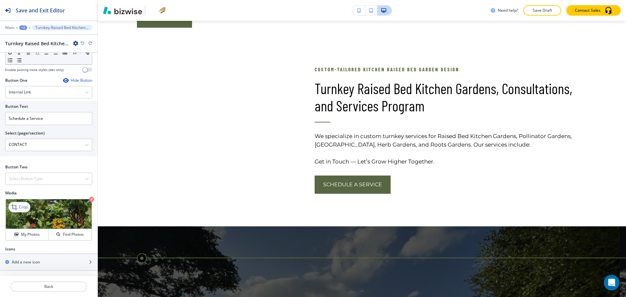
click at [24, 207] on p "Crop" at bounding box center [23, 207] width 9 height 6
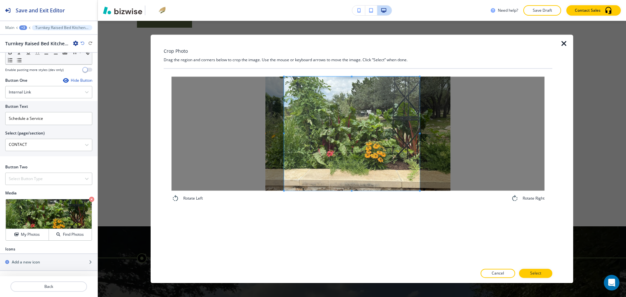
click at [420, 134] on span at bounding box center [420, 134] width 2 height 2
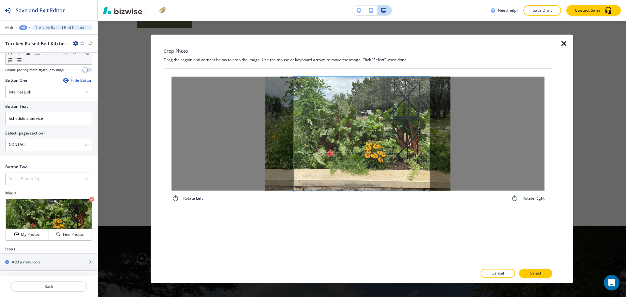
click at [382, 150] on span at bounding box center [362, 134] width 136 height 114
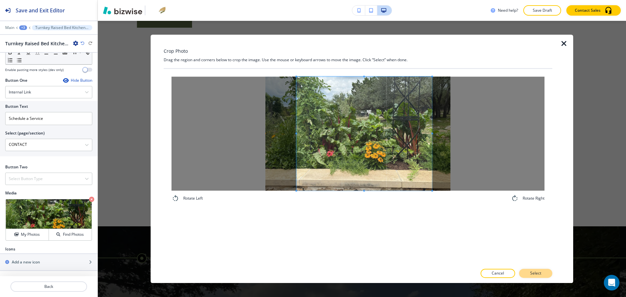
click at [530, 272] on button "Select" at bounding box center [535, 273] width 33 height 9
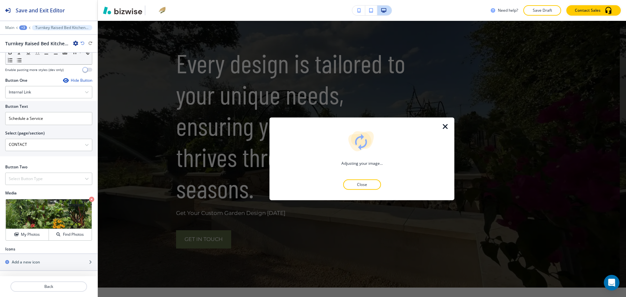
scroll to position [1848, 0]
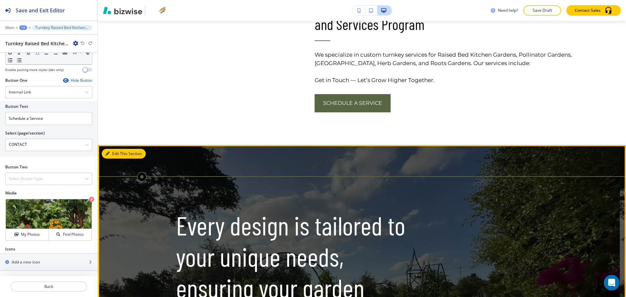
click at [122, 159] on button "Edit This Section" at bounding box center [124, 154] width 44 height 10
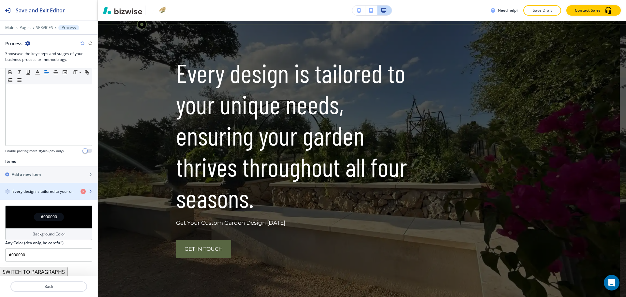
scroll to position [143, 0]
click at [52, 189] on h4 "Every design is tailored to your unique needs, ensuring your garden thrives thr…" at bounding box center [43, 191] width 63 height 6
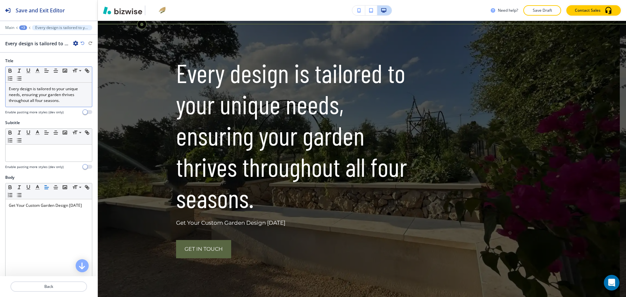
click at [39, 97] on p "Every design is tailored to your unique needs, ensuring your garden thrives thr…" at bounding box center [49, 95] width 80 height 18
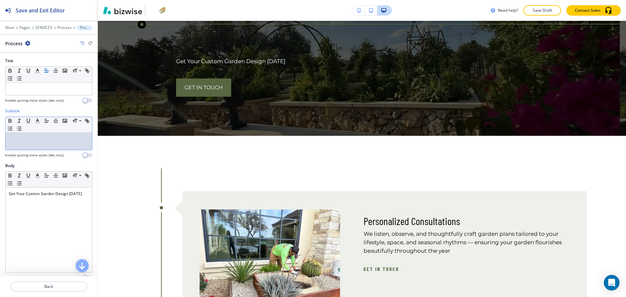
click at [54, 140] on p at bounding box center [49, 139] width 80 height 6
paste div
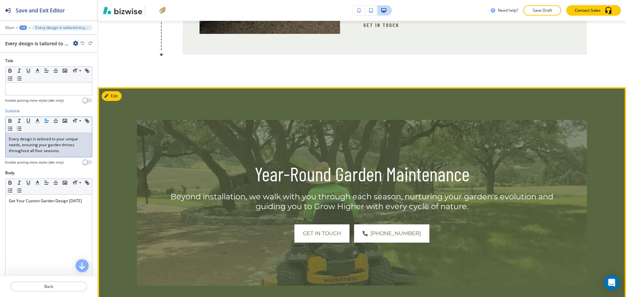
scroll to position [2368, 0]
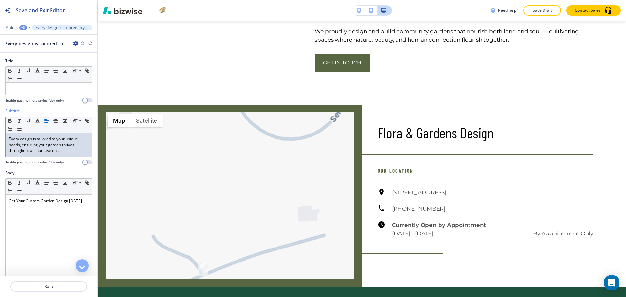
click at [22, 27] on div "+3" at bounding box center [23, 27] width 8 height 5
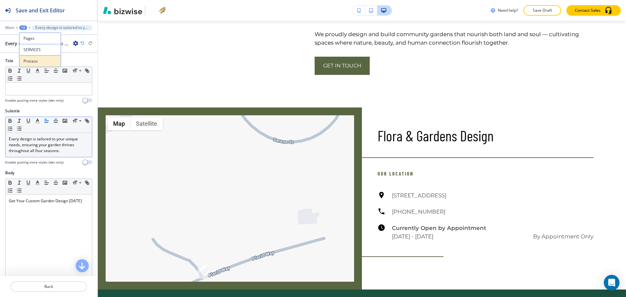
click at [37, 61] on p "Process" at bounding box center [39, 61] width 33 height 6
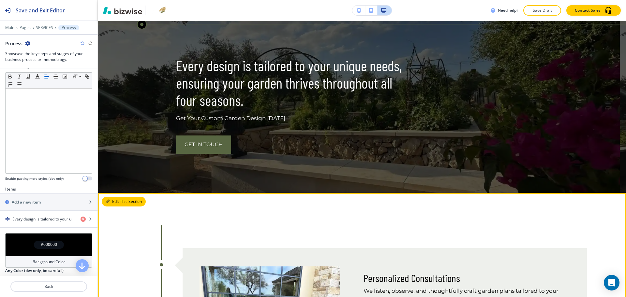
scroll to position [116, 0]
click at [110, 207] on button "Edit This Section" at bounding box center [124, 202] width 44 height 10
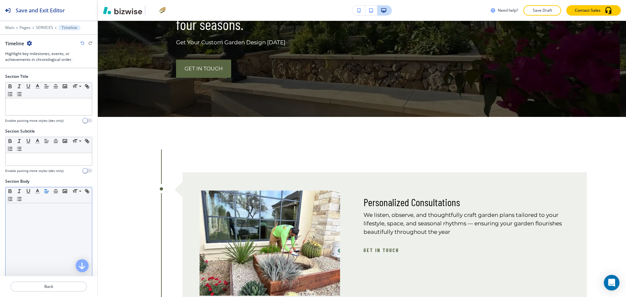
scroll to position [0, 0]
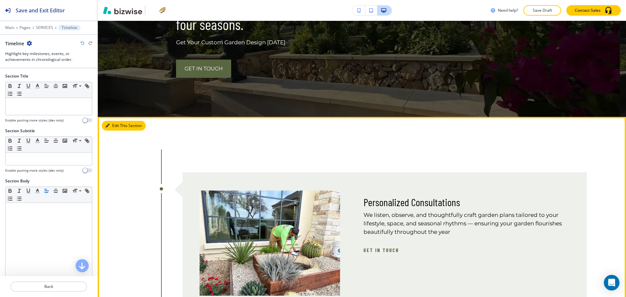
click at [116, 131] on button "Edit This Section" at bounding box center [124, 126] width 44 height 10
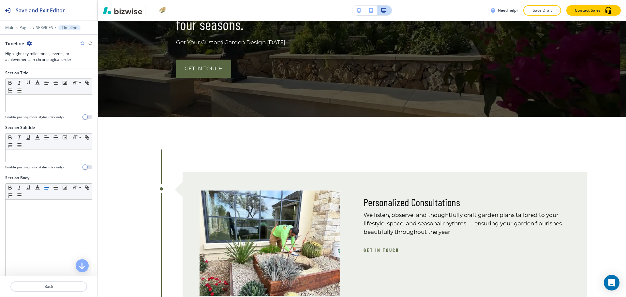
scroll to position [210, 0]
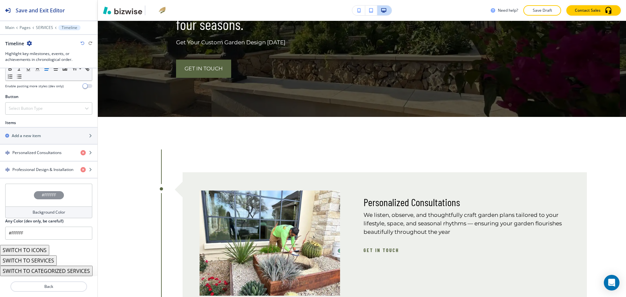
click at [43, 256] on button "SWITCH TO SERVICES" at bounding box center [28, 261] width 57 height 10
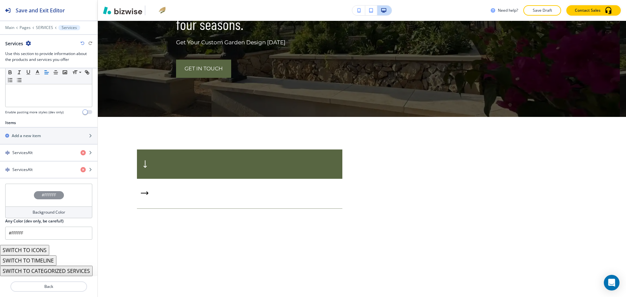
scroll to position [184, 0]
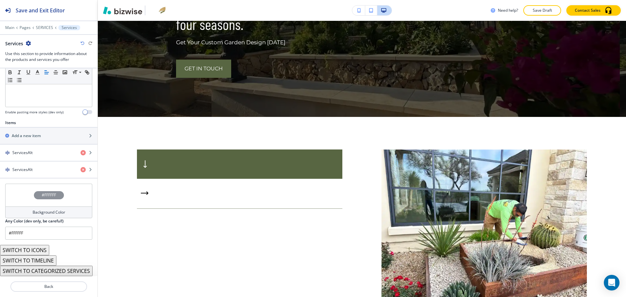
click at [42, 246] on button "SWITCH TO ICONS" at bounding box center [24, 250] width 49 height 10
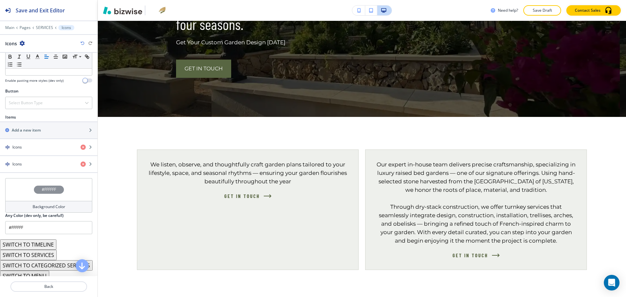
scroll to position [204, 0]
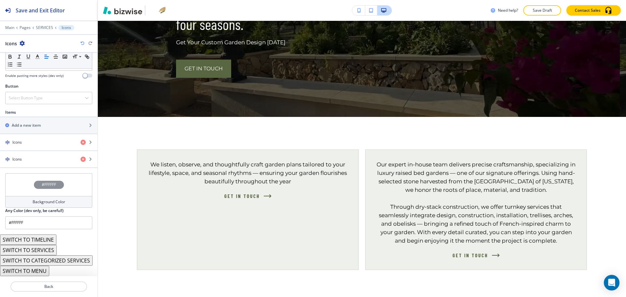
click at [82, 44] on icon "button" at bounding box center [83, 43] width 4 height 4
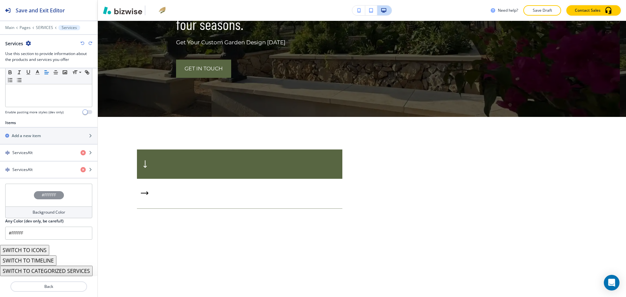
scroll to position [184, 0]
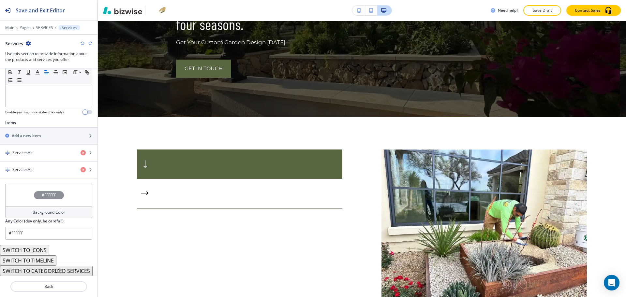
click at [82, 44] on icon "button" at bounding box center [83, 43] width 4 height 4
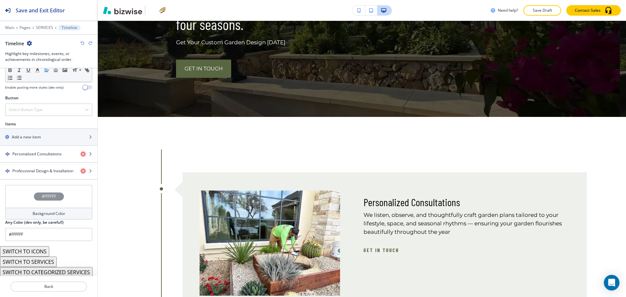
scroll to position [210, 0]
click at [52, 271] on button "SWITCH TO CATEGORIZED SERVICES" at bounding box center [46, 271] width 93 height 10
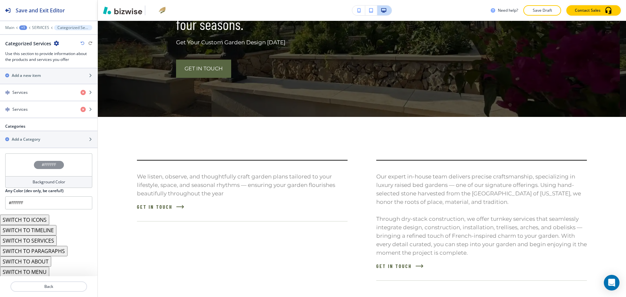
scroll to position [269, 0]
click at [45, 261] on button "SWITCH TO ABOUT" at bounding box center [25, 261] width 51 height 10
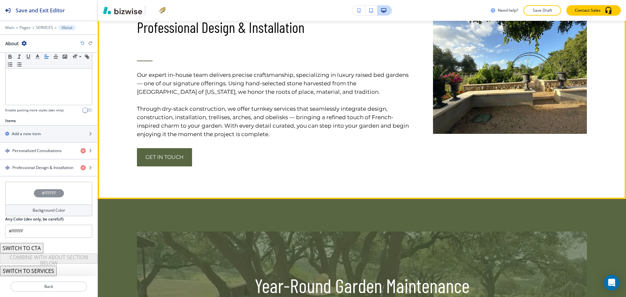
scroll to position [2199, 0]
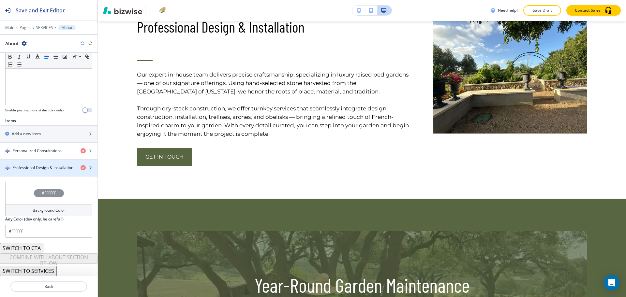
click at [58, 169] on h4 "Professional Design & Installation" at bounding box center [42, 168] width 61 height 6
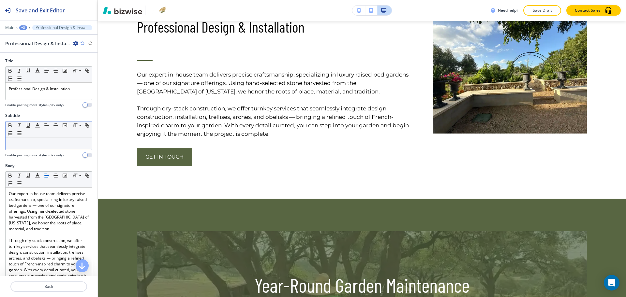
scroll to position [2190, 0]
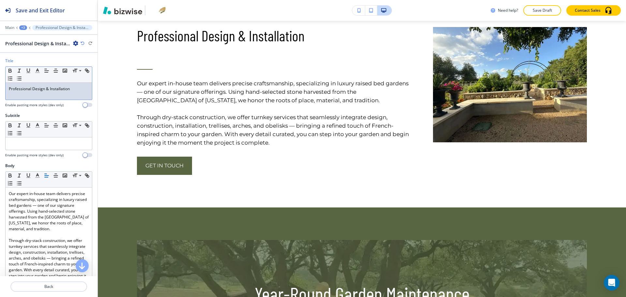
click at [73, 88] on p "Professional Design & Installation" at bounding box center [49, 89] width 80 height 6
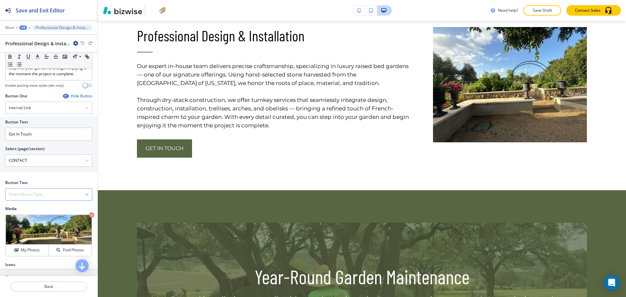
scroll to position [230, 0]
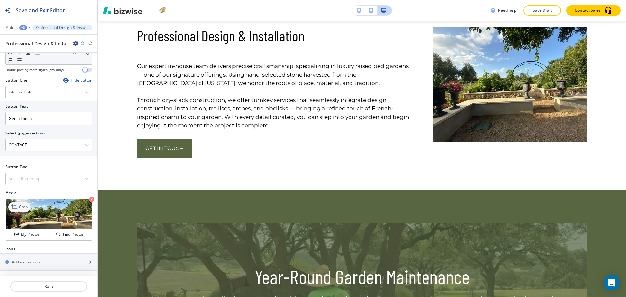
click at [20, 205] on p "Crop" at bounding box center [23, 207] width 9 height 6
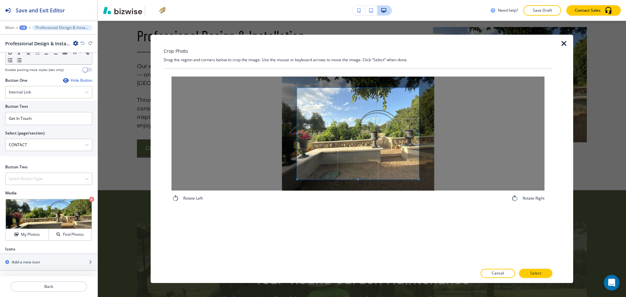
click at [356, 68] on div "Crop Photo Drag the region and corners below to crop the image. Use the mouse o…" at bounding box center [358, 159] width 389 height 249
click at [377, 227] on div "Rotate Left Rotate Right" at bounding box center [358, 167] width 389 height 196
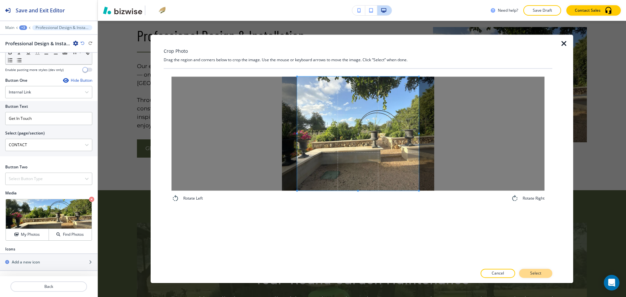
click at [535, 272] on p "Select" at bounding box center [535, 274] width 11 height 6
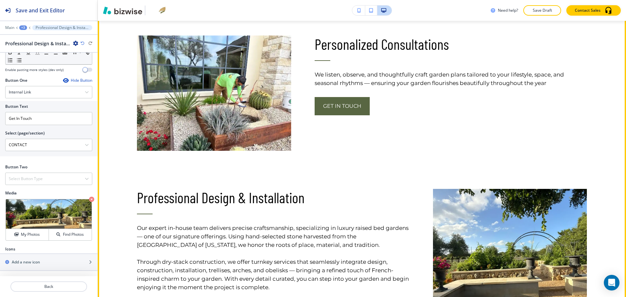
scroll to position [2027, 0]
click at [111, 17] on button "Edit This Section" at bounding box center [124, 12] width 44 height 10
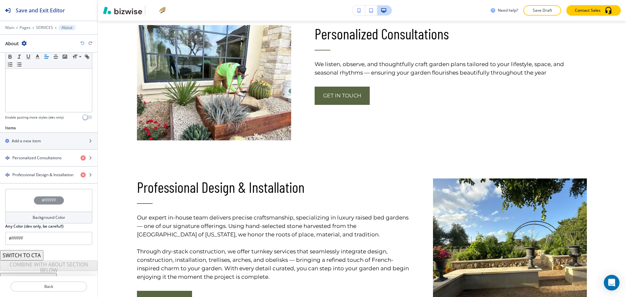
scroll to position [168, 0]
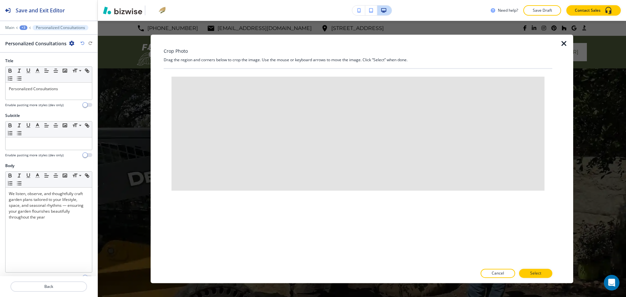
scroll to position [2038, 0]
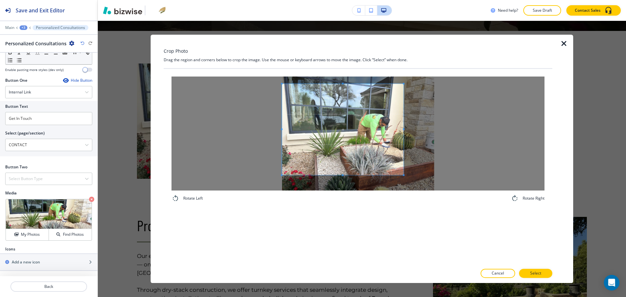
click at [355, 149] on span at bounding box center [343, 129] width 122 height 91
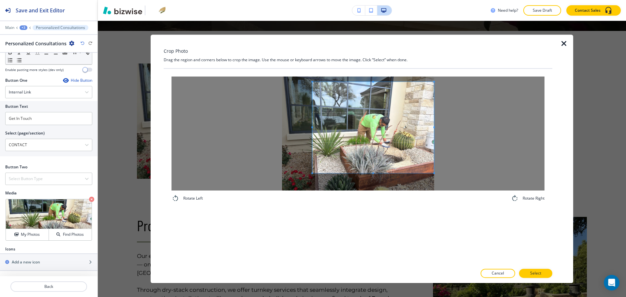
click at [485, 127] on div at bounding box center [358, 134] width 373 height 114
click at [313, 127] on span at bounding box center [373, 127] width 122 height 91
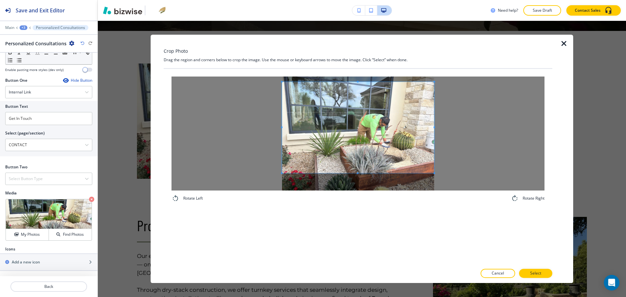
click at [237, 126] on div at bounding box center [358, 134] width 373 height 114
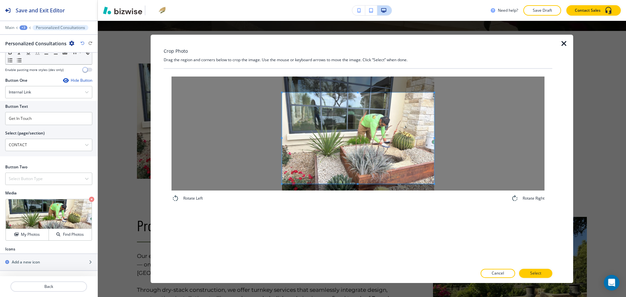
click at [346, 161] on span at bounding box center [358, 138] width 152 height 91
click at [550, 274] on button "Select" at bounding box center [535, 273] width 33 height 9
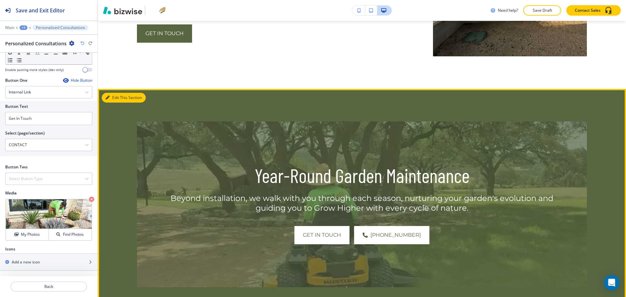
click at [119, 93] on button "Edit This Section" at bounding box center [124, 98] width 44 height 10
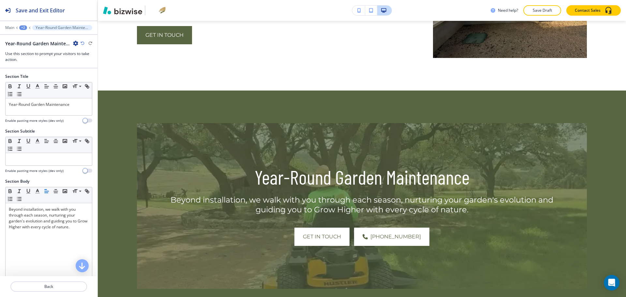
scroll to position [310, 0]
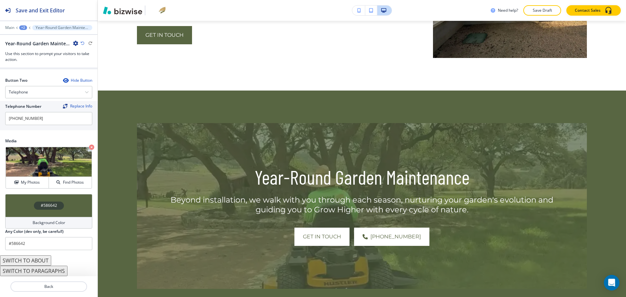
click at [34, 227] on div "Background Color" at bounding box center [48, 223] width 87 height 12
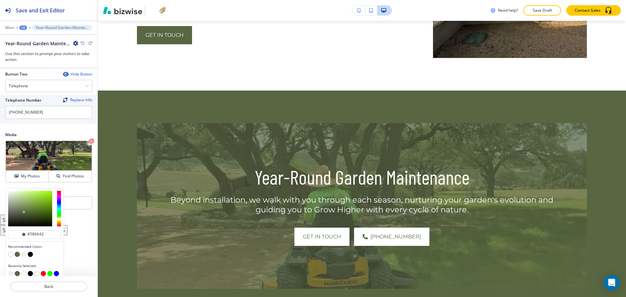
scroll to position [321, 0]
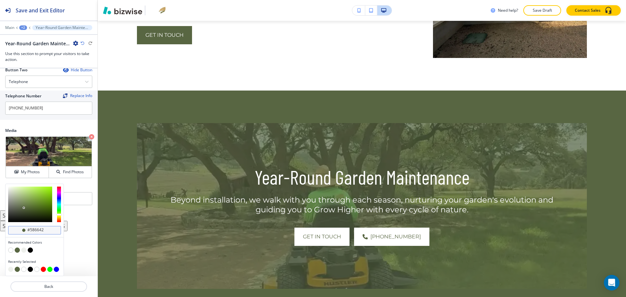
click at [48, 230] on input "#586642" at bounding box center [38, 230] width 23 height 5
paste input "0b483"
type input "#0b4832"
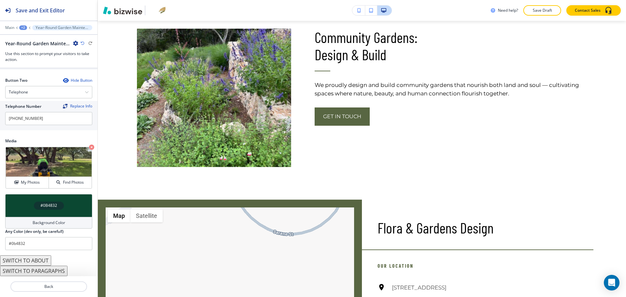
scroll to position [2552, 0]
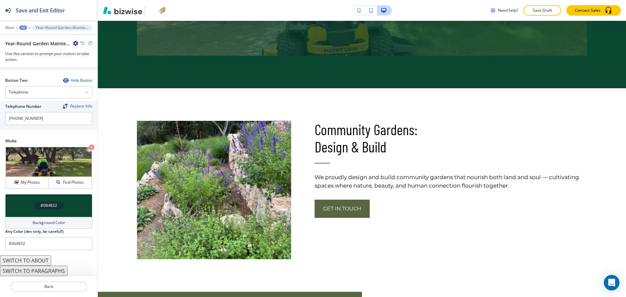
click at [25, 27] on div "+2" at bounding box center [23, 27] width 8 height 5
click at [41, 49] on p "SERVICES" at bounding box center [39, 50] width 33 height 6
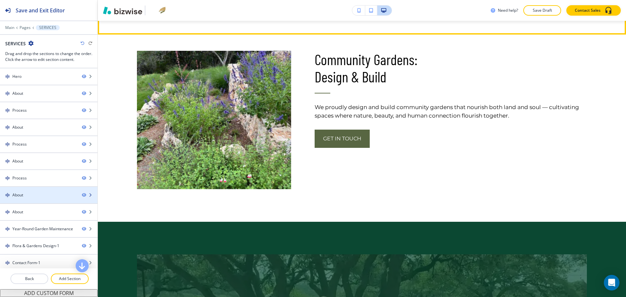
click at [25, 193] on div "About" at bounding box center [38, 195] width 77 height 6
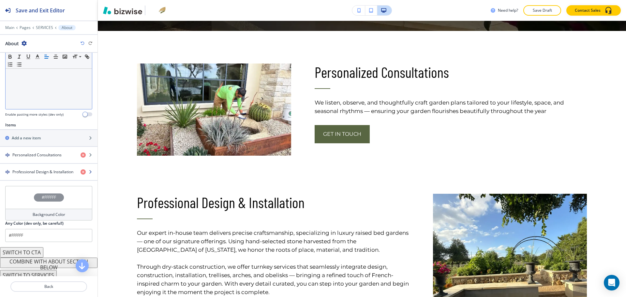
scroll to position [168, 0]
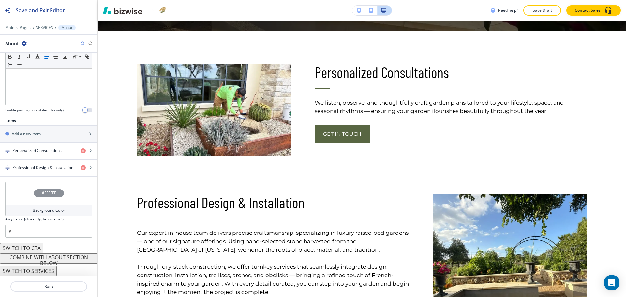
click at [45, 261] on button "COMBINE WITH ABOUT SECTION BELOW" at bounding box center [48, 259] width 97 height 10
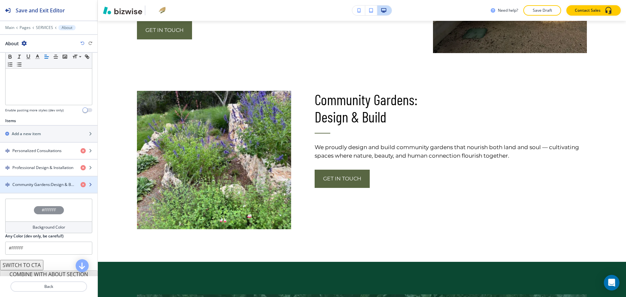
click at [55, 184] on h4 "Community Gardens:﻿Design & Build" at bounding box center [43, 185] width 63 height 6
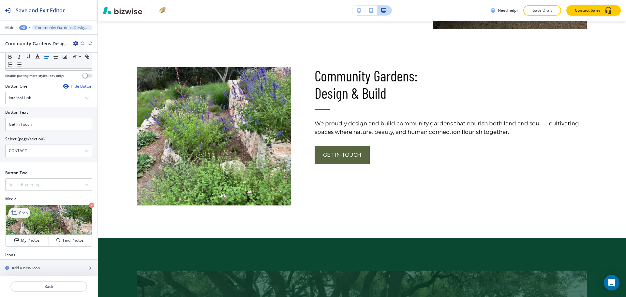
scroll to position [204, 0]
click at [19, 213] on icon at bounding box center [15, 213] width 8 height 8
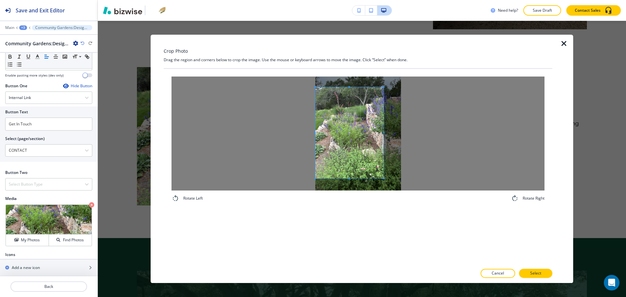
click at [329, 141] on span at bounding box center [349, 132] width 68 height 91
click at [462, 129] on div at bounding box center [358, 134] width 373 height 114
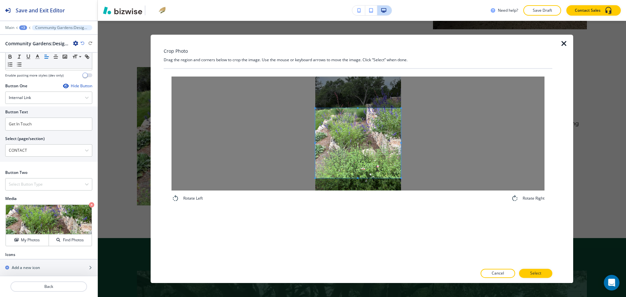
click at [390, 108] on span at bounding box center [358, 108] width 86 height 2
click at [387, 136] on span at bounding box center [358, 142] width 86 height 70
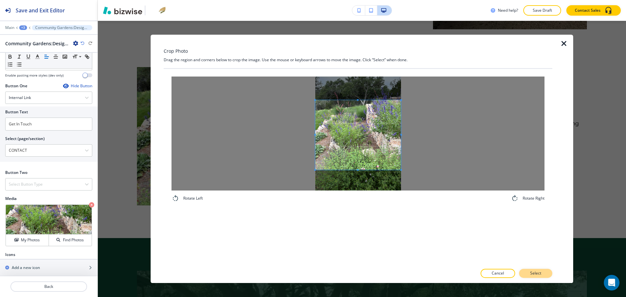
click at [540, 274] on p "Select" at bounding box center [535, 274] width 11 height 6
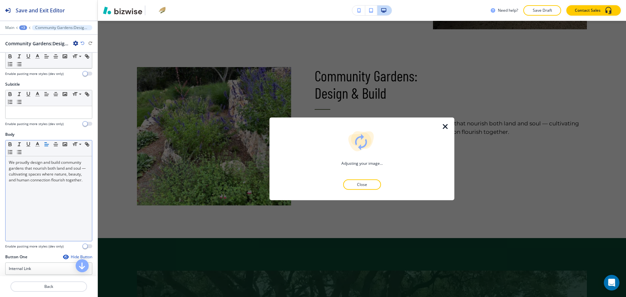
scroll to position [0, 0]
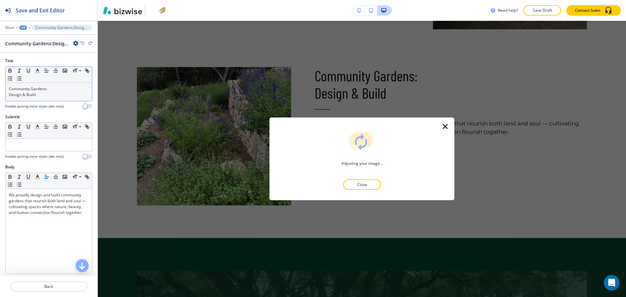
click at [7, 95] on div "Community Gardens: ﻿Design & Build" at bounding box center [49, 92] width 86 height 18
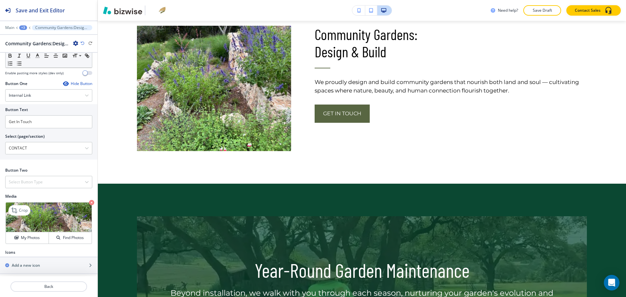
scroll to position [208, 0]
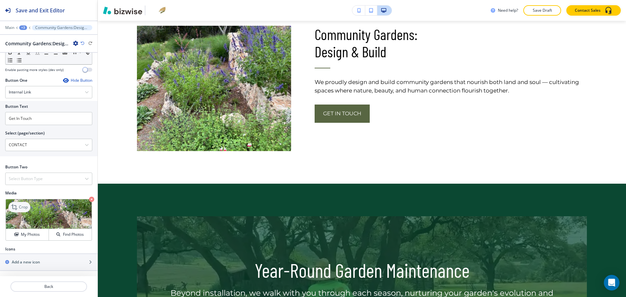
click at [17, 207] on icon at bounding box center [15, 207] width 8 height 8
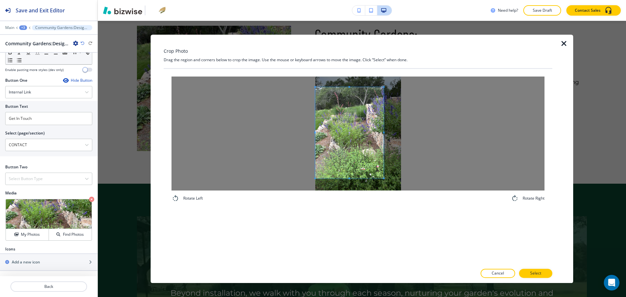
click at [333, 133] on span at bounding box center [349, 132] width 68 height 91
click at [421, 131] on div at bounding box center [358, 134] width 373 height 114
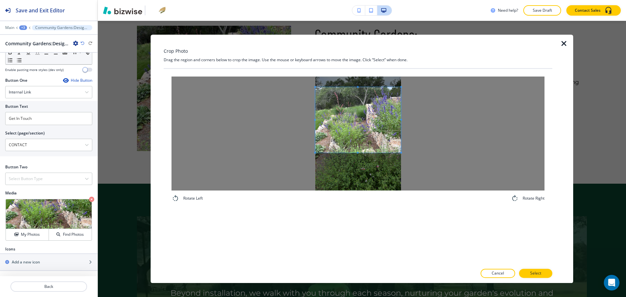
click at [372, 154] on span at bounding box center [358, 153] width 86 height 2
click at [386, 139] on span at bounding box center [358, 126] width 86 height 66
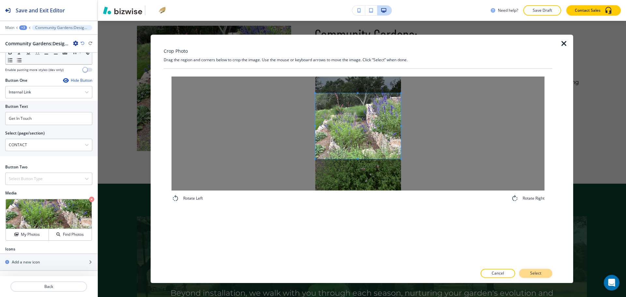
click at [528, 272] on button "Select" at bounding box center [535, 273] width 33 height 9
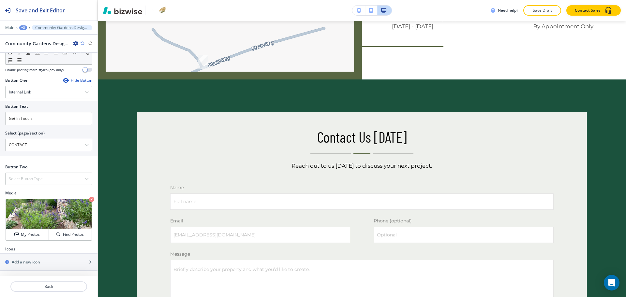
scroll to position [2894, 0]
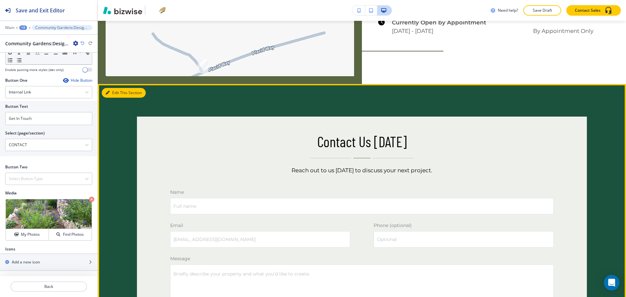
click at [118, 88] on button "Edit This Section" at bounding box center [124, 93] width 44 height 10
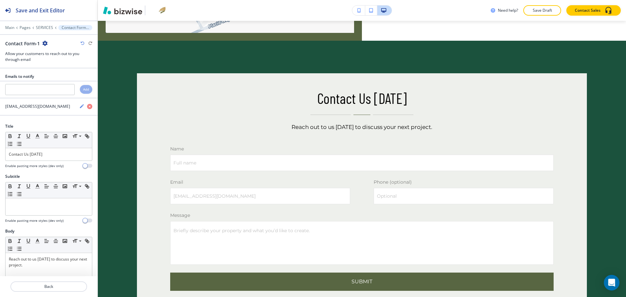
scroll to position [2942, 0]
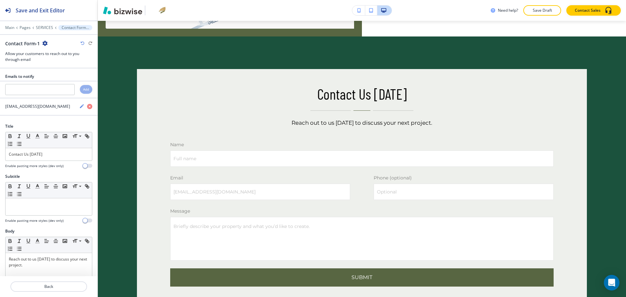
click at [43, 41] on icon "button" at bounding box center [44, 43] width 5 height 5
click at [61, 75] on p "Delete Section" at bounding box center [62, 78] width 33 height 6
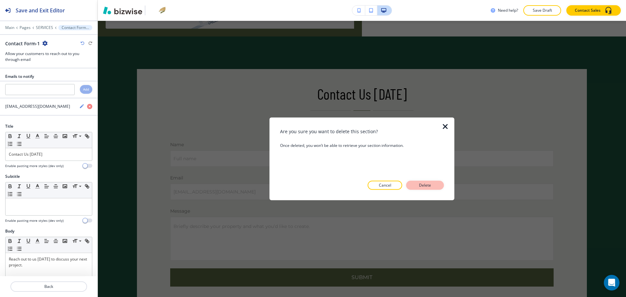
click at [425, 186] on p "Delete" at bounding box center [425, 186] width 16 height 6
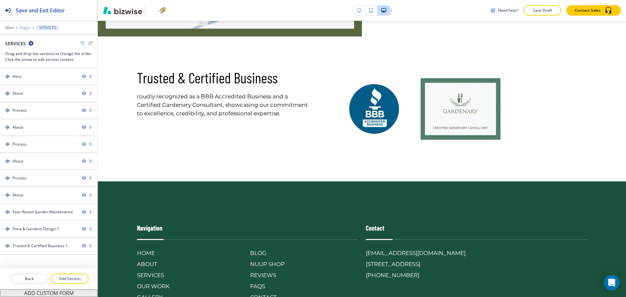
click at [24, 27] on p "Pages" at bounding box center [25, 27] width 11 height 5
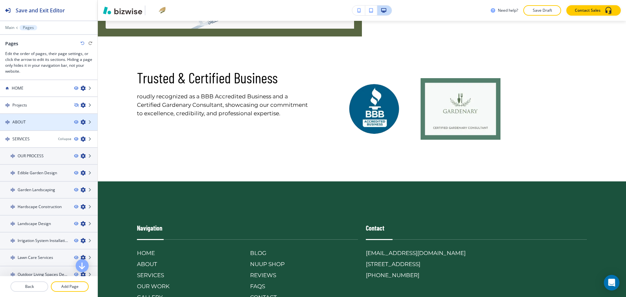
click at [29, 122] on div "ABOUT" at bounding box center [34, 122] width 69 height 6
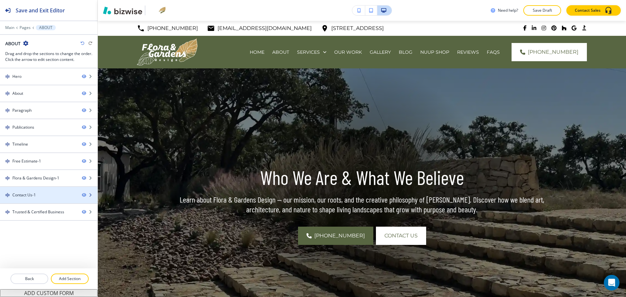
click at [42, 197] on div "Contact Us-1" at bounding box center [38, 195] width 77 height 6
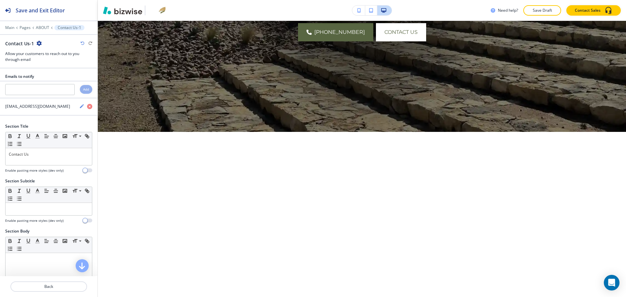
scroll to position [1, 0]
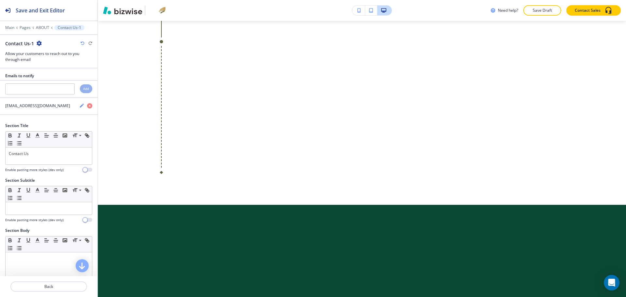
click at [40, 43] on icon "button" at bounding box center [39, 43] width 5 height 5
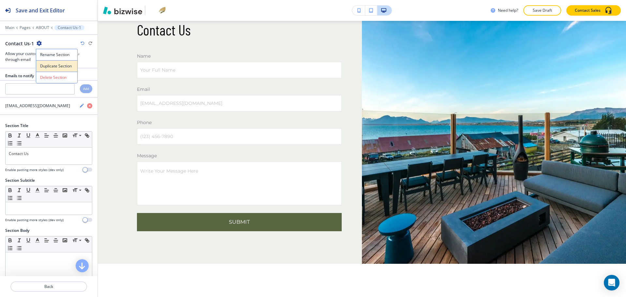
scroll to position [2489, 0]
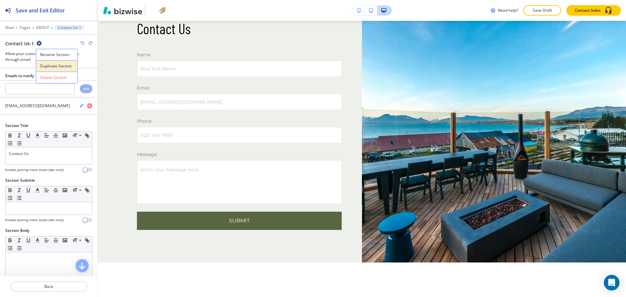
click at [54, 68] on p "Duplicate Section" at bounding box center [56, 66] width 33 height 6
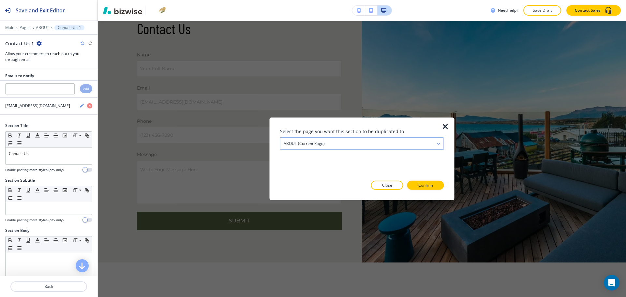
click at [300, 146] on h4 "ABOUT (current page)" at bounding box center [304, 144] width 41 height 6
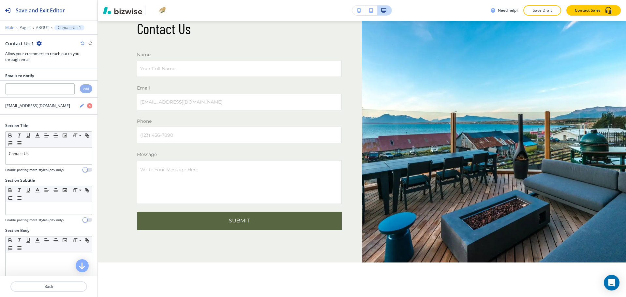
click at [10, 26] on p "Main" at bounding box center [9, 27] width 9 height 5
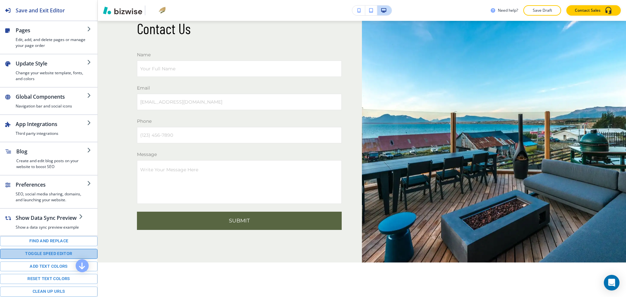
click at [62, 256] on button "Toggle speed editor" at bounding box center [48, 254] width 97 height 10
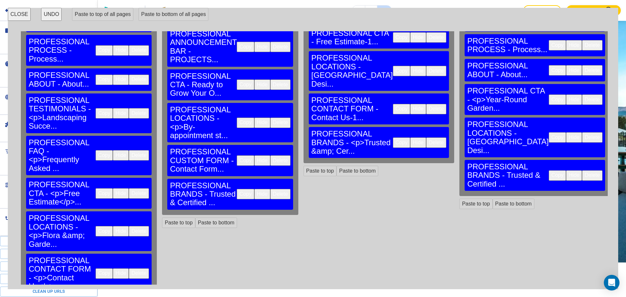
scroll to position [204, 0]
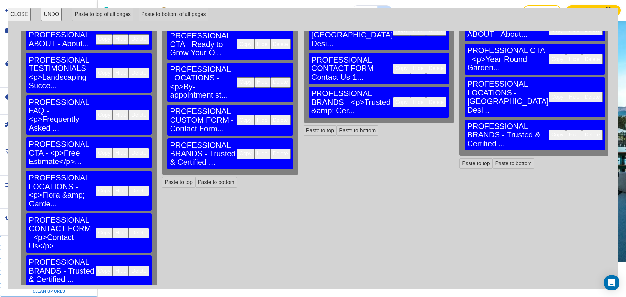
click at [96, 228] on button "Copy" at bounding box center [104, 233] width 17 height 10
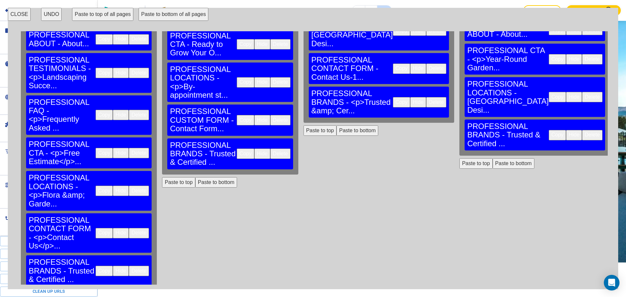
click at [493, 158] on button "Paste to bottom" at bounding box center [514, 163] width 42 height 10
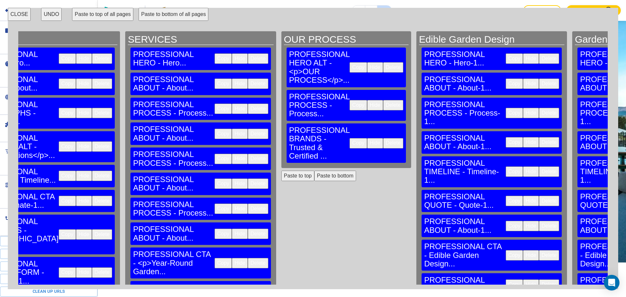
scroll to position [0, 377]
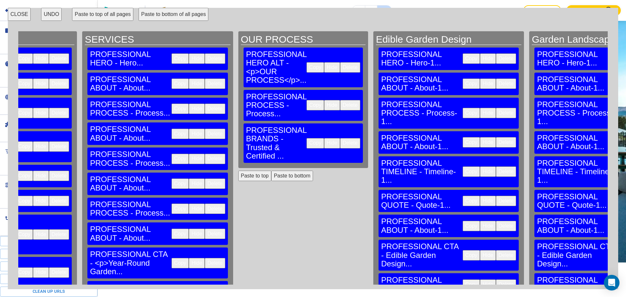
click at [17, 15] on button "CLOSE" at bounding box center [19, 14] width 23 height 13
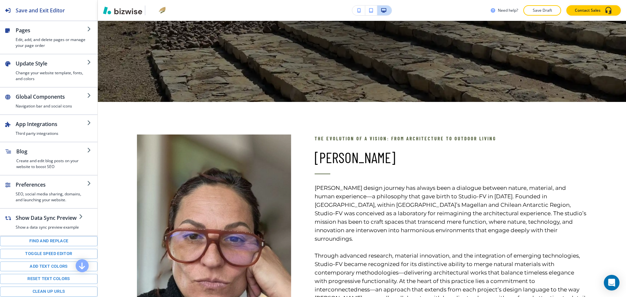
scroll to position [0, 0]
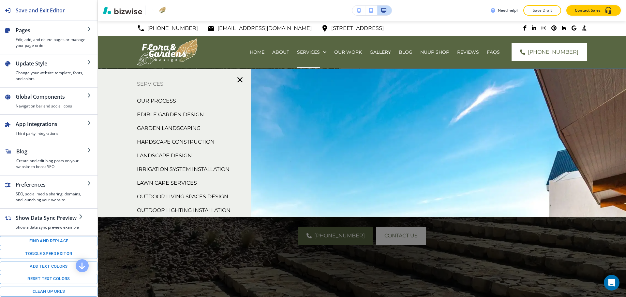
click at [169, 97] on p "OUR PROCESS" at bounding box center [156, 101] width 39 height 10
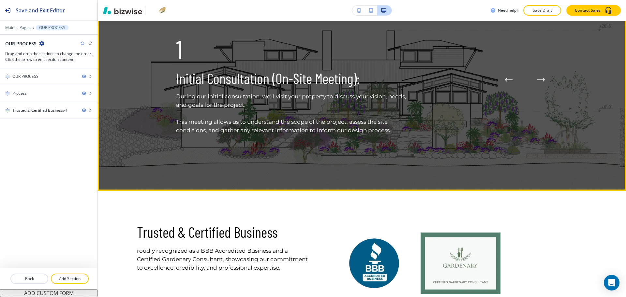
scroll to position [367, 0]
click at [538, 82] on icon "Next Process Step" at bounding box center [541, 80] width 8 height 4
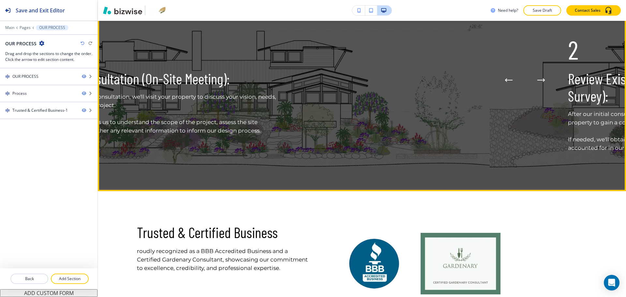
click at [538, 82] on icon "Next Process Step" at bounding box center [541, 80] width 8 height 4
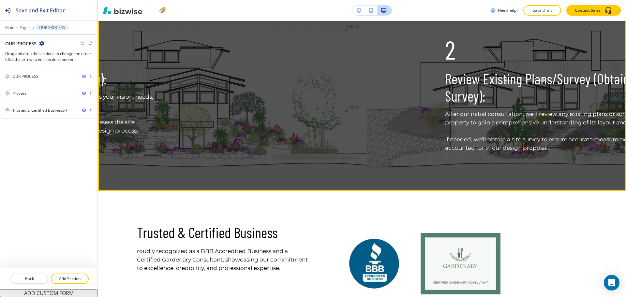
click at [538, 82] on icon "Next Process Step" at bounding box center [541, 80] width 8 height 4
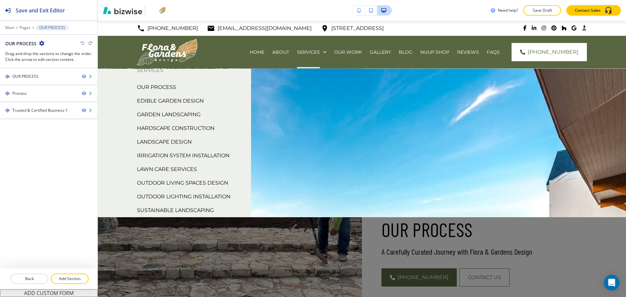
scroll to position [0, 0]
click at [194, 115] on p "Edible Garden Design" at bounding box center [170, 115] width 67 height 10
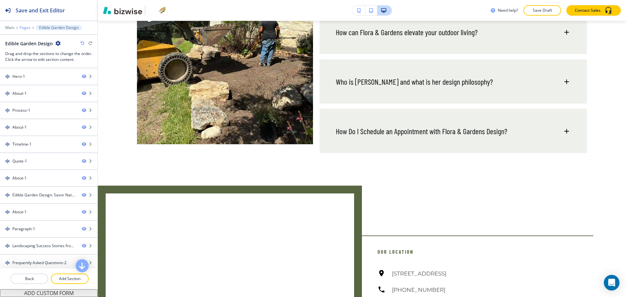
scroll to position [3018, 0]
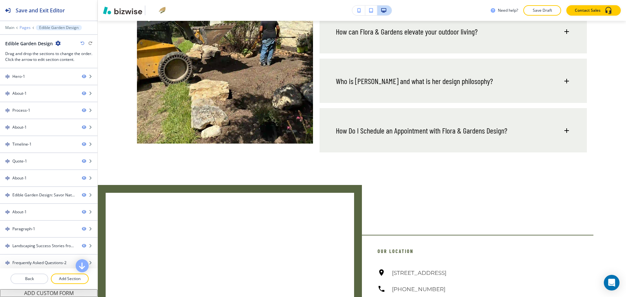
click at [23, 28] on p "Pages" at bounding box center [25, 27] width 11 height 5
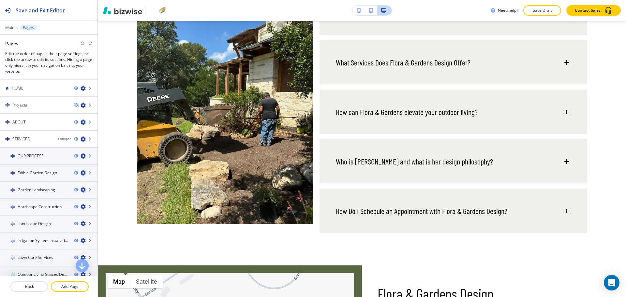
scroll to position [2942, 0]
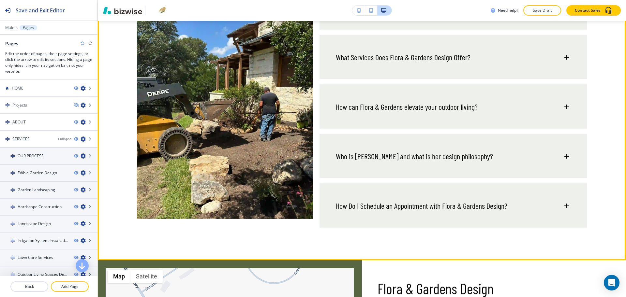
drag, startPoint x: 353, startPoint y: 81, endPoint x: 483, endPoint y: 76, distance: 129.6
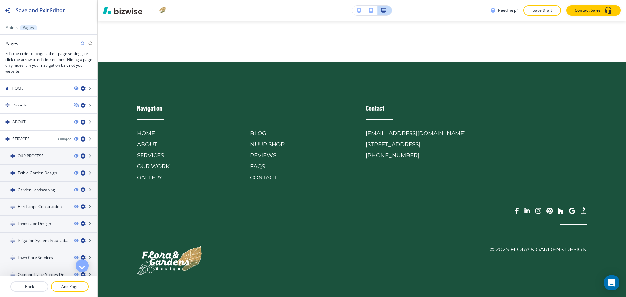
scroll to position [3779, 0]
